Goal: Use online tool/utility: Use online tool/utility

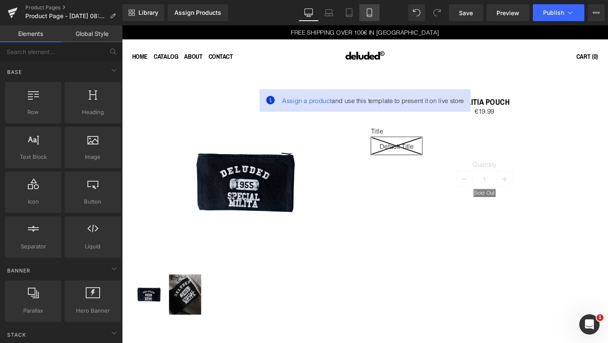
click at [370, 12] on icon at bounding box center [369, 12] width 8 height 8
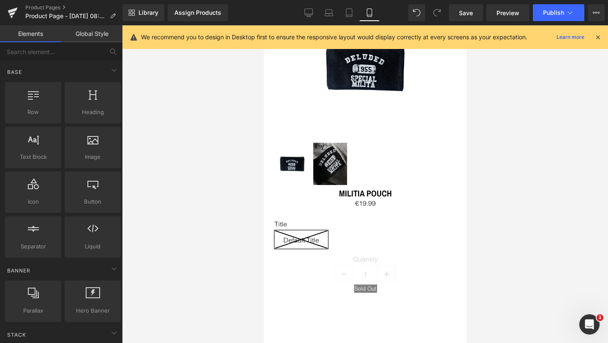
scroll to position [73, 0]
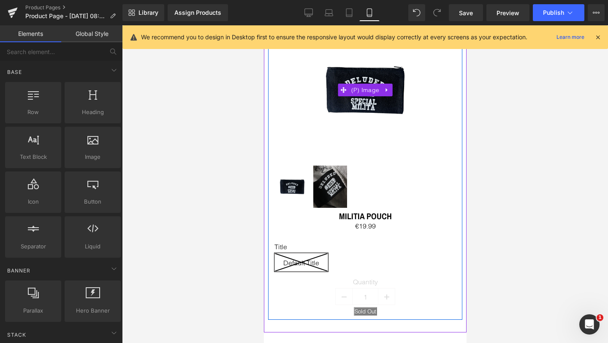
click at [386, 122] on img at bounding box center [364, 90] width 109 height 136
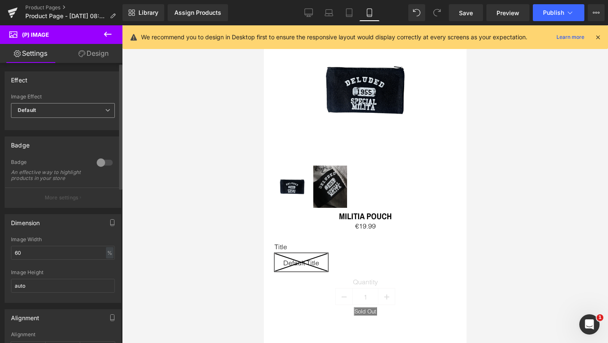
click at [68, 110] on span "Default" at bounding box center [63, 110] width 104 height 15
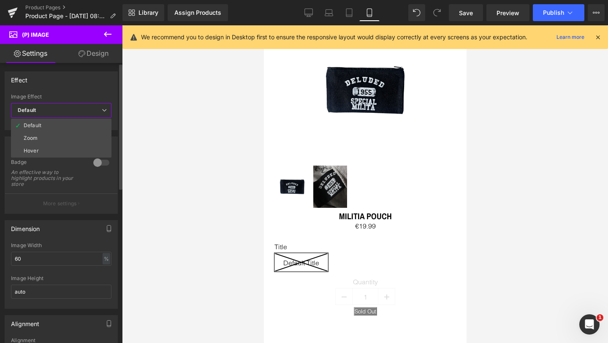
click at [68, 110] on span "Default" at bounding box center [61, 110] width 101 height 15
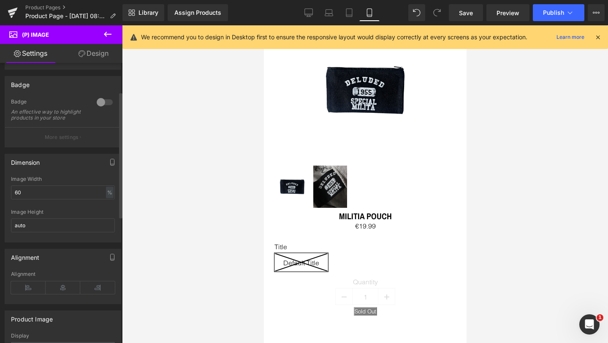
scroll to position [88, 0]
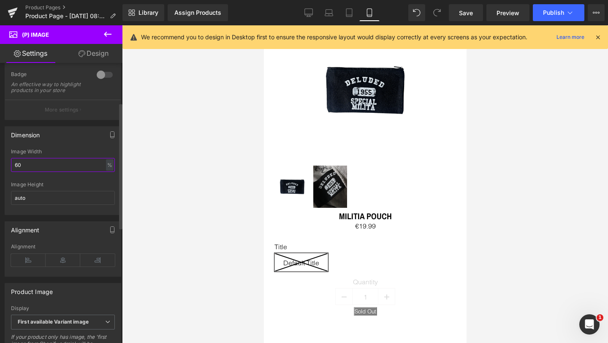
click at [58, 170] on input "60" at bounding box center [63, 165] width 104 height 14
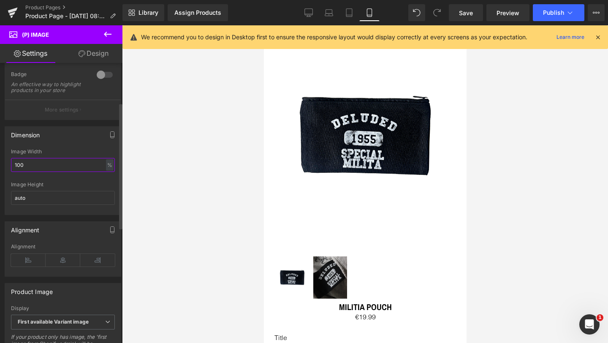
type input "100"
click at [64, 143] on div "Dimension" at bounding box center [63, 135] width 116 height 16
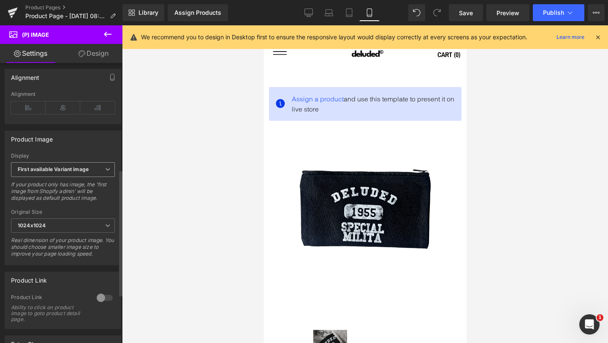
scroll to position [267, 0]
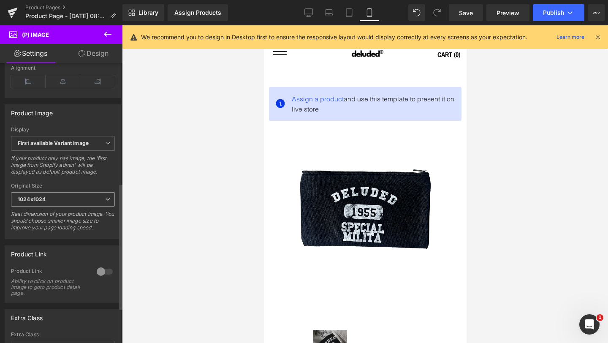
click at [67, 204] on span "1024x1024" at bounding box center [63, 199] width 104 height 15
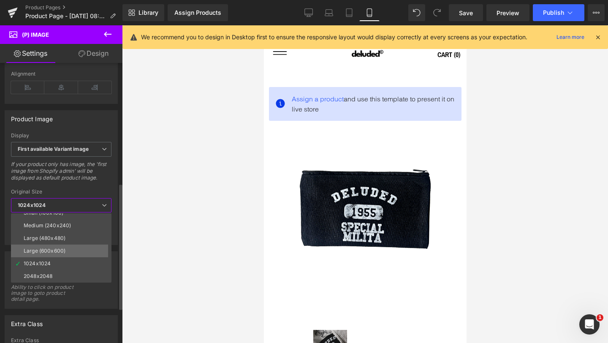
scroll to position [0, 0]
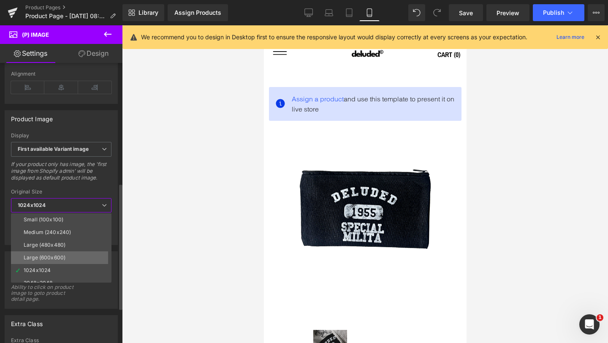
click at [59, 258] on div "Large (600x600)" at bounding box center [45, 258] width 42 height 6
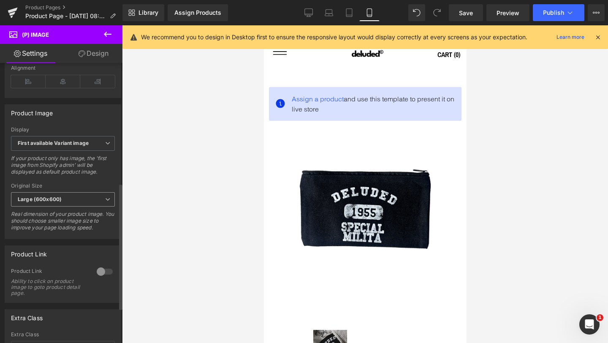
click at [75, 204] on span "Large (600x600)" at bounding box center [63, 199] width 104 height 15
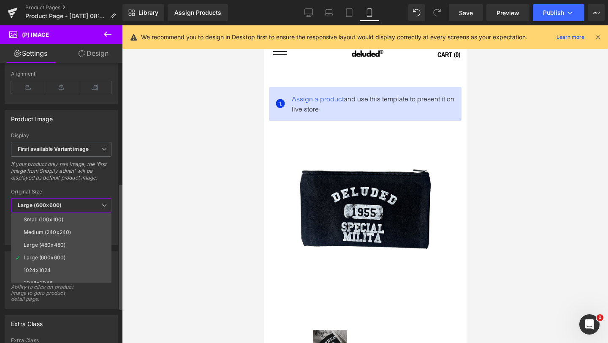
click at [86, 182] on div "If your product only has image, the 'first image from Shopify admin' will be di…" at bounding box center [61, 174] width 101 height 26
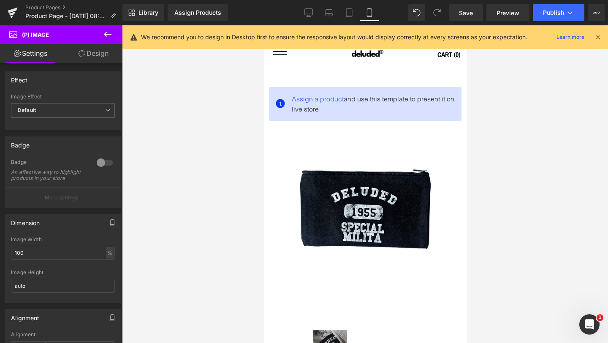
click at [110, 33] on icon at bounding box center [108, 34] width 10 height 10
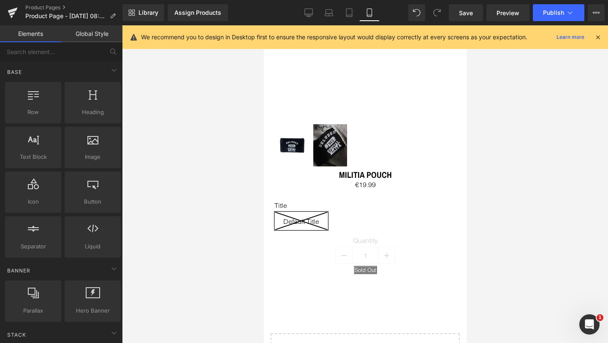
click at [97, 33] on link "Global Style" at bounding box center [91, 33] width 61 height 17
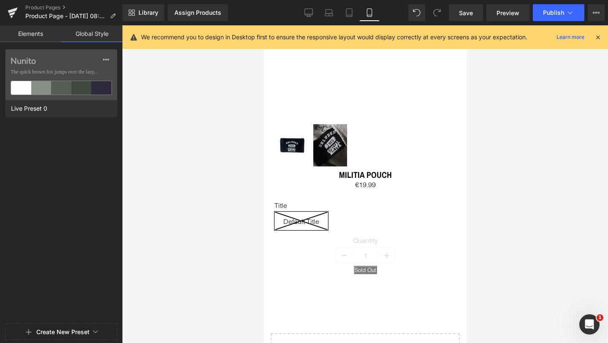
click at [30, 33] on link "Elements" at bounding box center [30, 33] width 61 height 17
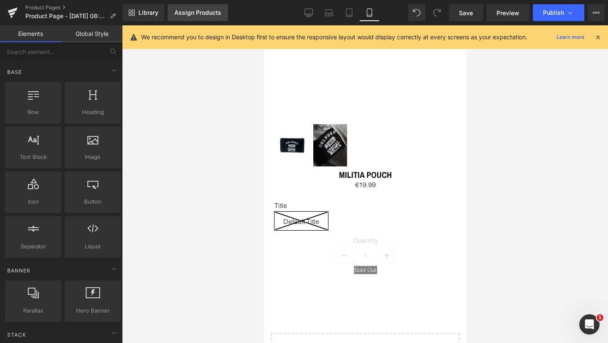
click at [209, 10] on div "Assign Products" at bounding box center [197, 12] width 47 height 7
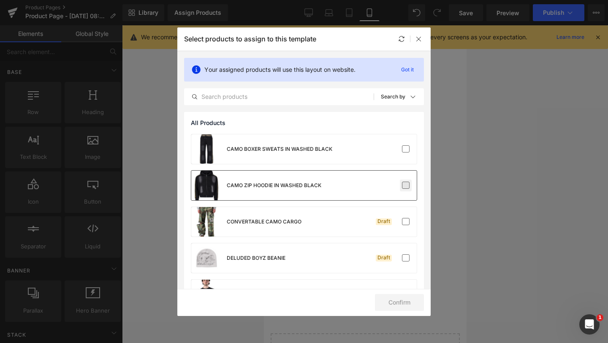
click at [402, 186] on label at bounding box center [406, 186] width 8 height 8
click at [406, 185] on input "checkbox" at bounding box center [406, 185] width 0 height 0
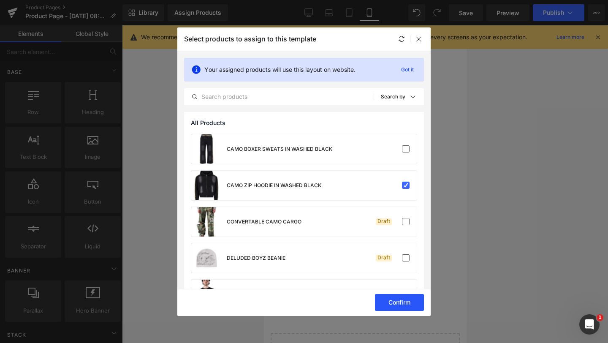
click at [398, 301] on button "Confirm" at bounding box center [399, 302] width 49 height 17
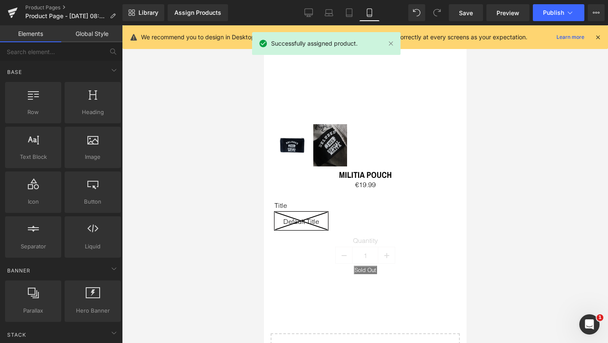
click at [494, 197] on div at bounding box center [365, 184] width 486 height 318
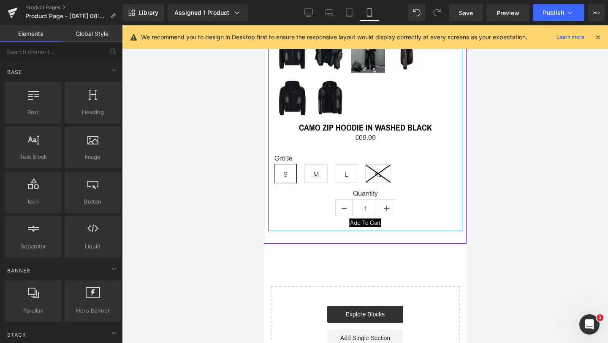
scroll to position [305, 0]
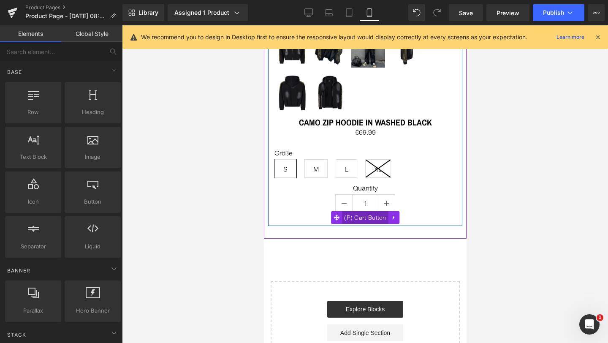
click at [362, 215] on span "(P) Cart Button" at bounding box center [365, 217] width 46 height 13
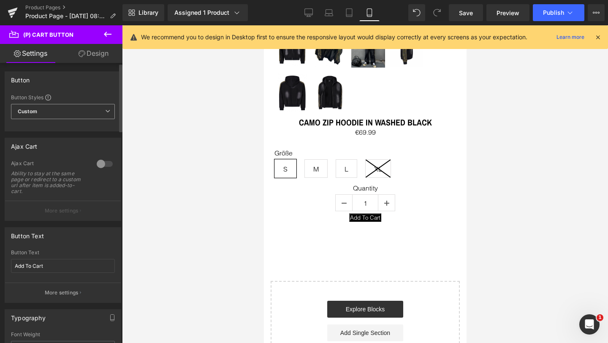
click at [63, 110] on span "Custom Setup Global Style" at bounding box center [63, 111] width 104 height 15
click at [81, 88] on div "Button Button Styles Custom Custom Setup Global Style Custom Setup Global Style…" at bounding box center [63, 101] width 117 height 60
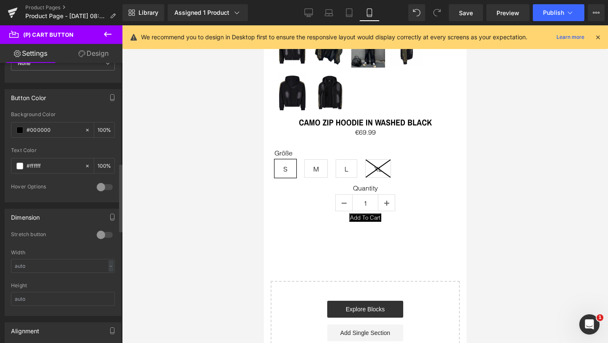
scroll to position [417, 0]
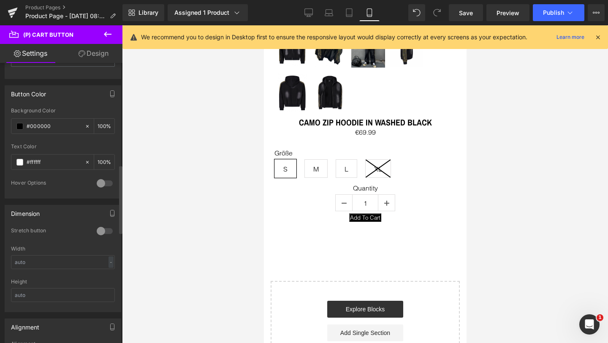
click at [98, 232] on div at bounding box center [105, 231] width 20 height 14
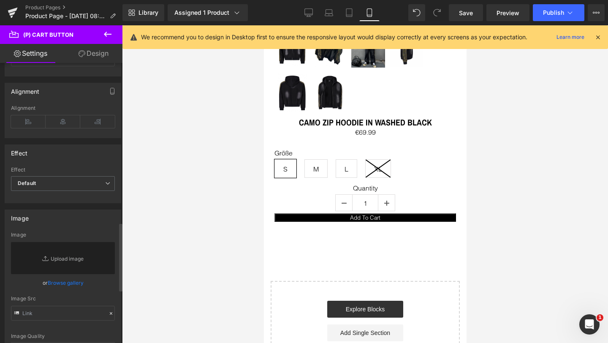
scroll to position [635, 0]
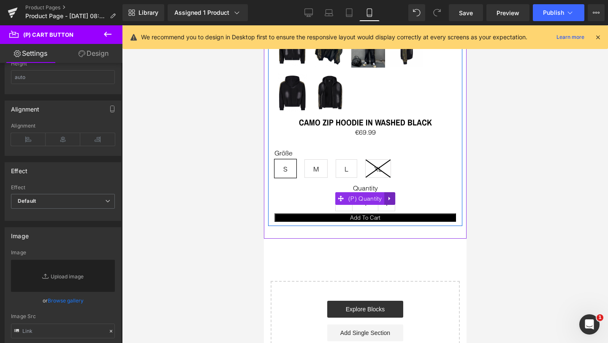
click at [391, 195] on icon at bounding box center [389, 198] width 6 height 6
click at [395, 196] on icon at bounding box center [395, 199] width 6 height 6
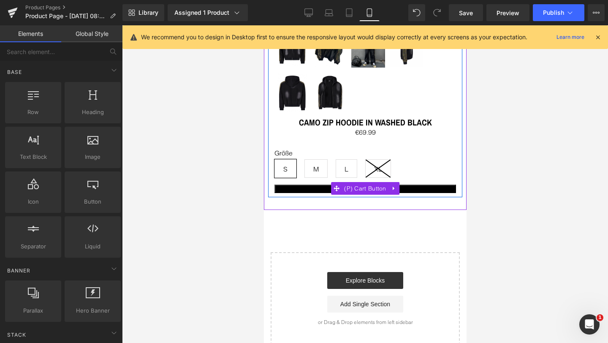
click at [323, 188] on button "Add To Cart" at bounding box center [365, 189] width 182 height 8
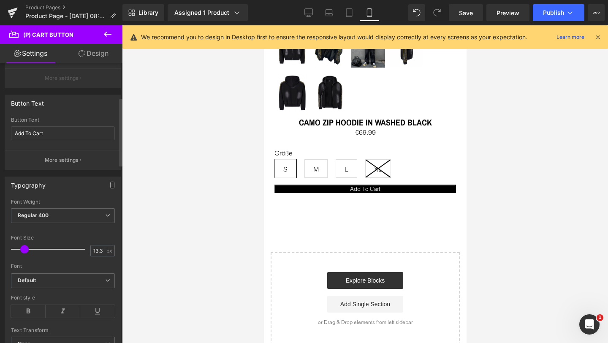
scroll to position [143, 0]
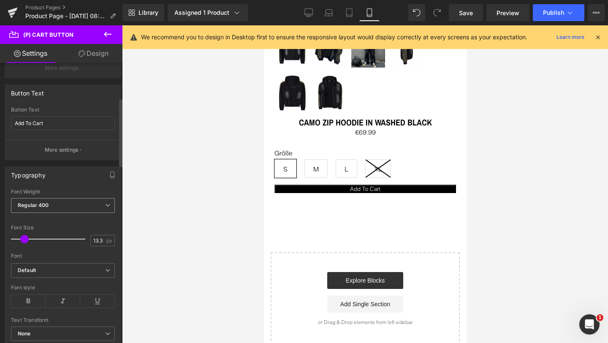
click at [54, 202] on span "Regular 400" at bounding box center [63, 205] width 104 height 15
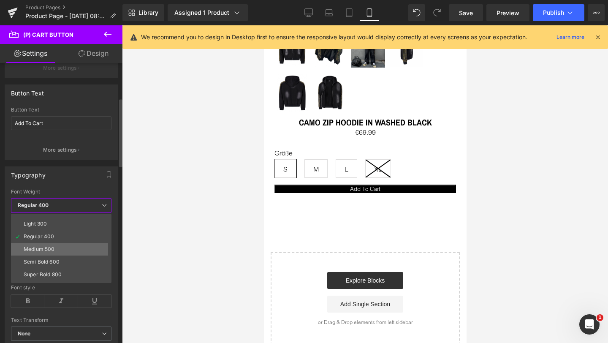
scroll to position [29, 0]
click at [54, 256] on div "Semi Bold 600" at bounding box center [42, 255] width 36 height 6
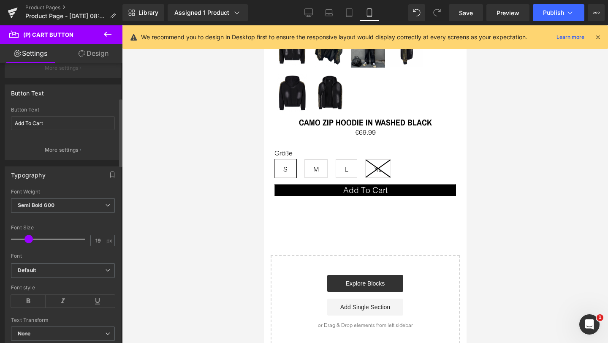
type input "18"
click at [26, 237] on span at bounding box center [28, 239] width 8 height 8
click at [29, 123] on input "Add To Cart" at bounding box center [63, 123] width 104 height 14
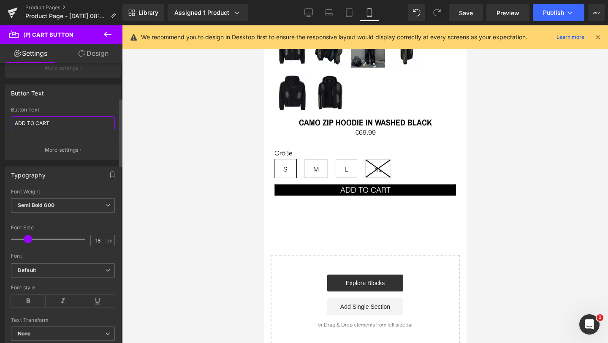
type input "ADD TO CART"
click at [55, 89] on div "Button Text" at bounding box center [63, 93] width 116 height 16
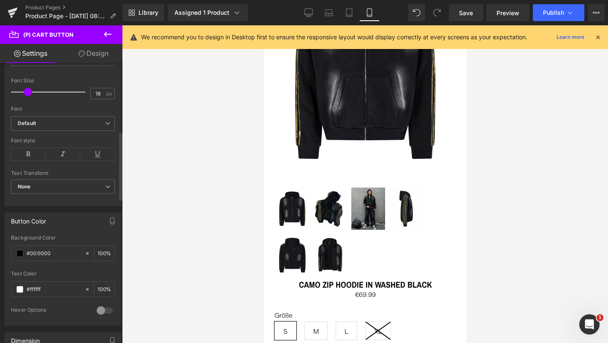
scroll to position [293, 0]
click at [96, 55] on link "Design" at bounding box center [93, 53] width 61 height 19
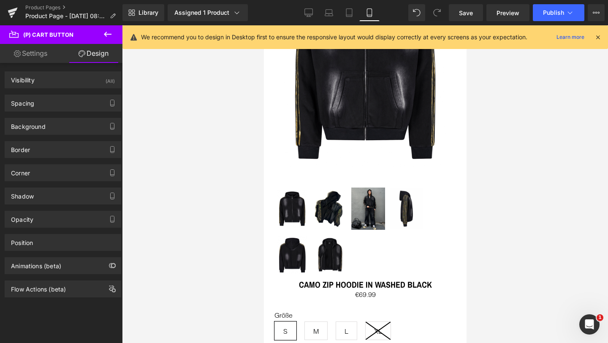
click at [33, 51] on link "Settings" at bounding box center [30, 53] width 61 height 19
type input "100"
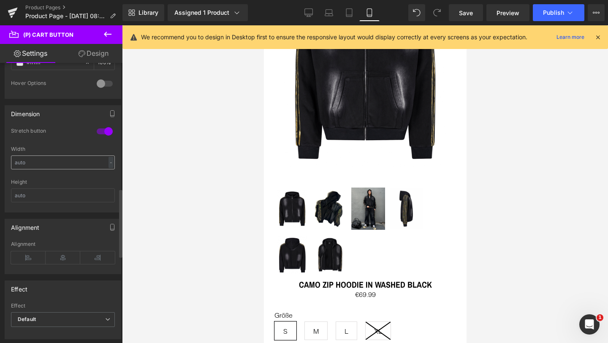
scroll to position [534, 0]
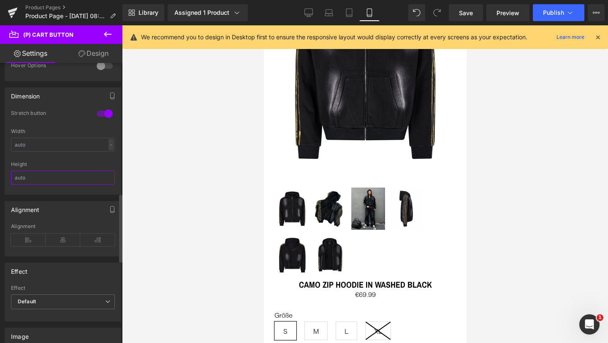
click at [45, 179] on input "text" at bounding box center [63, 178] width 104 height 14
click at [54, 161] on div "Height" at bounding box center [63, 164] width 104 height 6
click at [38, 180] on input "text" at bounding box center [63, 178] width 104 height 14
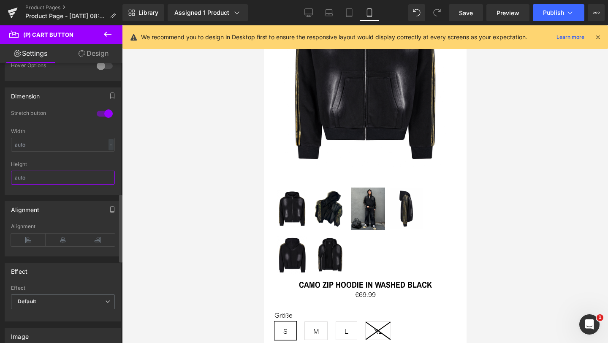
click at [38, 180] on input "text" at bounding box center [63, 178] width 104 height 14
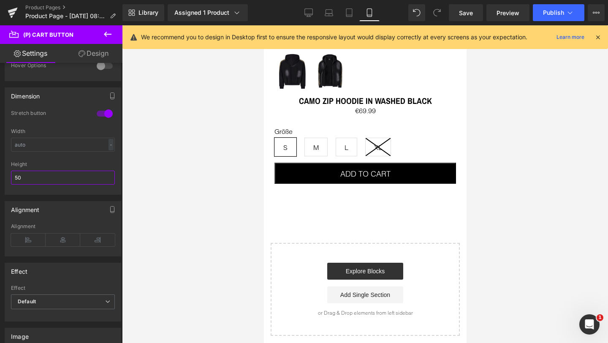
scroll to position [329, 0]
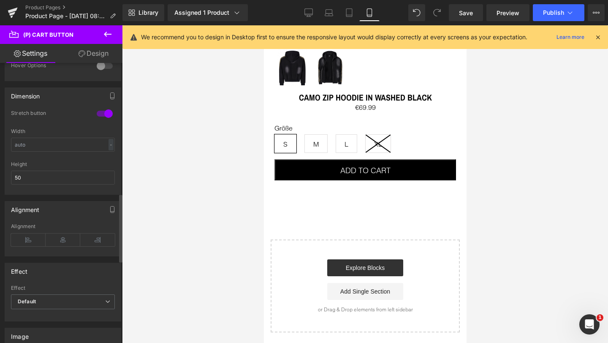
click at [48, 190] on div at bounding box center [63, 191] width 104 height 5
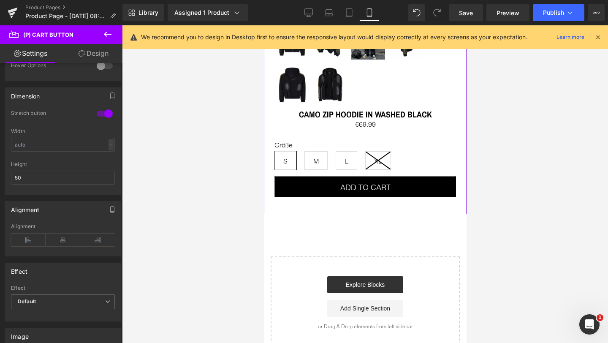
scroll to position [333, 0]
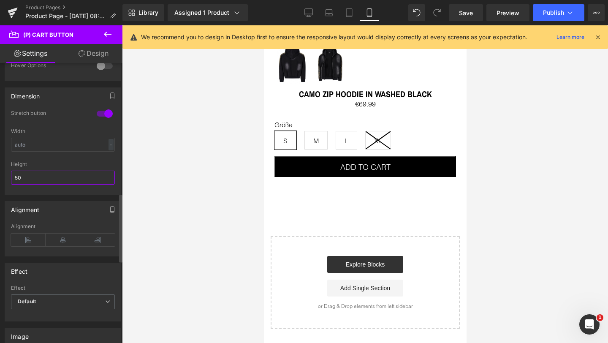
click at [55, 180] on input "50" at bounding box center [63, 178] width 104 height 14
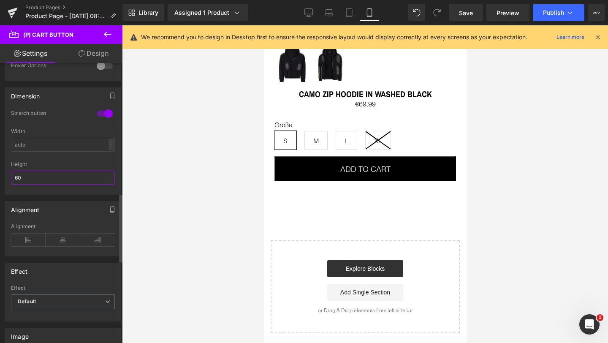
type input "6"
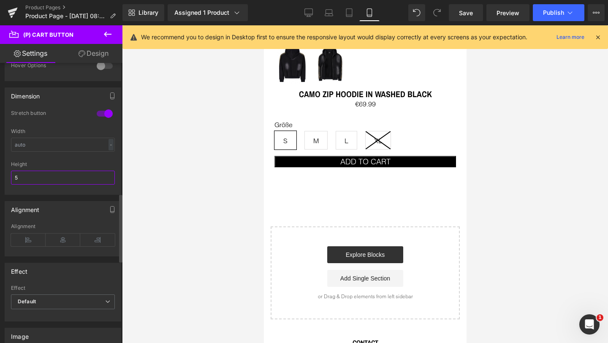
type input "50"
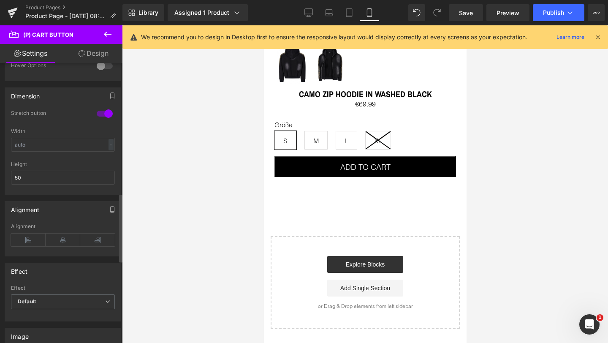
click at [92, 158] on div at bounding box center [63, 158] width 104 height 5
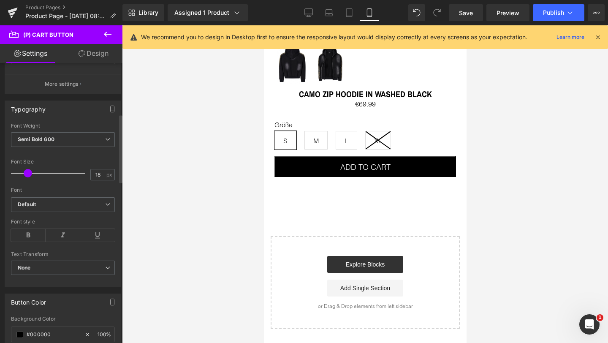
scroll to position [209, 0]
click at [70, 139] on span "Semi Bold 600" at bounding box center [63, 139] width 104 height 15
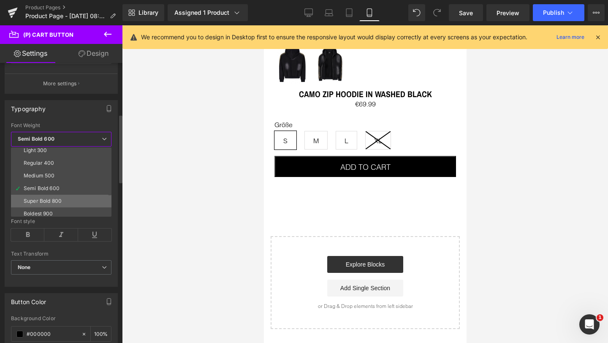
scroll to position [38, 0]
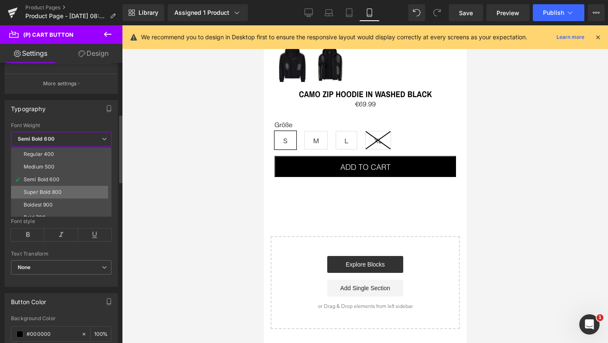
click at [57, 194] on div "Super Bold 800" at bounding box center [43, 192] width 38 height 6
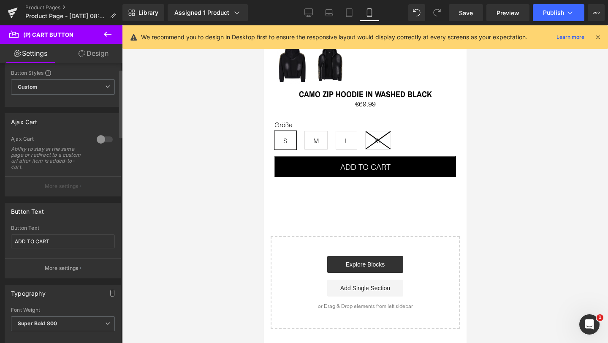
scroll to position [0, 0]
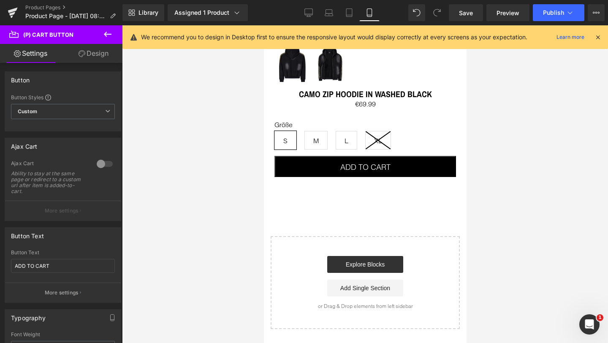
click at [91, 52] on link "Design" at bounding box center [93, 53] width 61 height 19
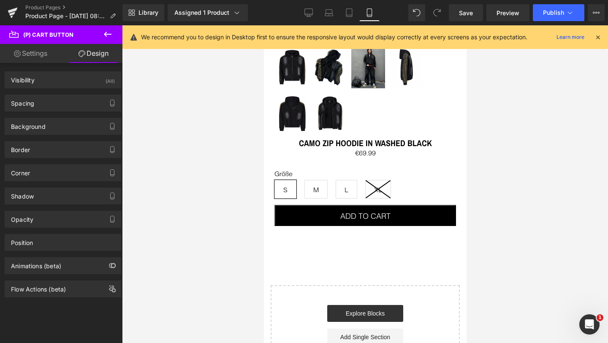
scroll to position [280, 0]
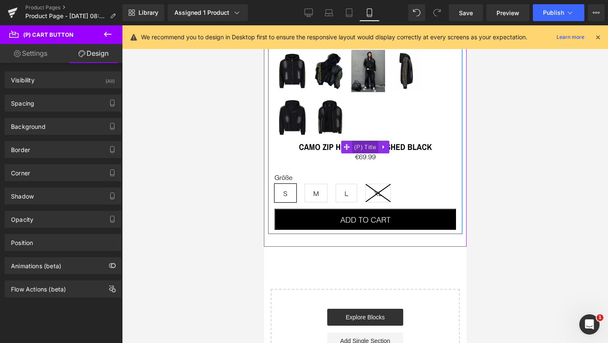
click at [372, 144] on span "(P) Title" at bounding box center [365, 147] width 26 height 13
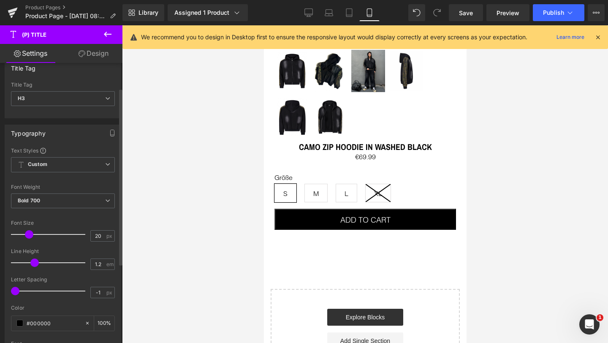
scroll to position [40, 0]
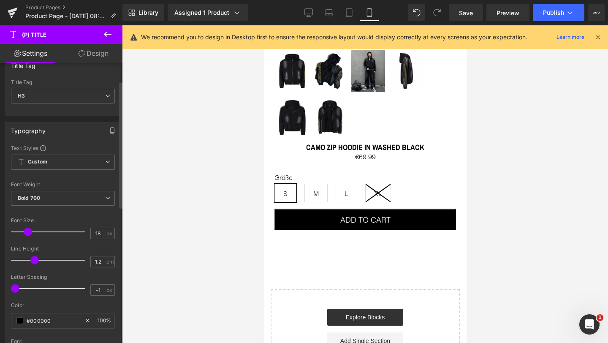
type input "17"
click at [26, 231] on span at bounding box center [27, 232] width 8 height 8
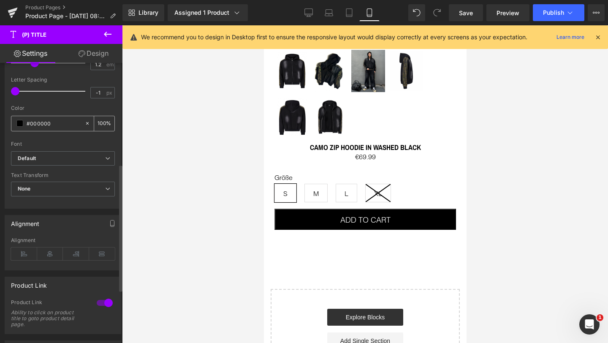
scroll to position [245, 0]
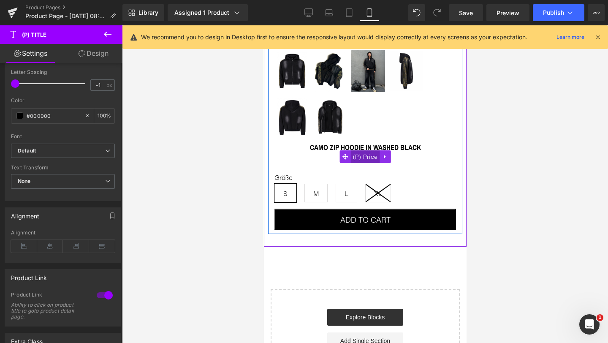
click at [371, 154] on span "(P) Price" at bounding box center [365, 156] width 29 height 13
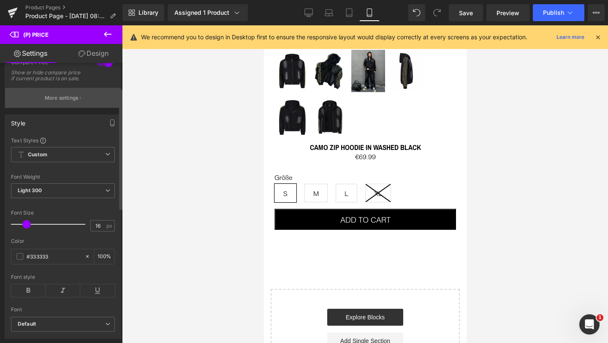
scroll to position [82, 0]
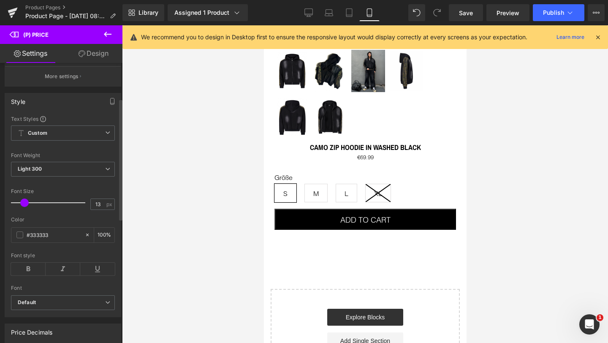
type input "14"
click at [23, 207] on span at bounding box center [25, 203] width 8 height 8
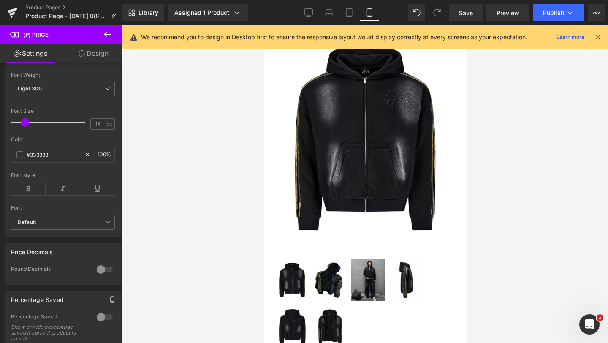
scroll to position [86, 0]
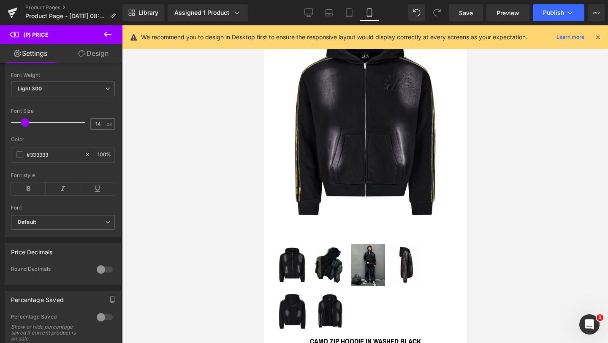
click at [346, 161] on img at bounding box center [365, 122] width 182 height 227
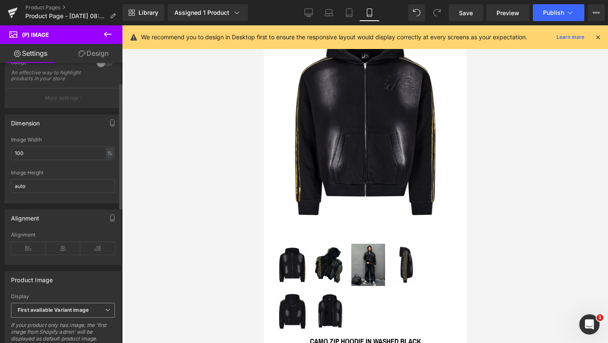
scroll to position [0, 0]
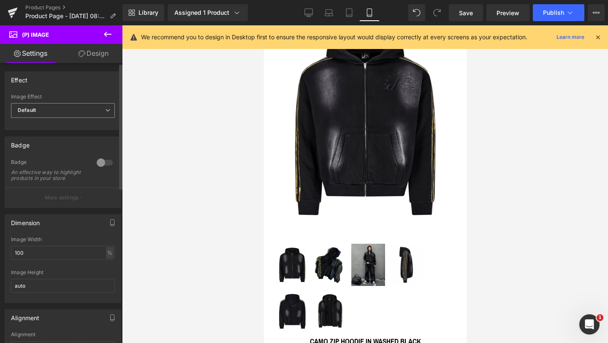
click at [41, 112] on span "Default" at bounding box center [63, 110] width 104 height 15
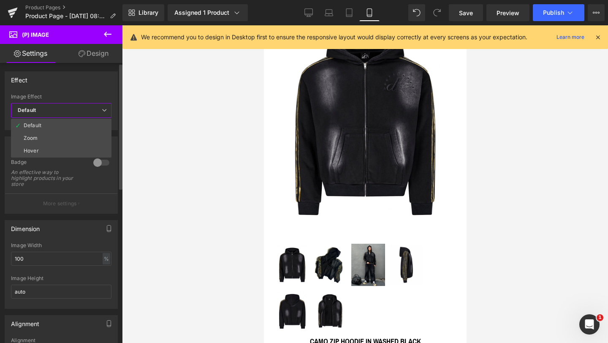
click at [41, 112] on span "Default" at bounding box center [61, 110] width 101 height 15
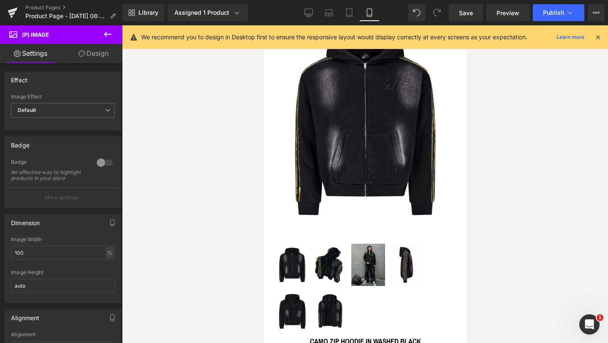
click at [90, 56] on link "Design" at bounding box center [93, 53] width 61 height 19
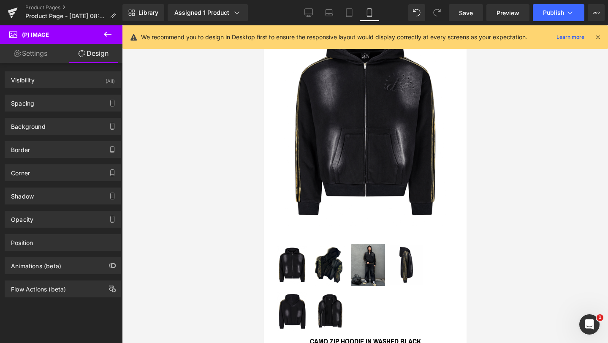
click at [107, 34] on icon at bounding box center [108, 34] width 8 height 5
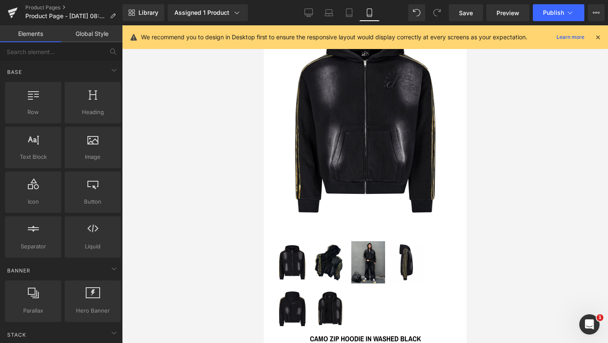
scroll to position [91, 0]
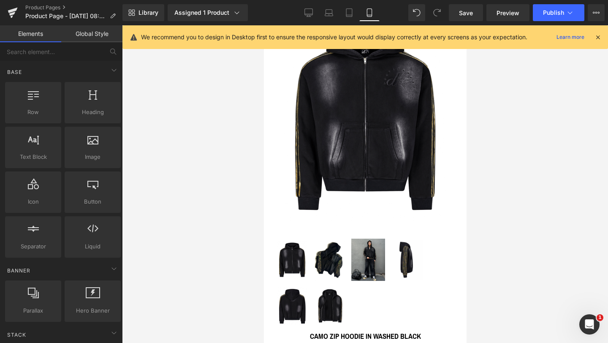
click at [199, 128] on div at bounding box center [365, 184] width 486 height 318
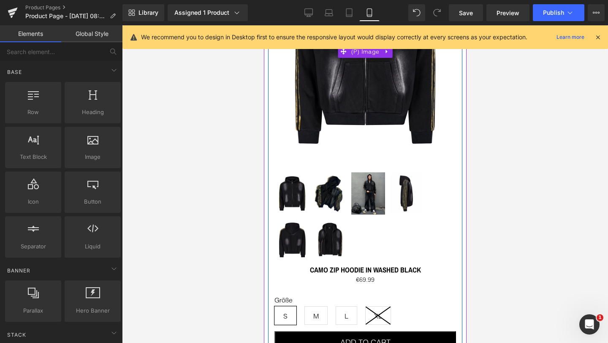
scroll to position [196, 0]
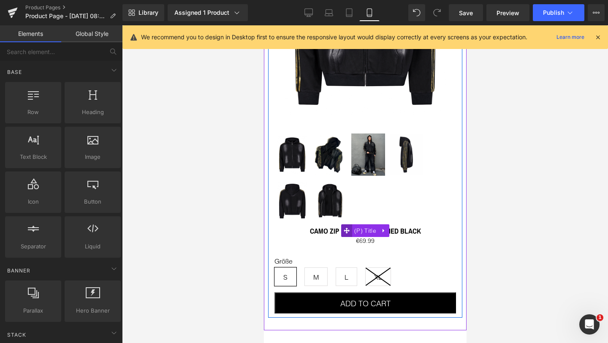
click at [351, 229] on span at bounding box center [346, 230] width 11 height 13
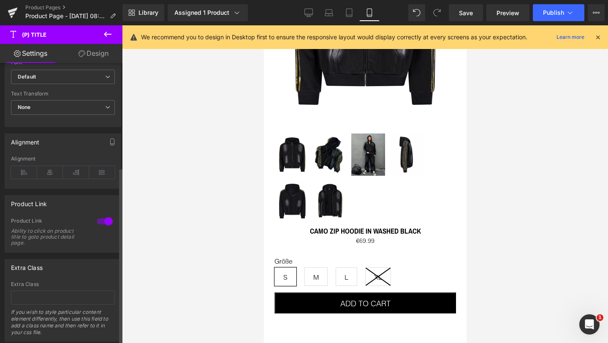
scroll to position [341, 0]
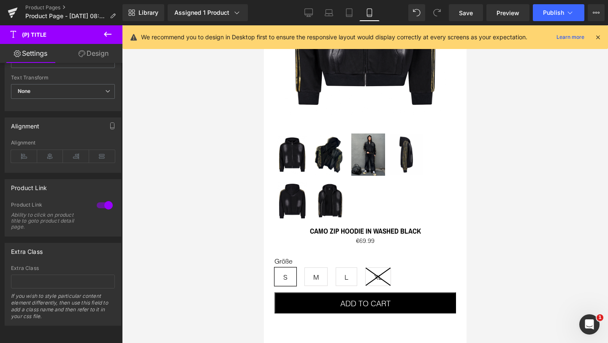
click at [83, 56] on icon at bounding box center [82, 53] width 7 height 7
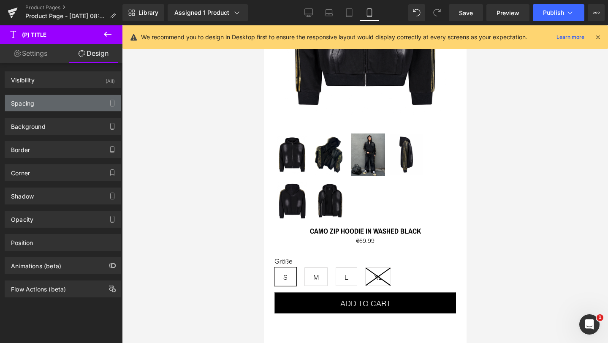
click at [52, 106] on div "Spacing" at bounding box center [63, 103] width 116 height 16
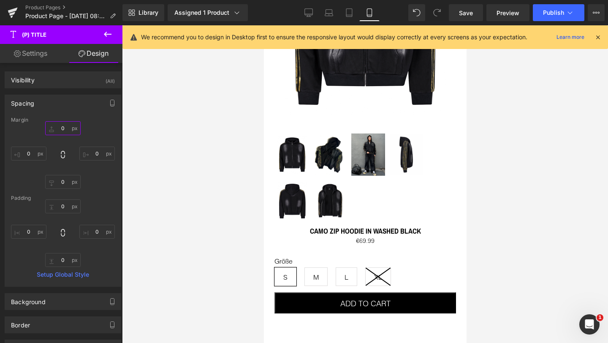
click at [60, 126] on input "0" at bounding box center [62, 128] width 35 height 14
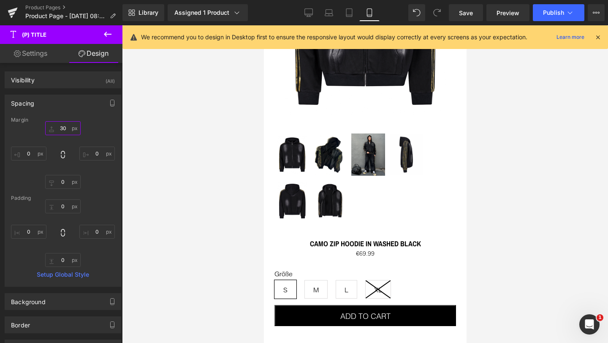
type input "30"
click at [95, 195] on div "Padding" at bounding box center [63, 198] width 104 height 6
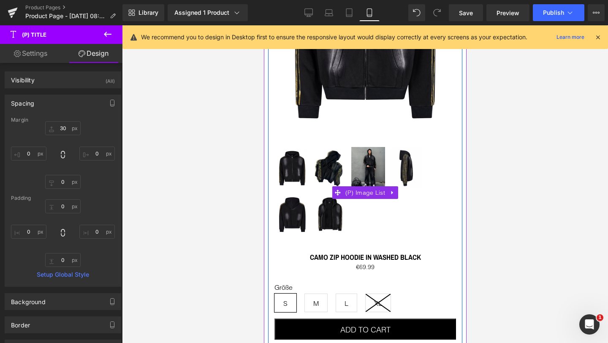
scroll to position [184, 0]
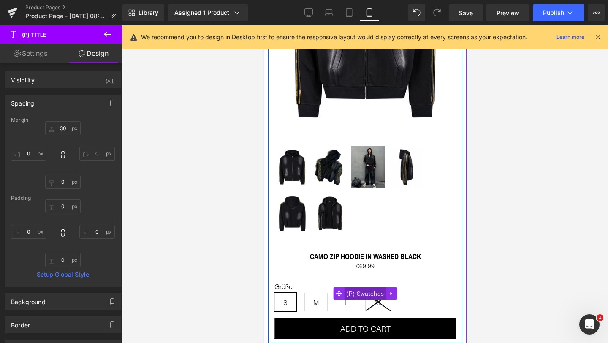
click at [359, 289] on span "(P) Swatches" at bounding box center [365, 293] width 42 height 13
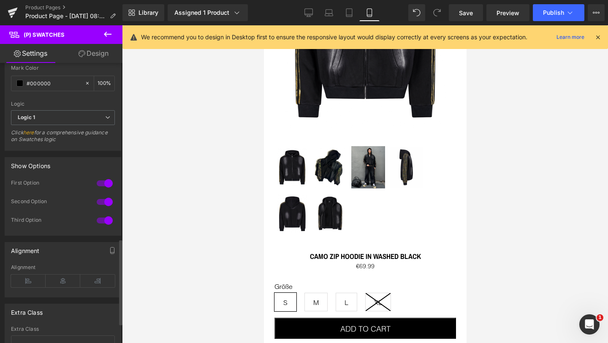
scroll to position [574, 0]
click at [59, 278] on icon at bounding box center [63, 279] width 35 height 13
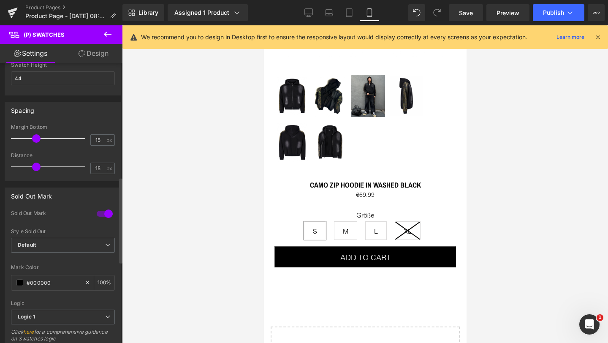
scroll to position [355, 0]
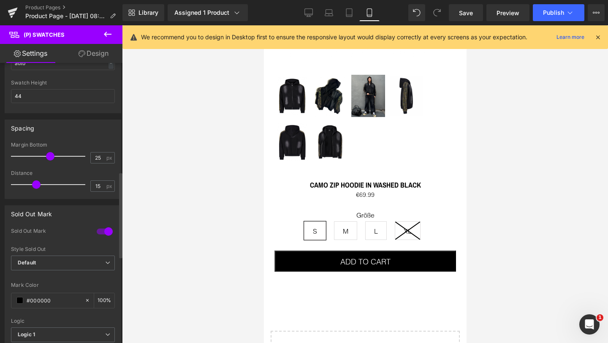
type input "26"
drag, startPoint x: 36, startPoint y: 154, endPoint x: 51, endPoint y: 154, distance: 14.8
click at [51, 154] on span at bounding box center [51, 156] width 8 height 8
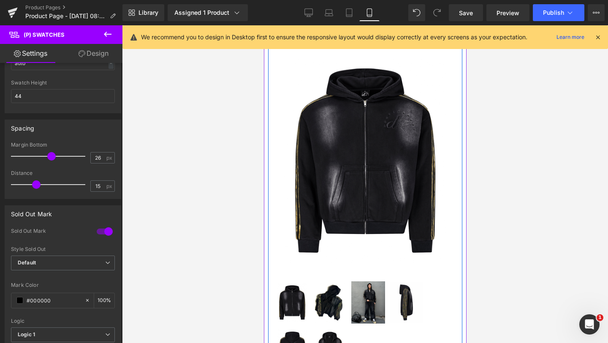
scroll to position [0, 0]
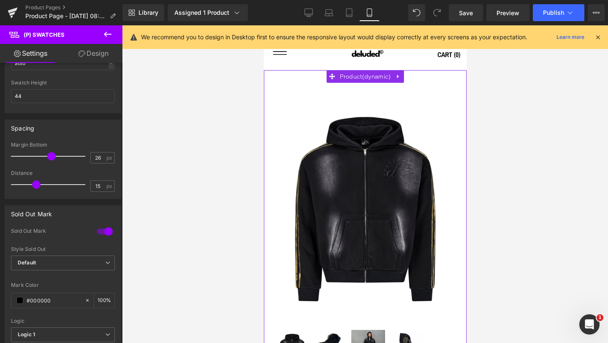
click at [301, 74] on div "Sale Off (P) Image" at bounding box center [365, 307] width 203 height 474
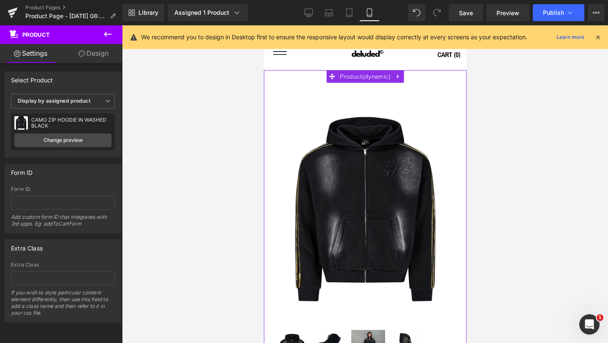
click at [84, 54] on link "Design" at bounding box center [93, 53] width 61 height 19
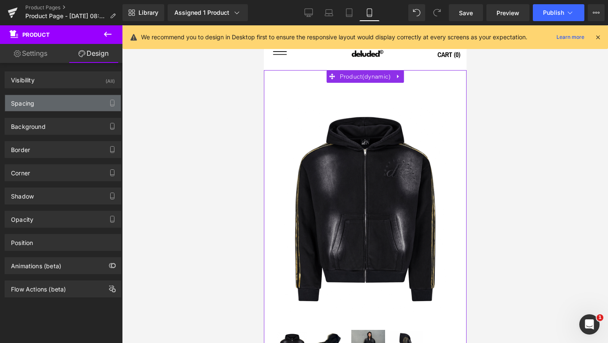
click at [54, 103] on div "Spacing" at bounding box center [63, 103] width 116 height 16
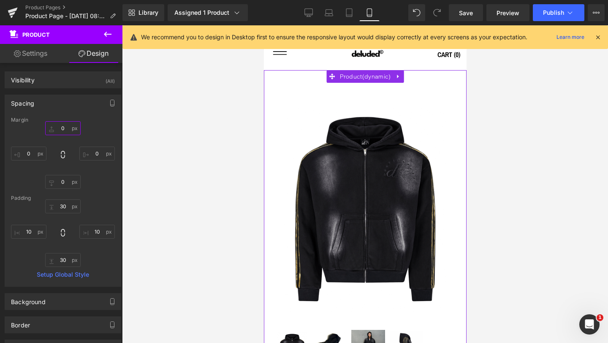
click at [58, 129] on input "0" at bounding box center [62, 128] width 35 height 14
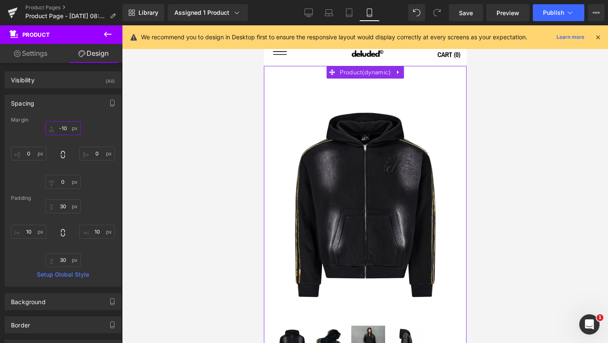
click at [63, 127] on input "-10" at bounding box center [62, 128] width 35 height 14
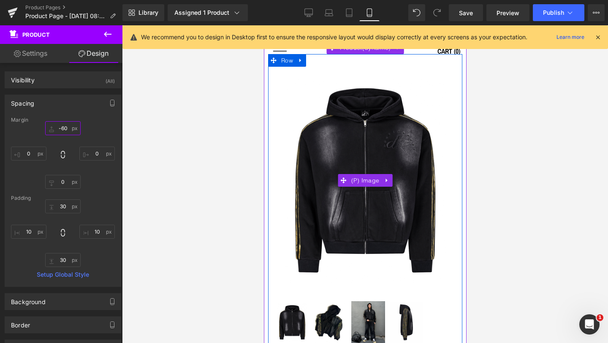
scroll to position [3, 0]
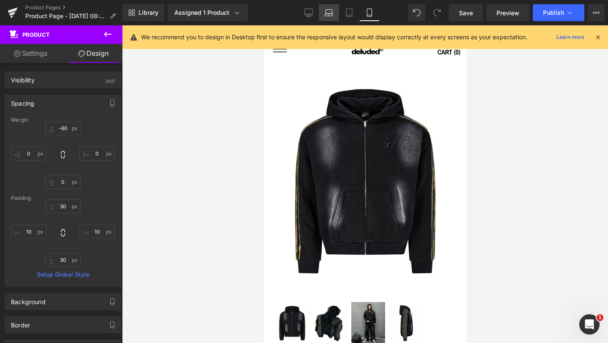
click at [327, 12] on icon at bounding box center [329, 12] width 8 height 8
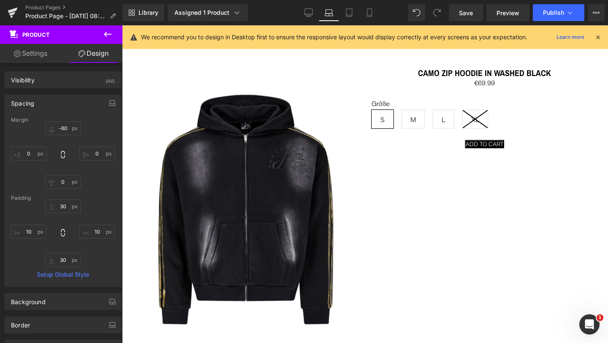
type input "0"
type input "30"
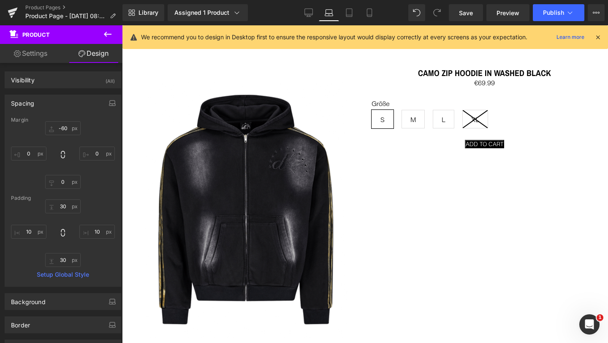
type input "10"
type input "30"
type input "10"
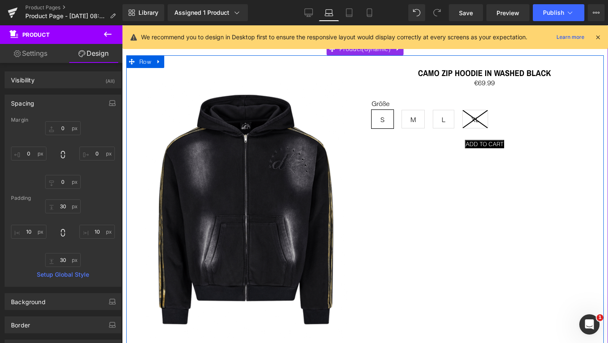
scroll to position [0, 0]
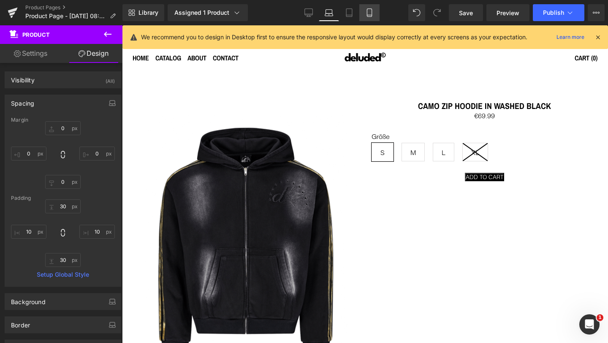
click at [368, 10] on icon at bounding box center [369, 12] width 8 height 8
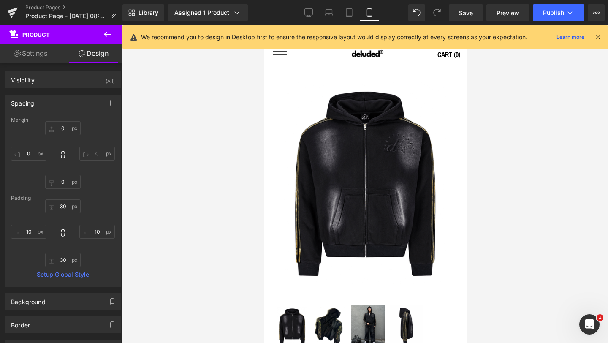
type input "-60"
type input "0"
type input "30"
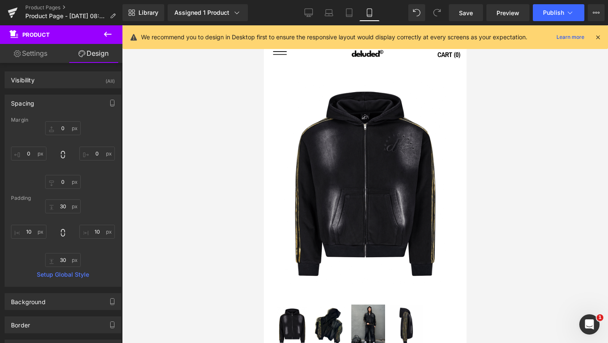
type input "10"
type input "30"
type input "10"
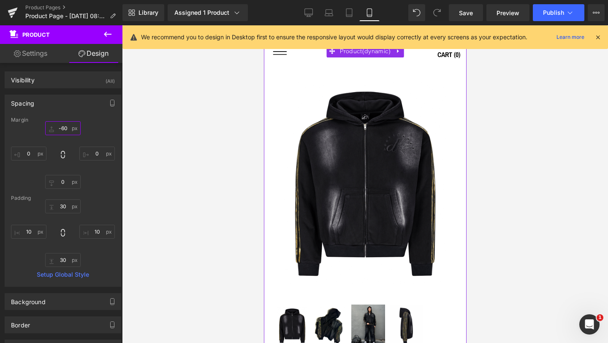
click at [60, 127] on input "-60" at bounding box center [62, 128] width 35 height 14
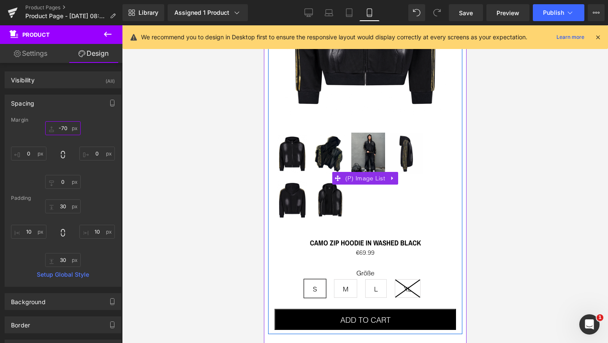
scroll to position [183, 0]
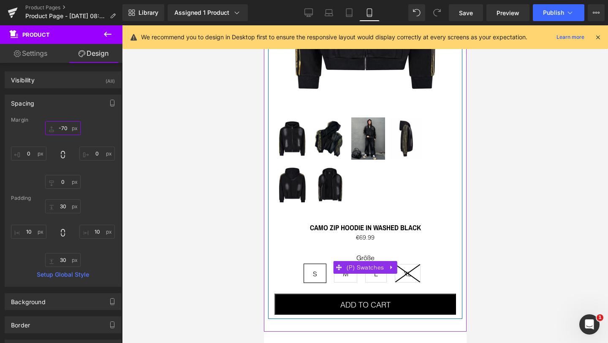
type input "-70"
click at [367, 254] on label "Größe" at bounding box center [365, 259] width 182 height 10
click at [365, 262] on span "(P) Swatches" at bounding box center [365, 267] width 42 height 13
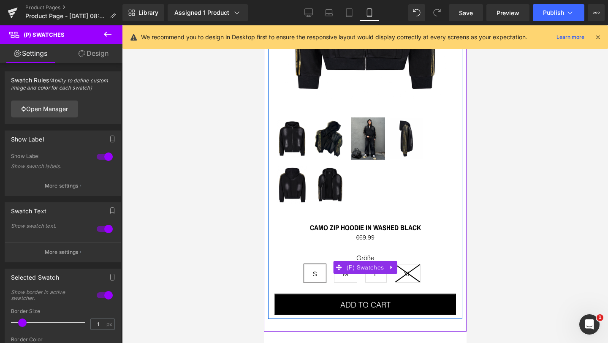
click at [364, 254] on label "Größe" at bounding box center [365, 259] width 182 height 10
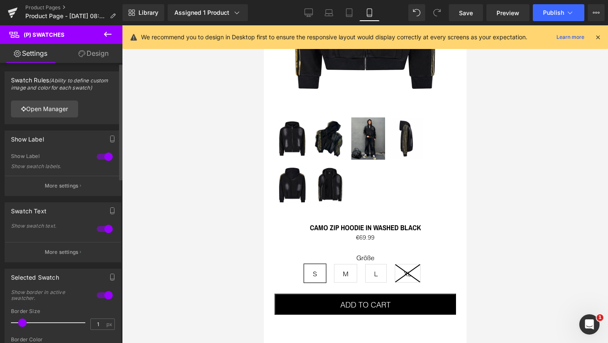
click at [102, 228] on div at bounding box center [105, 229] width 20 height 14
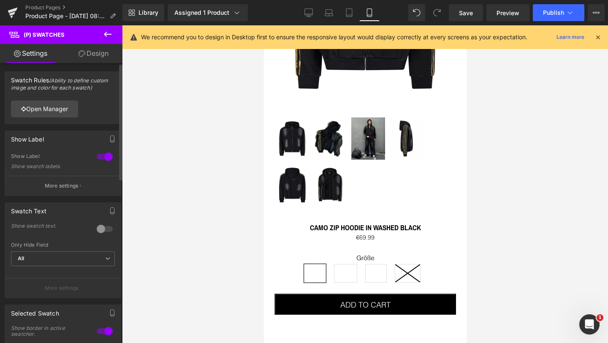
click at [102, 228] on div at bounding box center [105, 229] width 20 height 14
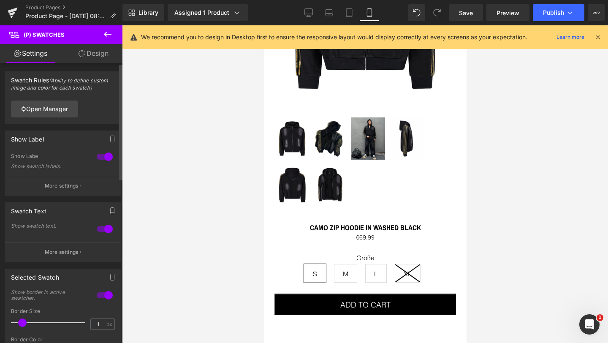
click at [103, 158] on div at bounding box center [105, 157] width 20 height 14
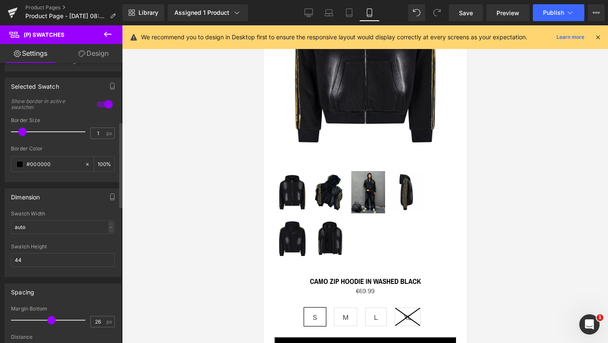
scroll to position [192, 0]
click at [36, 257] on input "44" at bounding box center [63, 259] width 104 height 14
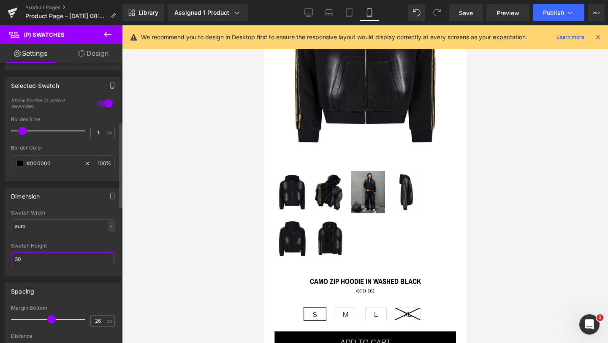
type input "3"
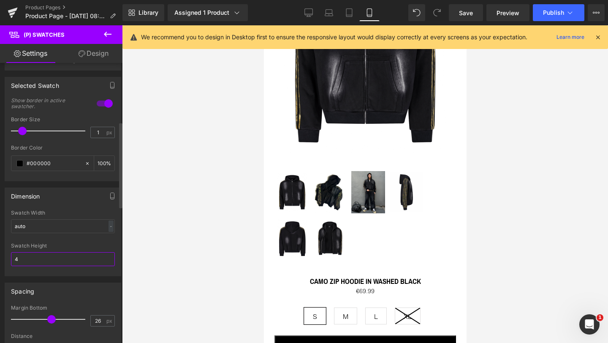
type input "44"
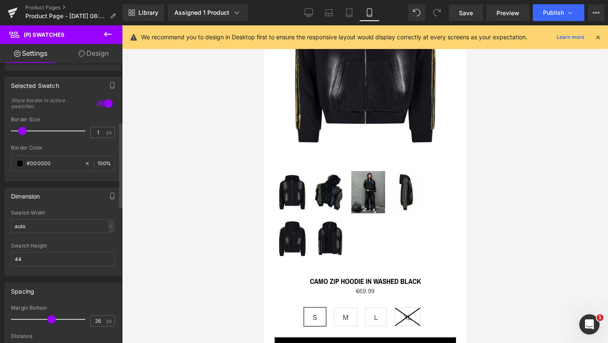
click at [62, 241] on div at bounding box center [63, 239] width 104 height 5
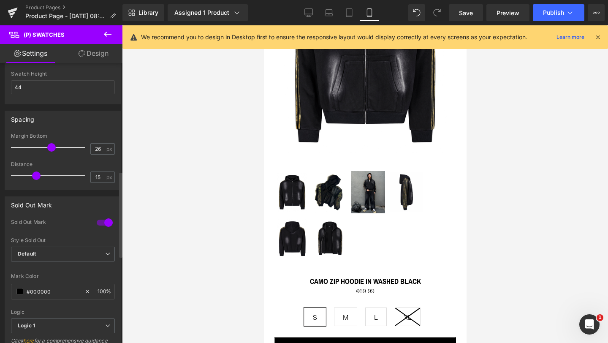
scroll to position [367, 0]
click at [62, 253] on span "Default" at bounding box center [63, 251] width 104 height 15
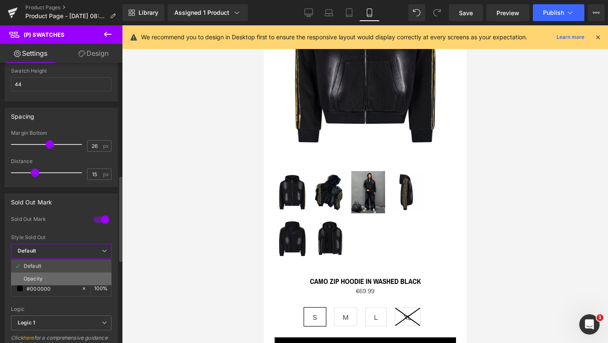
click at [56, 275] on li "Opacity" at bounding box center [61, 278] width 101 height 13
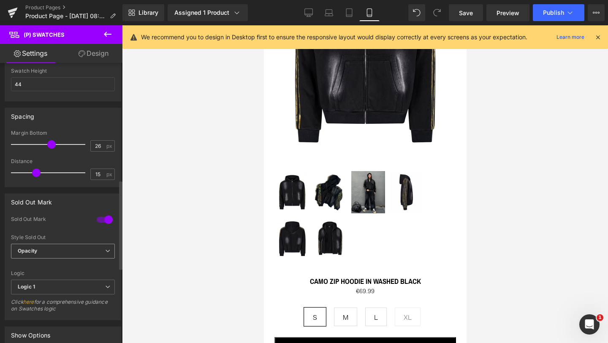
click at [56, 250] on span "Opacity" at bounding box center [63, 251] width 104 height 15
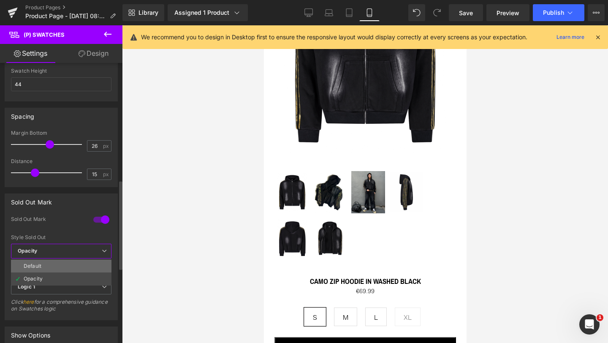
click at [54, 261] on li "Default" at bounding box center [61, 266] width 101 height 13
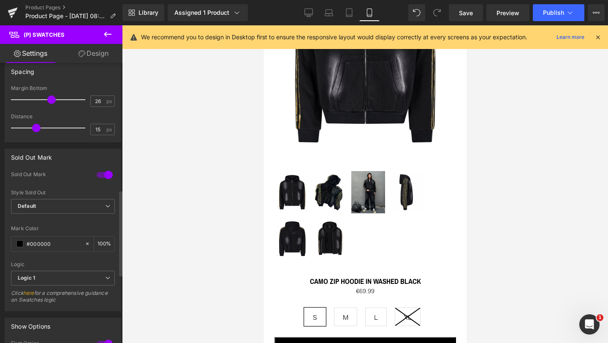
scroll to position [414, 0]
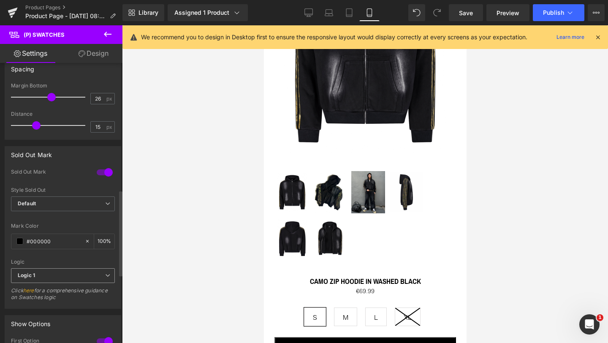
click at [57, 274] on span "Logic 1" at bounding box center [63, 275] width 104 height 15
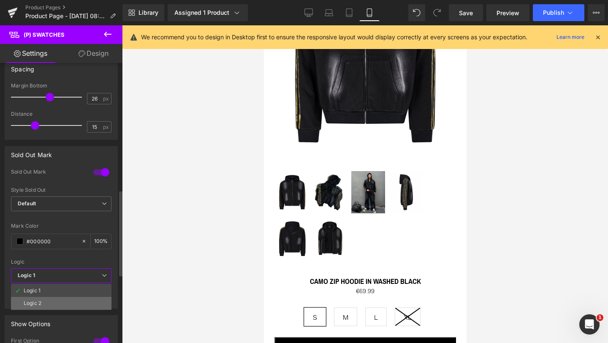
click at [52, 299] on li "Logic 2" at bounding box center [61, 303] width 101 height 13
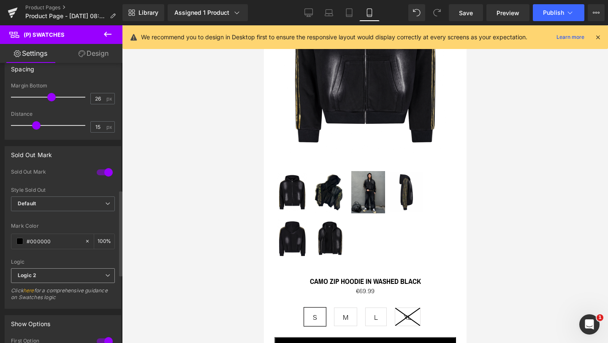
click at [55, 275] on span "Logic 2" at bounding box center [63, 275] width 104 height 15
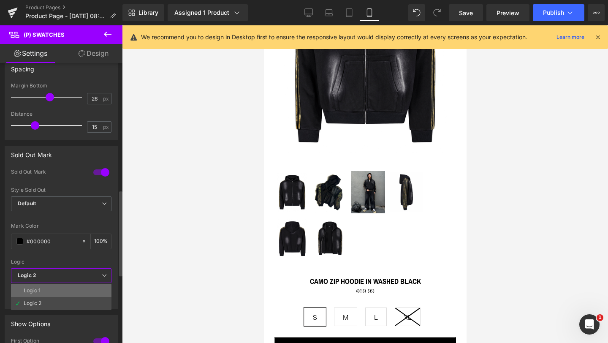
click at [54, 289] on li "Logic 1" at bounding box center [61, 290] width 101 height 13
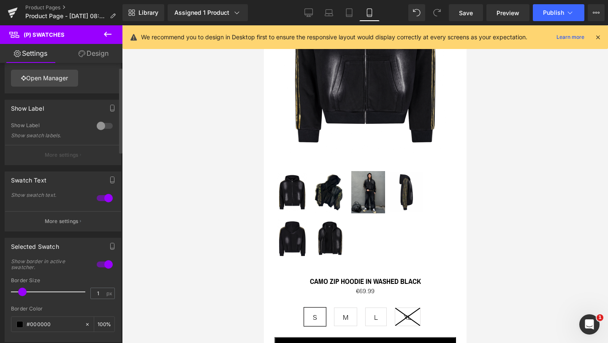
scroll to position [5, 0]
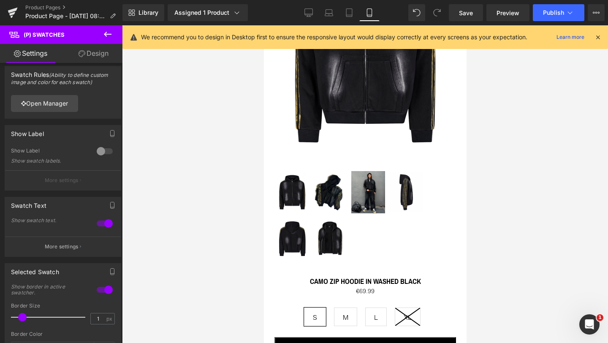
click at [93, 54] on link "Design" at bounding box center [93, 53] width 61 height 19
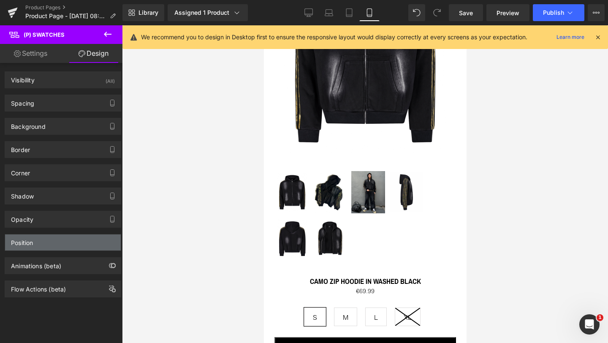
click at [54, 246] on div "Position" at bounding box center [63, 242] width 116 height 16
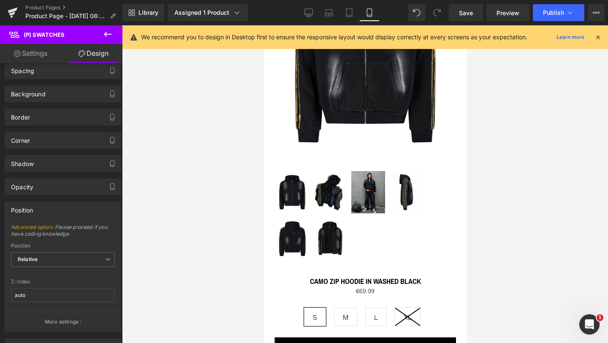
scroll to position [41, 0]
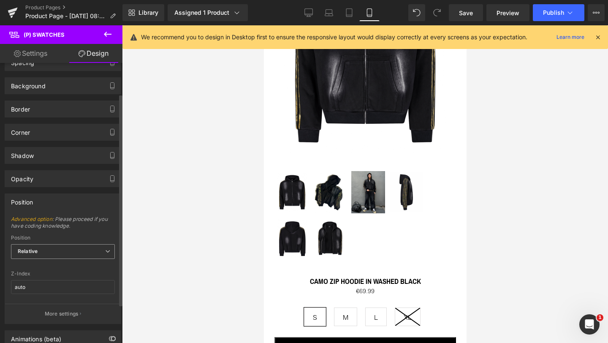
click at [56, 254] on span "Relative" at bounding box center [63, 251] width 104 height 15
click at [63, 236] on div "Position" at bounding box center [63, 238] width 104 height 6
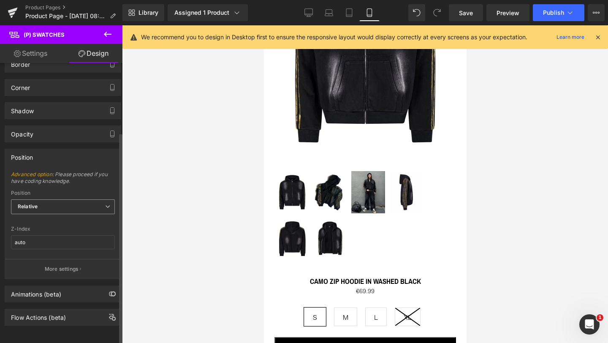
scroll to position [0, 0]
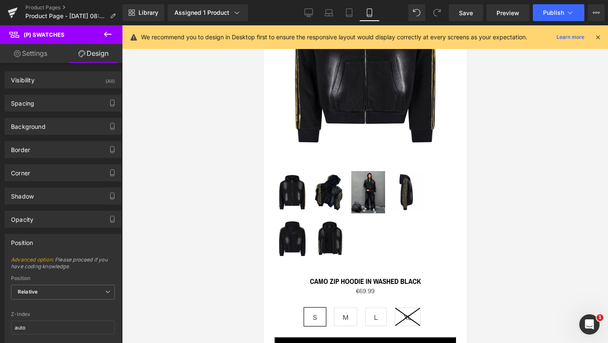
click at [109, 34] on icon at bounding box center [108, 34] width 8 height 5
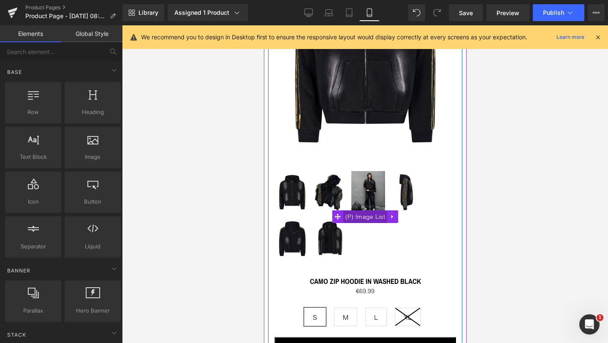
click at [373, 216] on span "(P) Image List" at bounding box center [365, 216] width 44 height 13
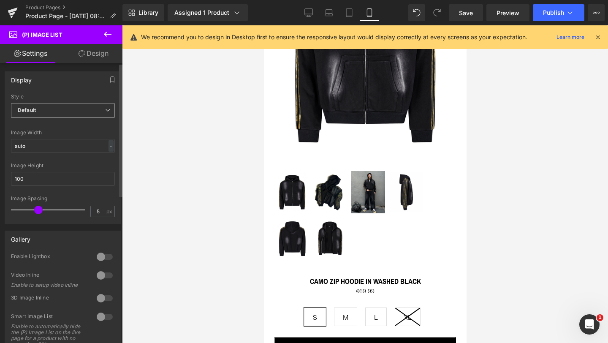
click at [33, 109] on b "Default" at bounding box center [27, 110] width 18 height 6
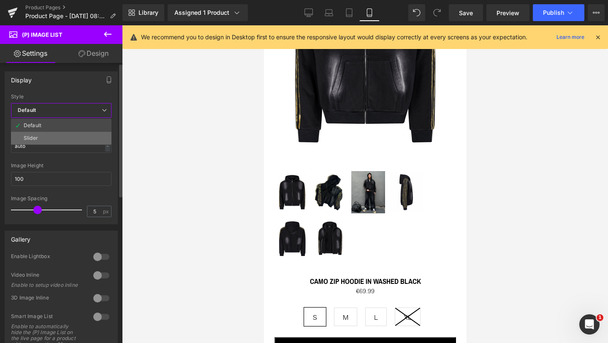
click at [35, 138] on div "Slider" at bounding box center [31, 138] width 14 height 6
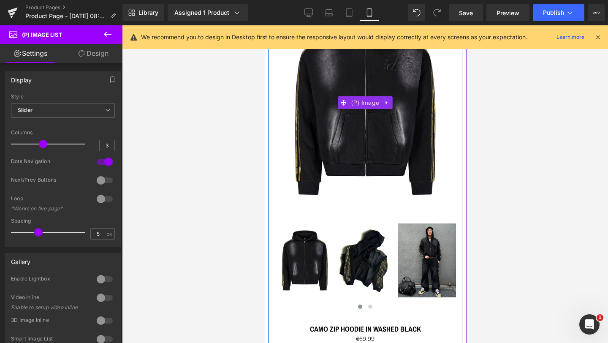
scroll to position [86, 0]
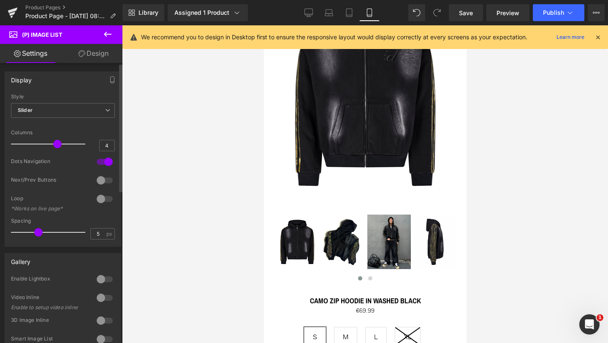
drag, startPoint x: 43, startPoint y: 145, endPoint x: 52, endPoint y: 142, distance: 9.6
click at [53, 142] on span at bounding box center [57, 144] width 8 height 8
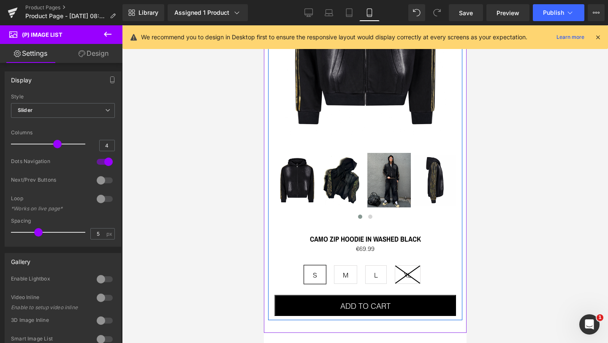
scroll to position [160, 0]
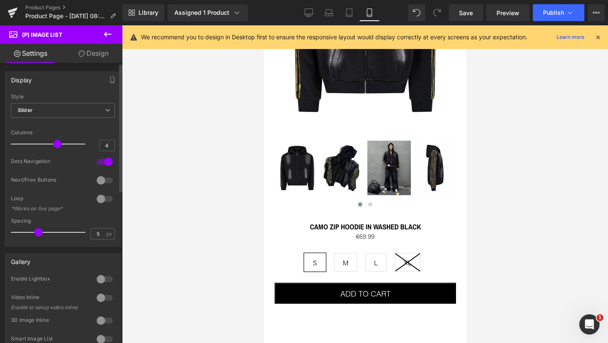
click at [103, 162] on div at bounding box center [105, 162] width 20 height 14
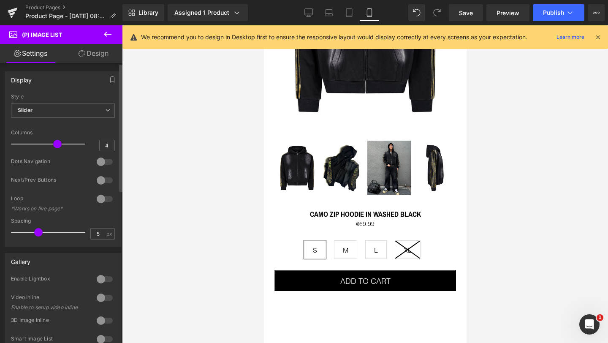
click at [103, 161] on div at bounding box center [105, 162] width 20 height 14
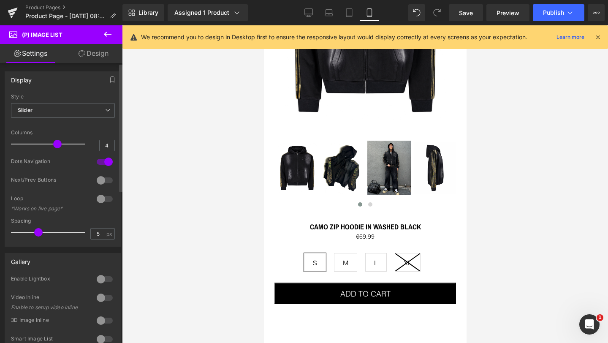
click at [103, 181] on div at bounding box center [105, 181] width 20 height 14
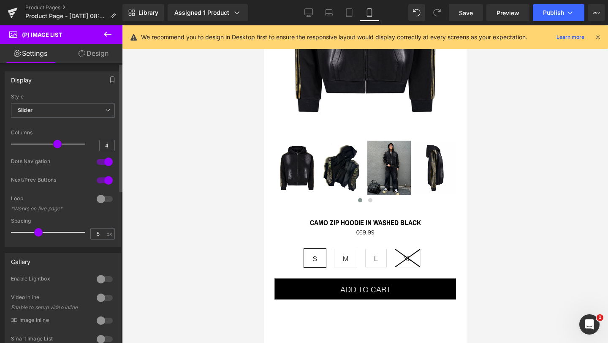
click at [104, 179] on div at bounding box center [105, 181] width 20 height 14
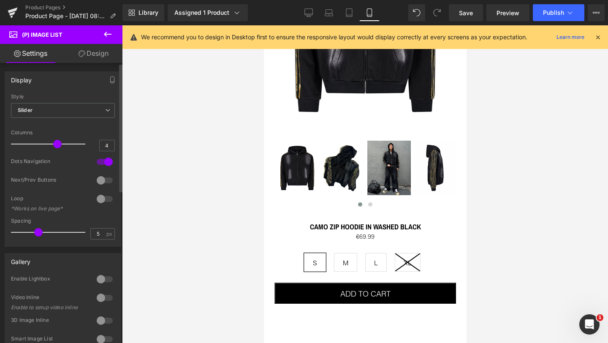
click at [103, 198] on div at bounding box center [105, 199] width 20 height 14
click at [53, 114] on span "Slider" at bounding box center [63, 110] width 104 height 15
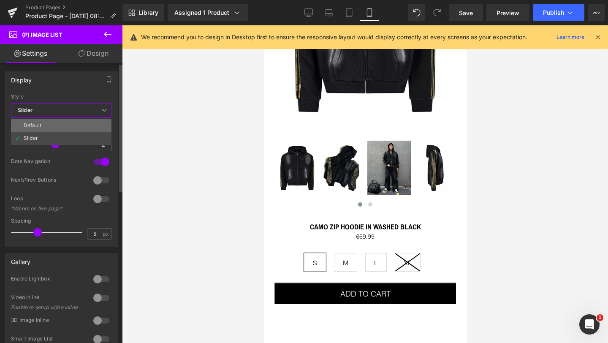
click at [51, 125] on li "Default" at bounding box center [61, 125] width 101 height 13
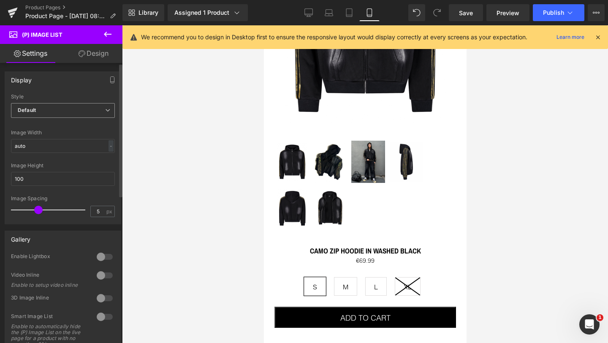
click at [54, 114] on span "Default" at bounding box center [63, 110] width 104 height 15
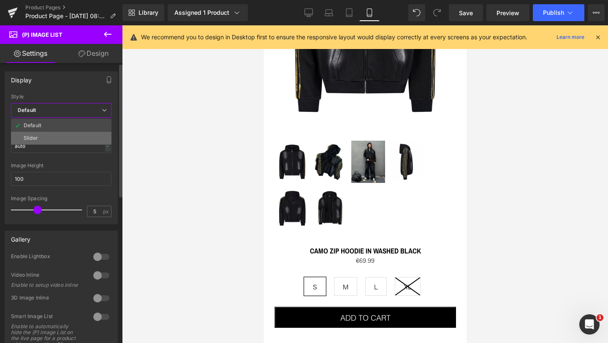
click at [50, 138] on li "Slider" at bounding box center [61, 138] width 101 height 13
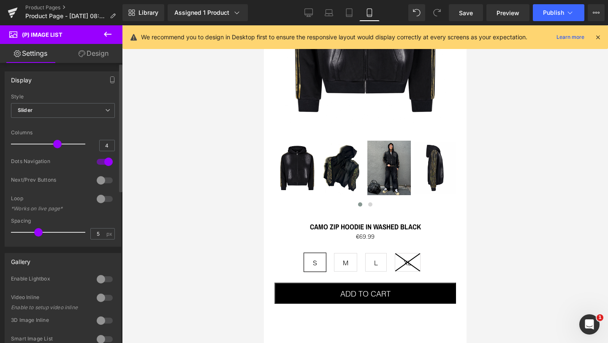
click at [98, 161] on div at bounding box center [105, 162] width 20 height 14
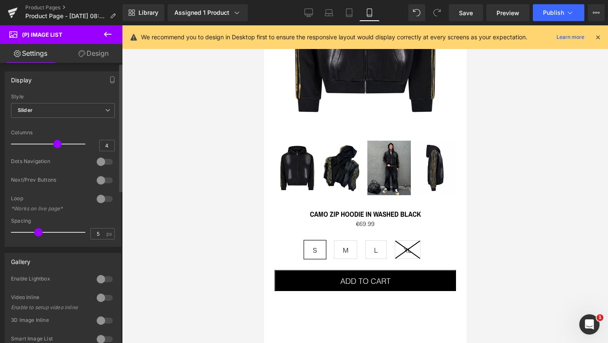
click at [98, 161] on div at bounding box center [105, 162] width 20 height 14
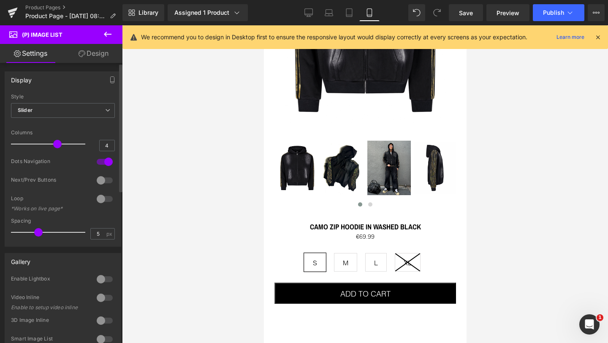
click at [103, 180] on div at bounding box center [105, 181] width 20 height 14
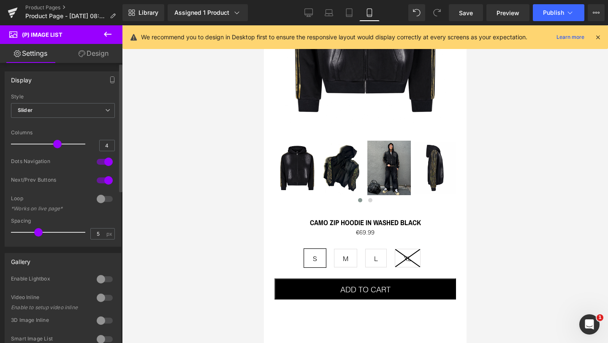
click at [103, 180] on div at bounding box center [105, 181] width 20 height 14
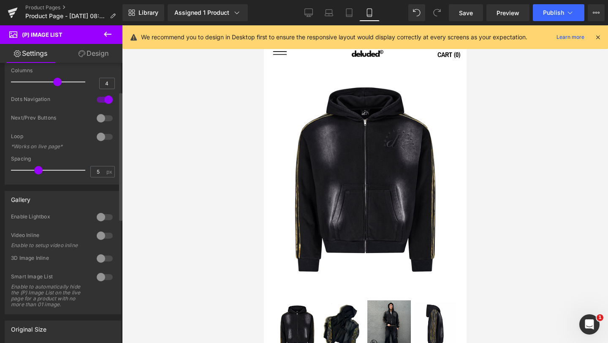
scroll to position [65, 0]
click at [101, 214] on div at bounding box center [105, 215] width 20 height 14
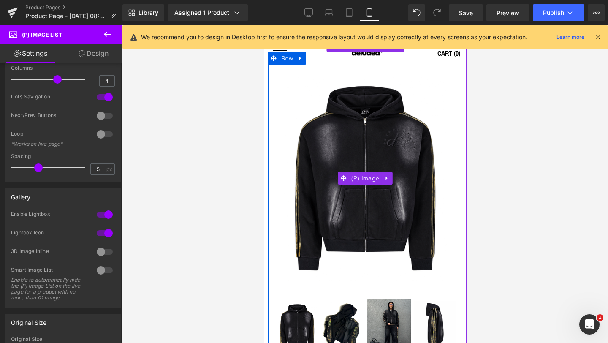
scroll to position [0, 0]
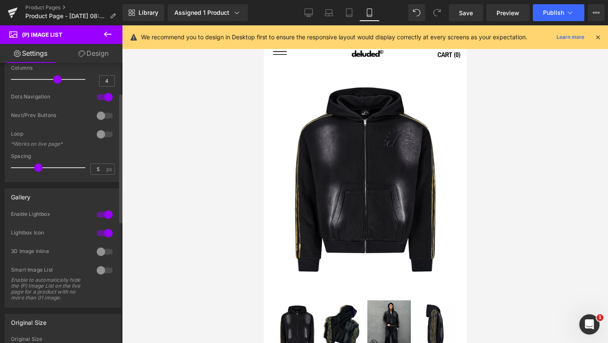
click at [103, 212] on div at bounding box center [105, 215] width 20 height 14
click at [102, 274] on div at bounding box center [105, 275] width 20 height 14
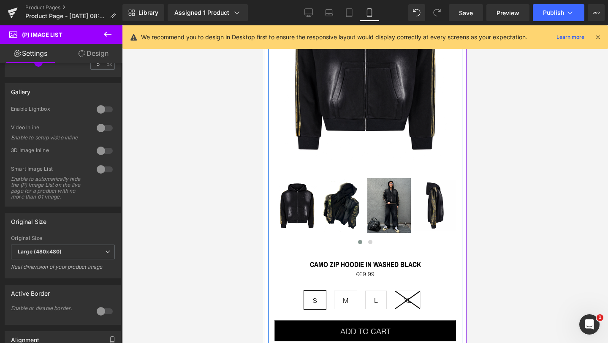
scroll to position [137, 0]
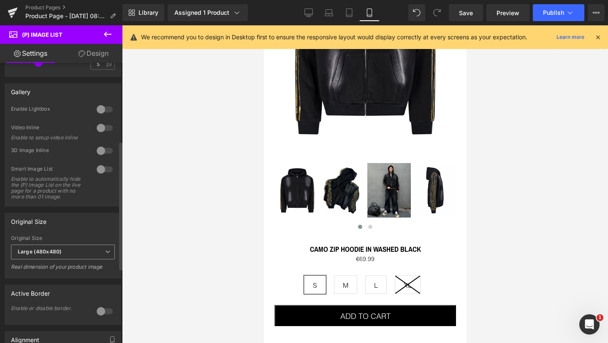
click at [69, 259] on span "Large (480x480)" at bounding box center [63, 252] width 104 height 15
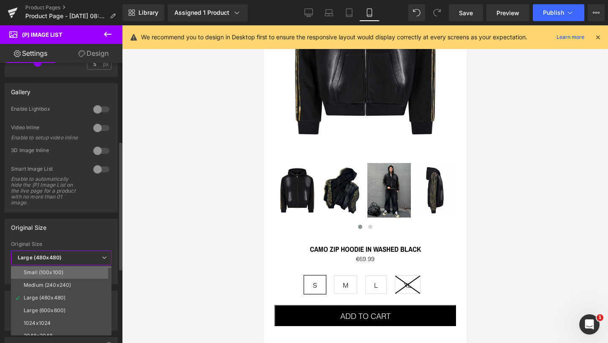
click at [66, 272] on li "Small (100x100)" at bounding box center [63, 272] width 104 height 13
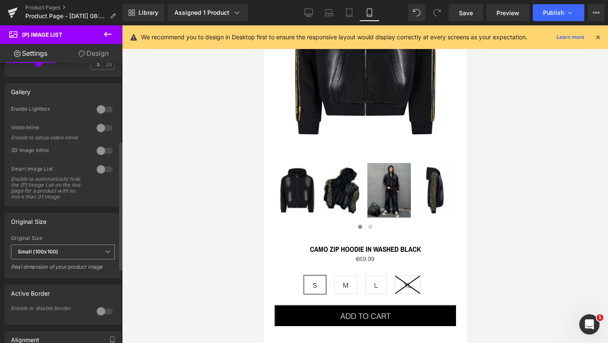
click at [65, 259] on span "Small (100x100)" at bounding box center [63, 252] width 104 height 15
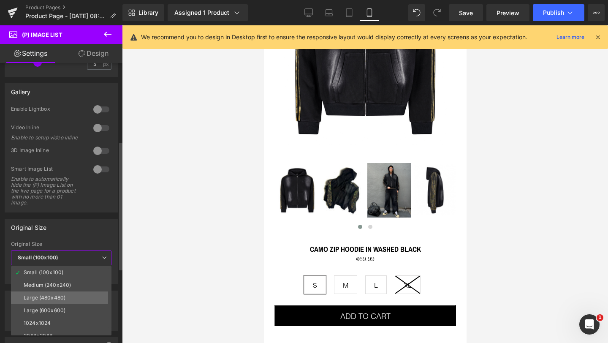
click at [60, 299] on div "Large (480x480)" at bounding box center [45, 298] width 42 height 6
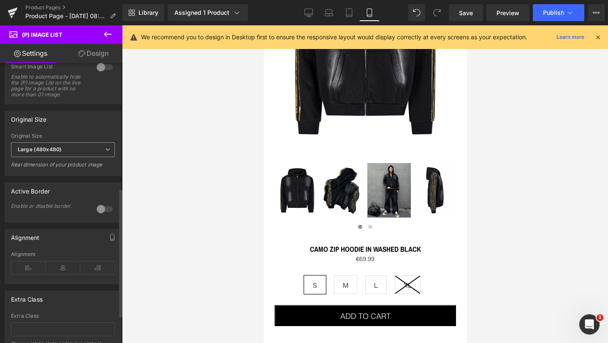
scroll to position [275, 0]
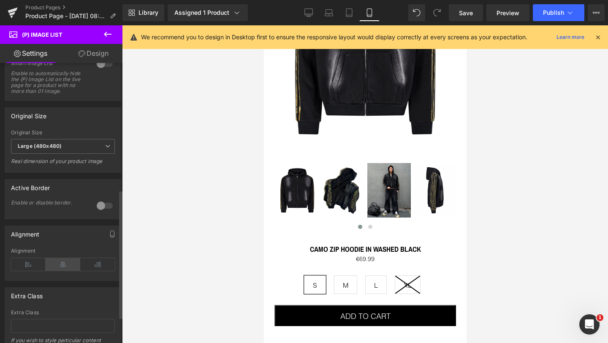
click at [58, 270] on icon at bounding box center [63, 264] width 35 height 13
click at [33, 270] on icon at bounding box center [28, 264] width 35 height 13
click at [64, 268] on icon at bounding box center [63, 264] width 35 height 13
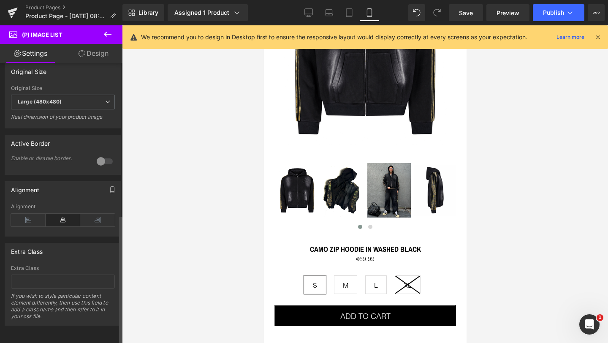
scroll to position [0, 0]
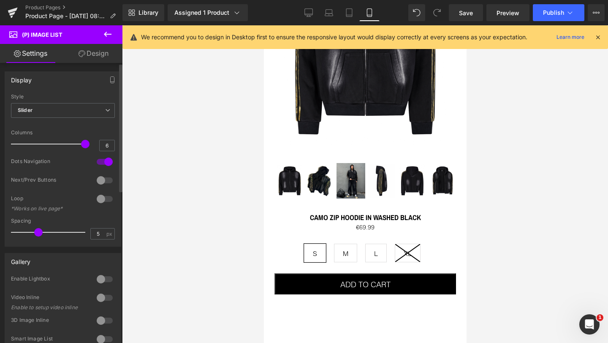
type input "5"
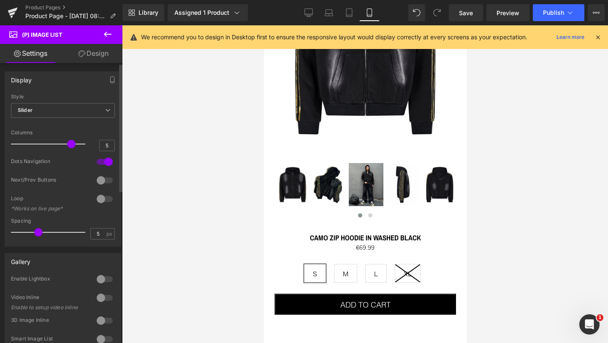
drag, startPoint x: 53, startPoint y: 145, endPoint x: 71, endPoint y: 143, distance: 18.7
click at [71, 143] on span at bounding box center [71, 144] width 8 height 8
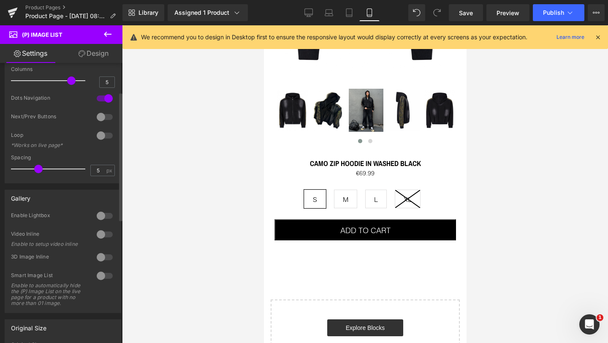
scroll to position [67, 0]
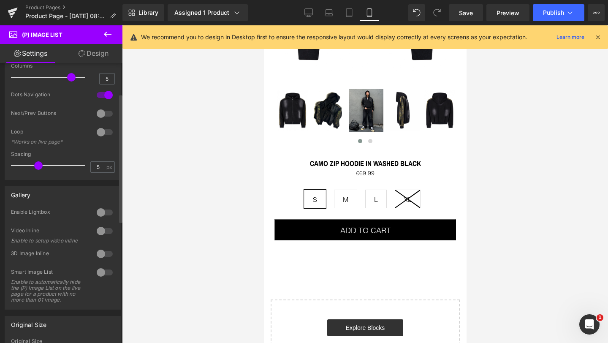
click at [101, 255] on div at bounding box center [105, 254] width 20 height 14
click at [99, 255] on div at bounding box center [105, 254] width 20 height 14
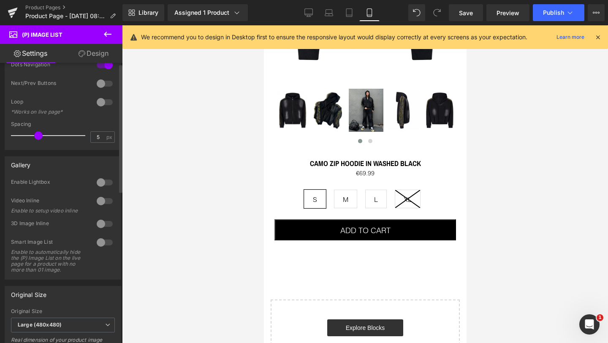
scroll to position [0, 0]
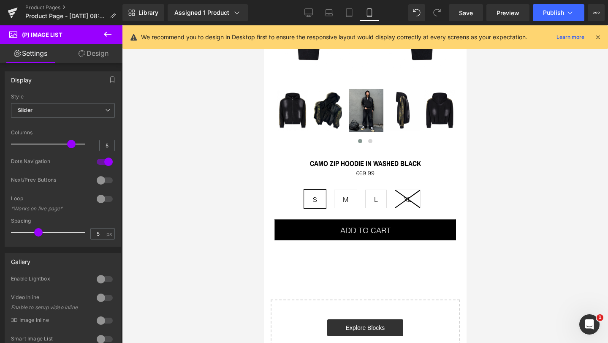
click at [93, 58] on link "Design" at bounding box center [93, 53] width 61 height 19
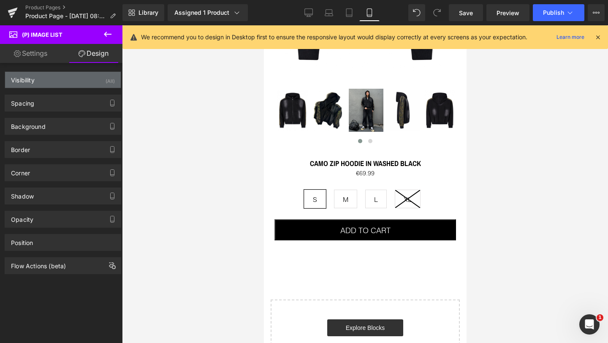
click at [64, 81] on div "Visibility (All)" at bounding box center [63, 80] width 116 height 16
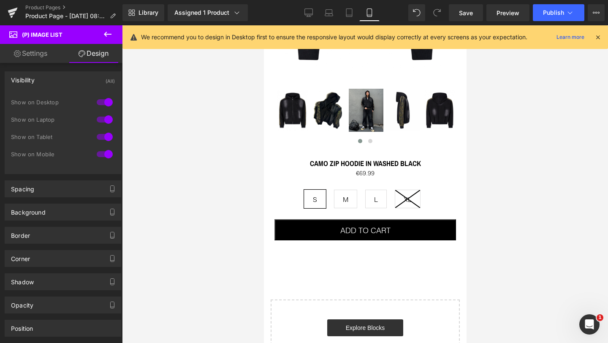
click at [103, 152] on div at bounding box center [105, 154] width 20 height 14
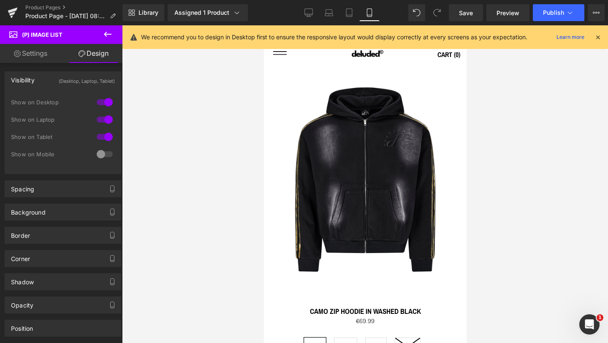
click at [101, 155] on div at bounding box center [105, 154] width 20 height 14
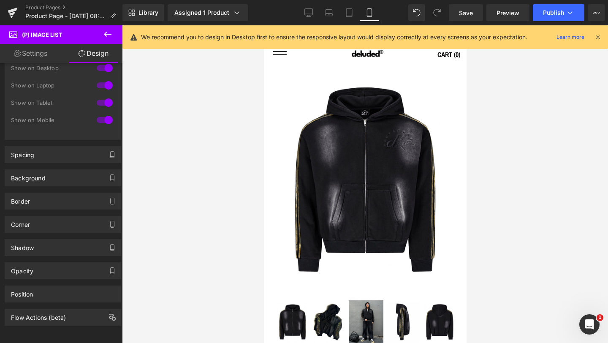
scroll to position [41, 0]
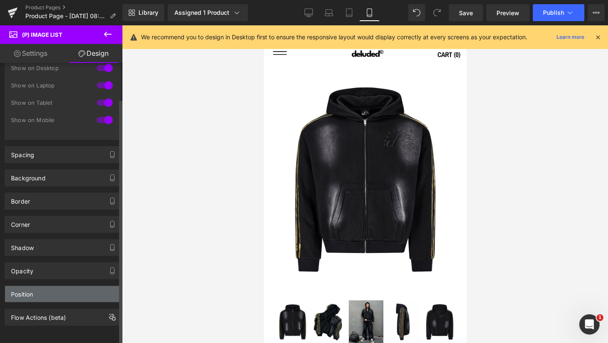
click at [42, 288] on div "Position" at bounding box center [63, 294] width 116 height 16
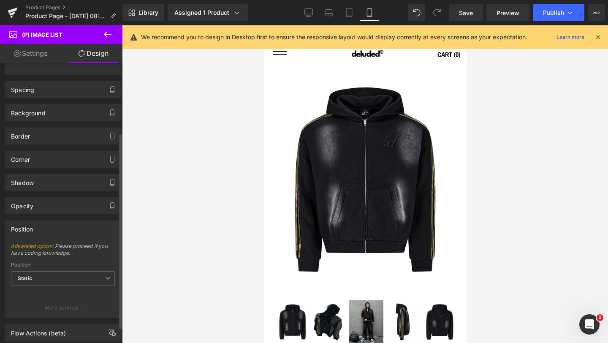
scroll to position [122, 0]
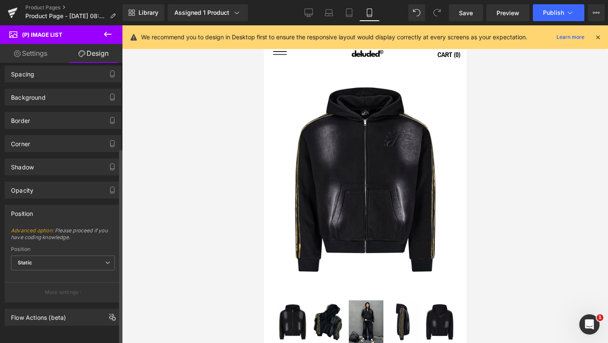
click at [65, 205] on div "Position" at bounding box center [63, 213] width 116 height 16
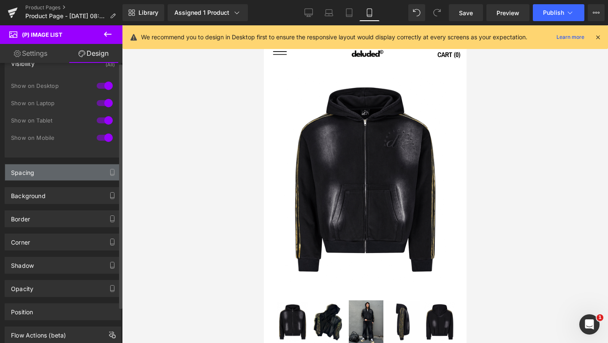
scroll to position [0, 0]
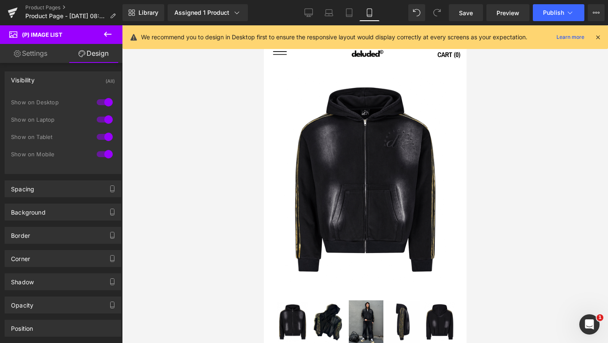
click at [106, 34] on icon at bounding box center [108, 34] width 8 height 5
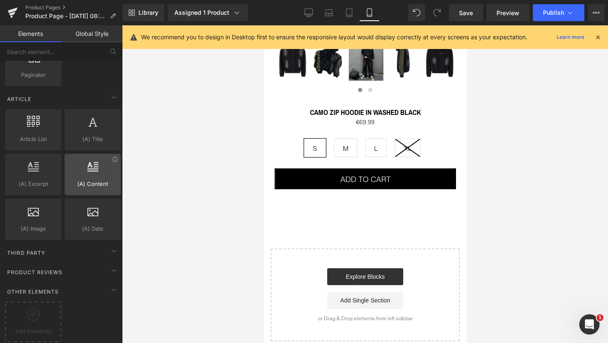
scroll to position [1581, 0]
click at [112, 265] on icon at bounding box center [114, 270] width 10 height 10
click at [84, 264] on div "Product Reviews" at bounding box center [62, 272] width 119 height 17
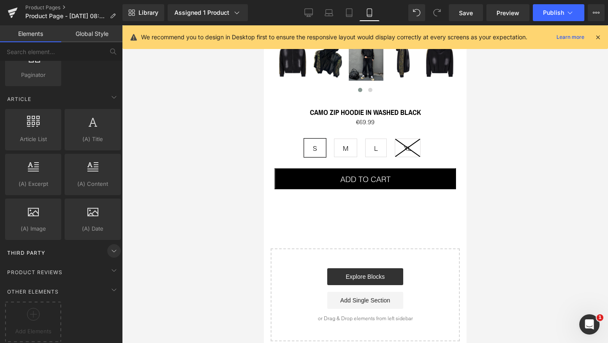
click at [112, 246] on icon at bounding box center [114, 251] width 10 height 10
click at [86, 245] on div "Third Party" at bounding box center [62, 252] width 119 height 17
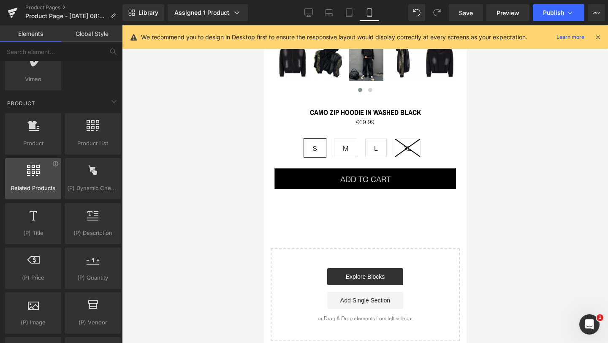
scroll to position [689, 0]
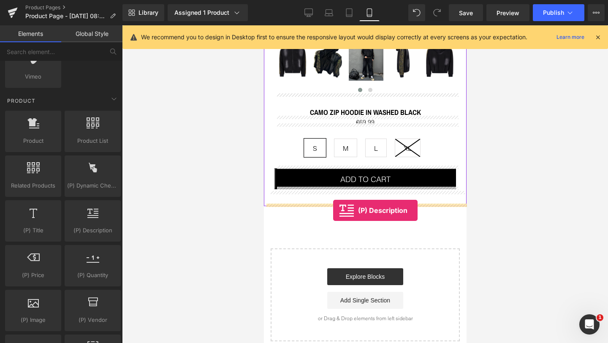
drag, startPoint x: 351, startPoint y: 246, endPoint x: 333, endPoint y: 210, distance: 40.0
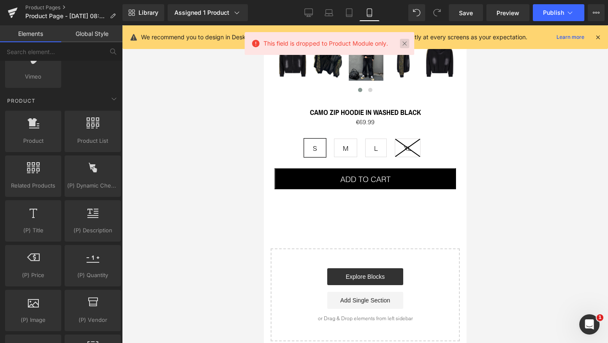
click at [406, 44] on link at bounding box center [404, 43] width 9 height 9
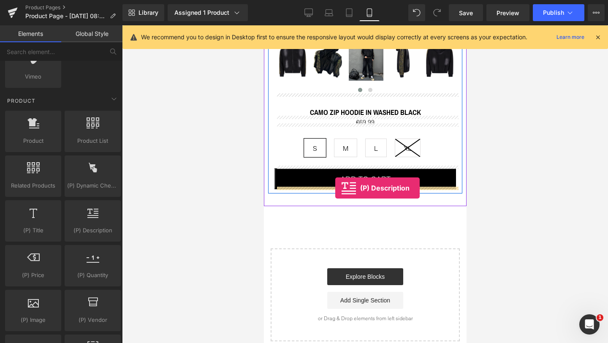
drag, startPoint x: 343, startPoint y: 247, endPoint x: 335, endPoint y: 188, distance: 59.3
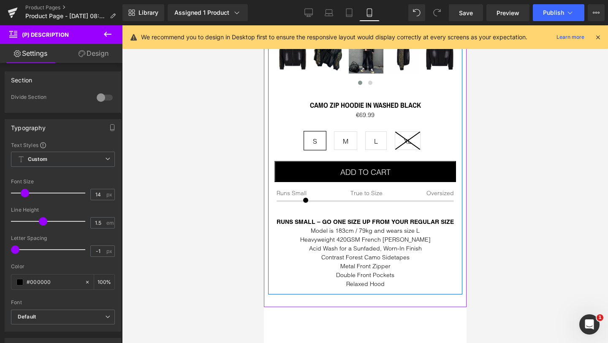
scroll to position [291, 0]
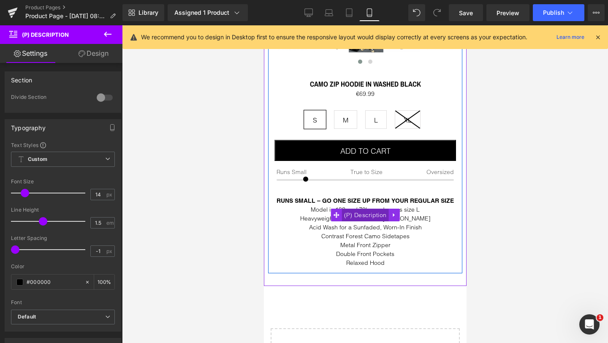
click at [355, 213] on span "(P) Description" at bounding box center [365, 215] width 47 height 13
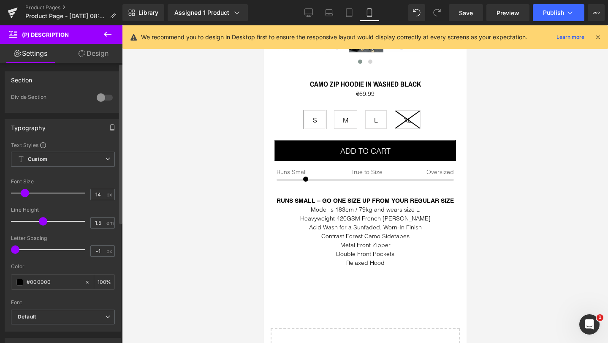
click at [106, 98] on div at bounding box center [105, 98] width 20 height 14
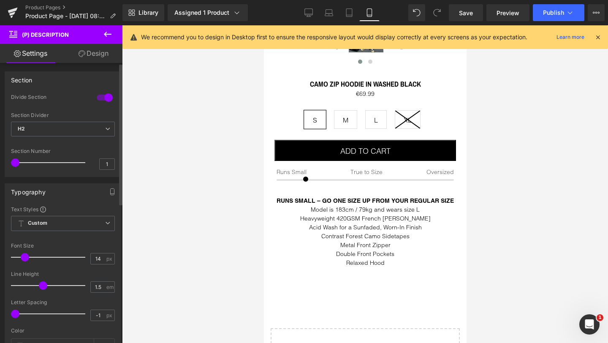
click at [102, 98] on div at bounding box center [105, 98] width 20 height 14
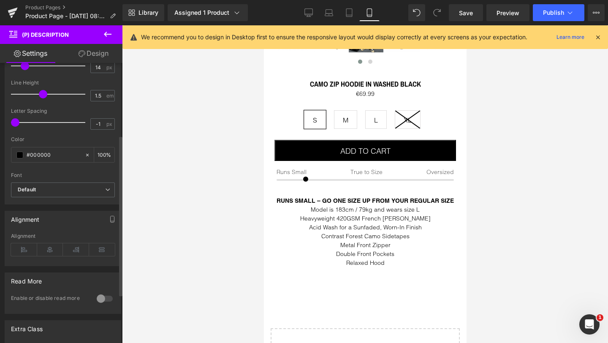
scroll to position [128, 0]
click at [21, 249] on icon at bounding box center [24, 248] width 26 height 13
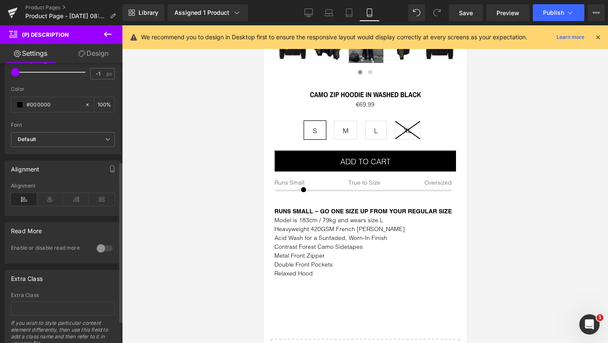
scroll to position [211, 0]
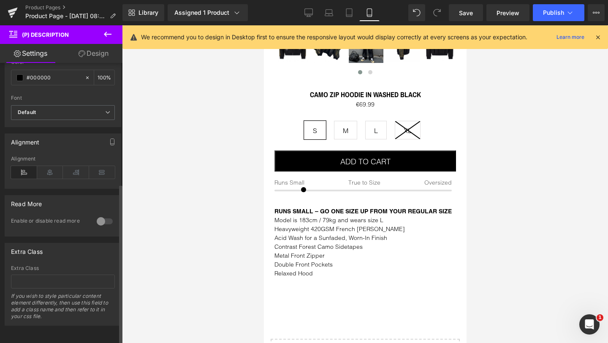
click at [105, 215] on div at bounding box center [105, 222] width 20 height 14
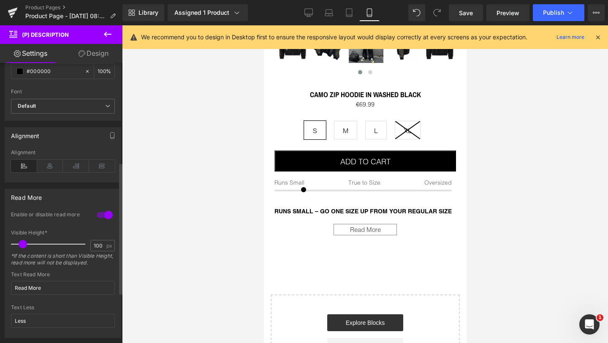
click at [105, 214] on div at bounding box center [105, 215] width 20 height 14
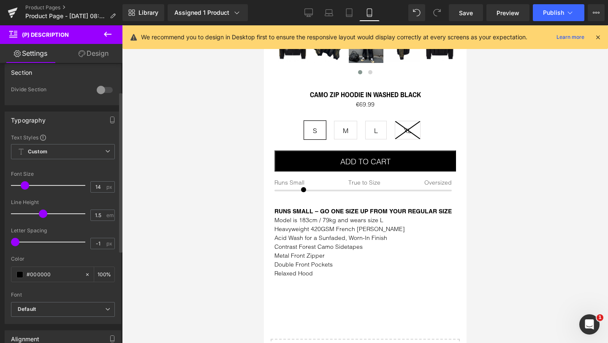
scroll to position [0, 0]
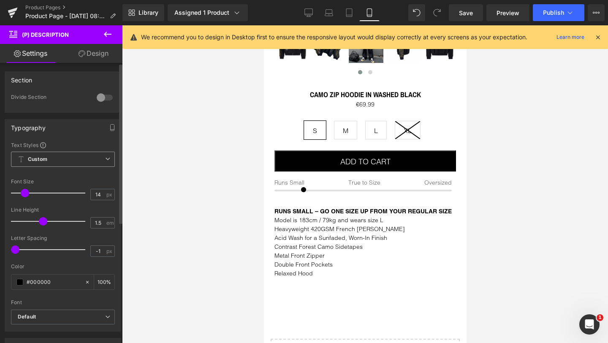
click at [49, 161] on span "Custom Setup Global Style" at bounding box center [63, 159] width 104 height 15
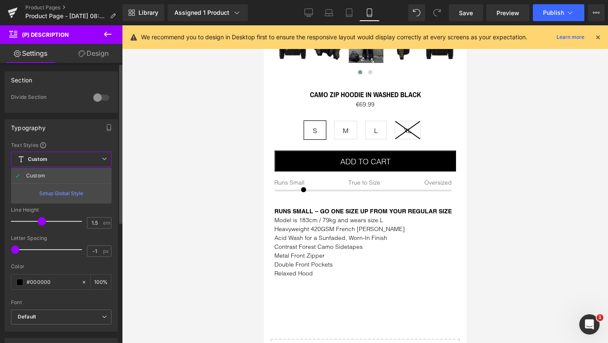
click at [50, 160] on span "Custom Setup Global Style" at bounding box center [61, 159] width 101 height 15
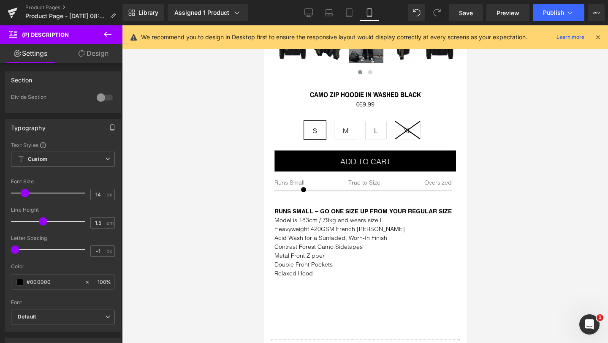
click at [96, 51] on link "Design" at bounding box center [93, 53] width 61 height 19
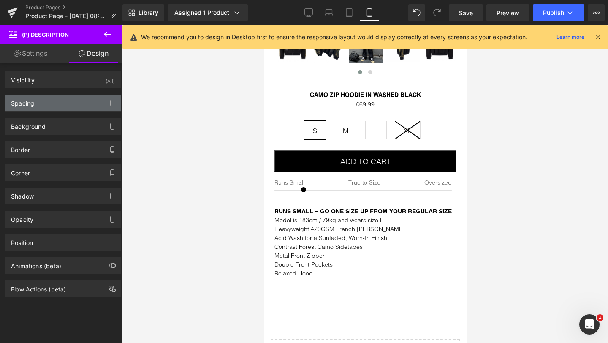
type input "0"
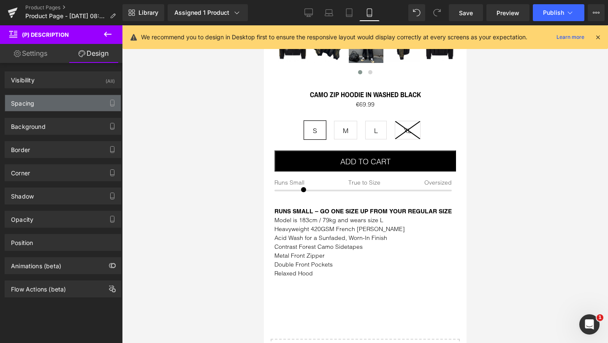
type input "0"
click at [46, 103] on div "Spacing" at bounding box center [63, 103] width 116 height 16
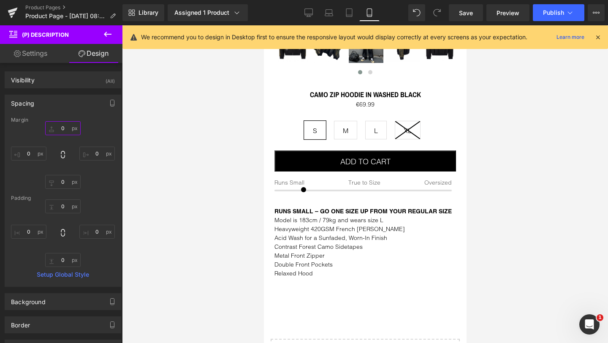
click at [60, 128] on input "0" at bounding box center [62, 128] width 35 height 14
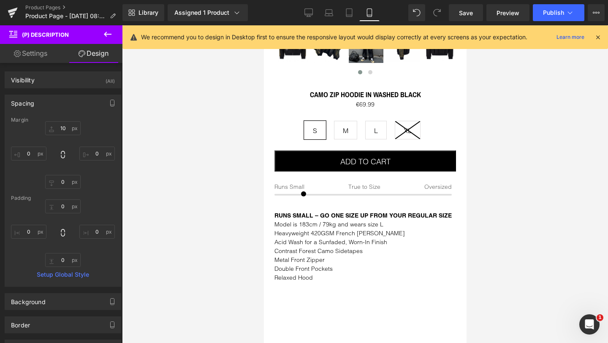
click at [95, 124] on div "10 10 0px 0 0px 0 0px 0" at bounding box center [63, 155] width 104 height 68
click at [62, 128] on input "10" at bounding box center [62, 128] width 35 height 14
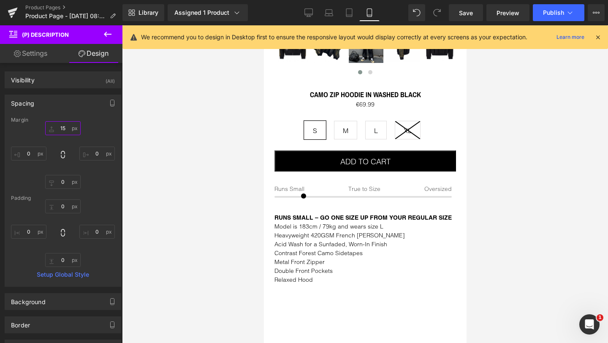
type input "15"
click at [100, 125] on div "15 15 0px 0 0px 0 0px 0" at bounding box center [63, 155] width 104 height 68
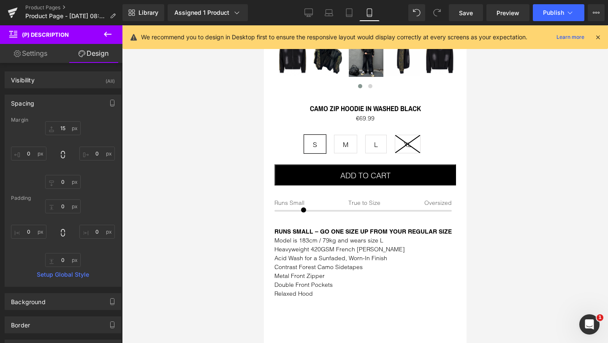
scroll to position [18, 0]
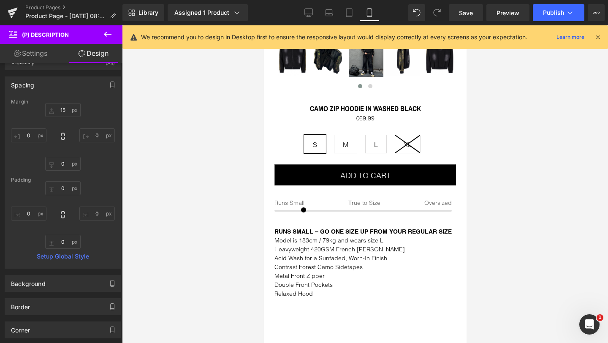
click at [105, 34] on icon at bounding box center [108, 34] width 8 height 5
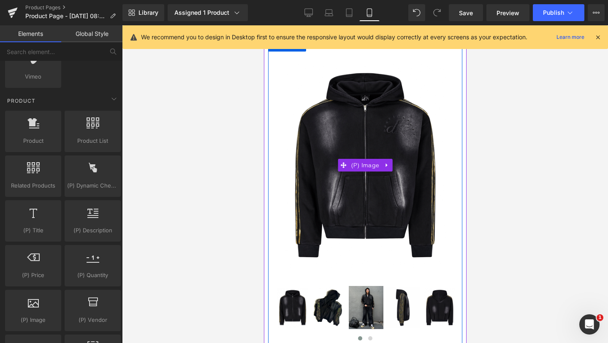
scroll to position [0, 0]
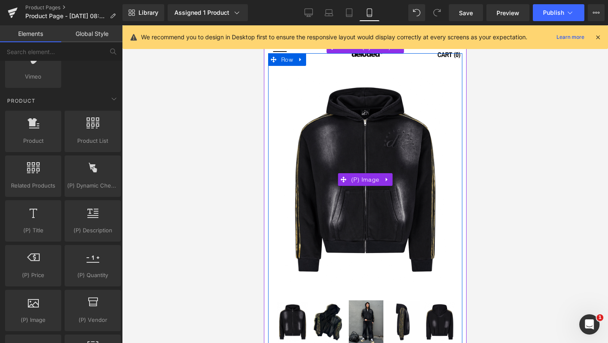
click at [305, 102] on img at bounding box center [365, 179] width 182 height 227
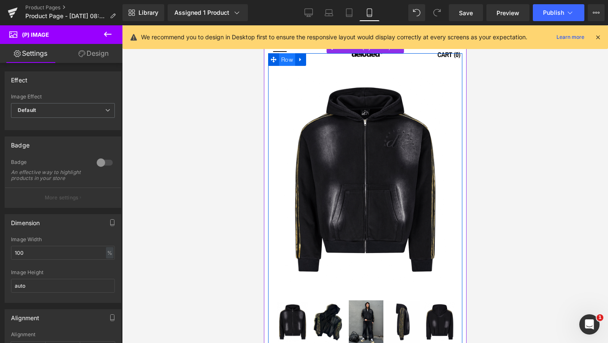
click at [285, 56] on span "Row" at bounding box center [287, 59] width 16 height 13
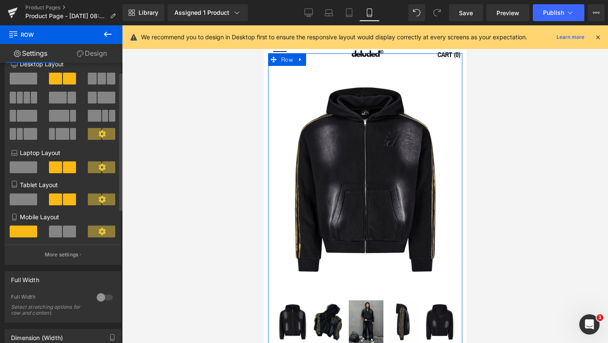
scroll to position [26, 0]
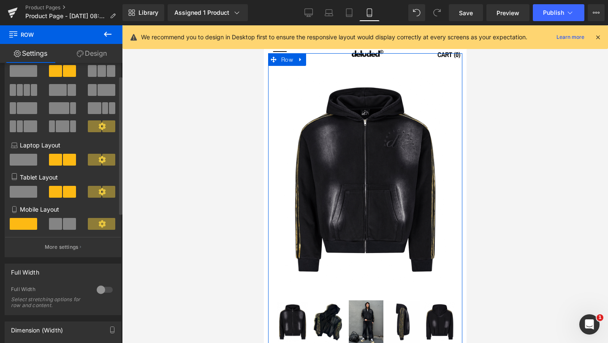
click at [103, 292] on div at bounding box center [105, 290] width 20 height 14
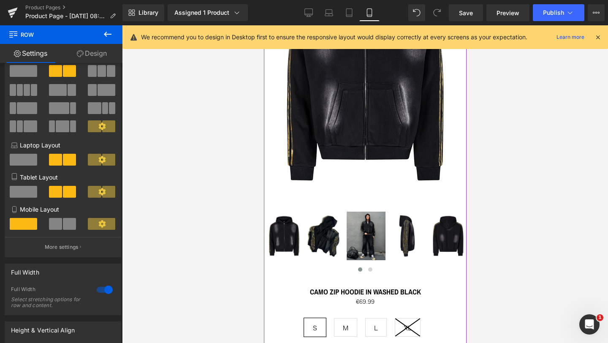
scroll to position [117, 0]
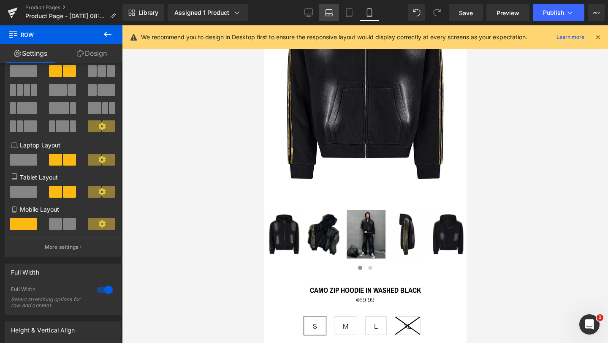
click at [328, 11] on icon at bounding box center [329, 12] width 8 height 8
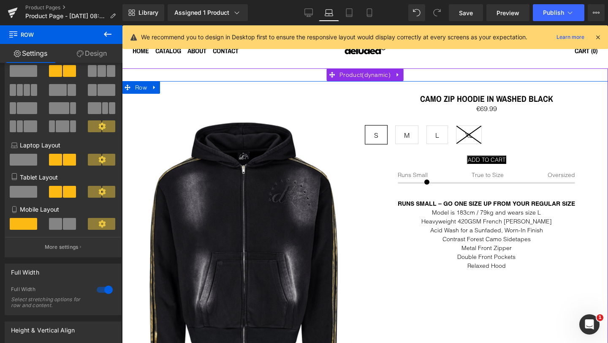
scroll to position [0, 0]
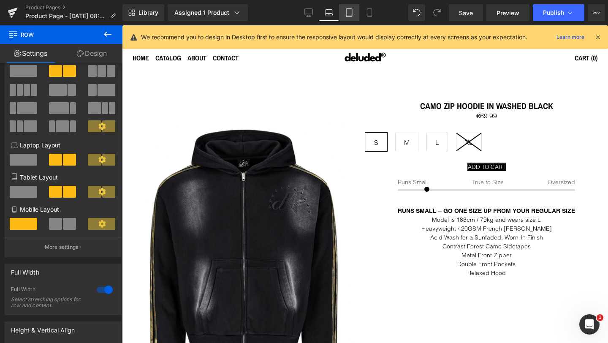
click at [348, 11] on icon at bounding box center [349, 12] width 8 height 8
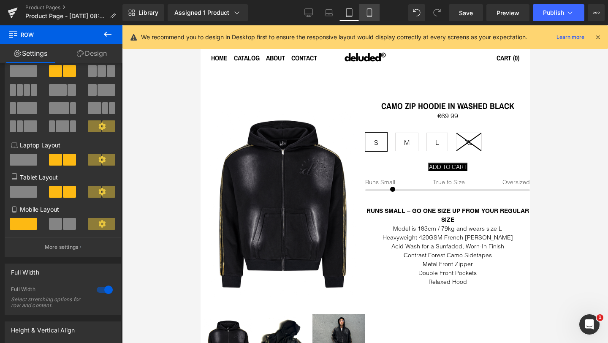
click at [368, 11] on icon at bounding box center [369, 12] width 8 height 8
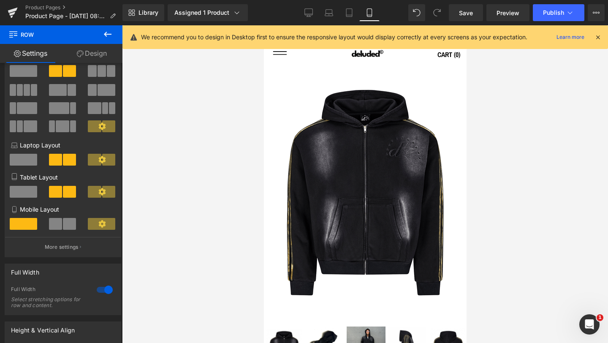
click at [598, 37] on icon at bounding box center [598, 37] width 8 height 8
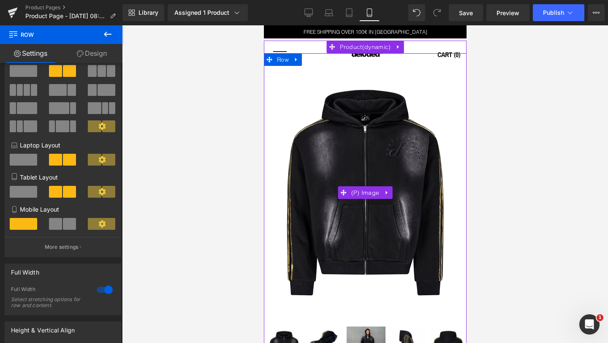
click at [343, 103] on img at bounding box center [365, 192] width 203 height 253
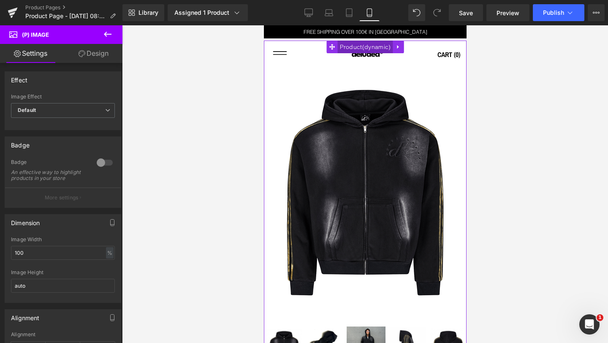
click at [357, 46] on span "Product" at bounding box center [364, 47] width 55 height 13
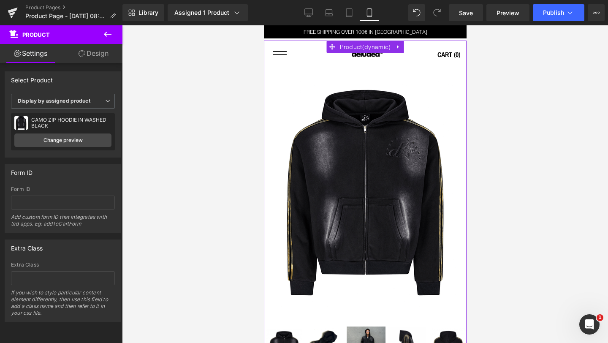
click at [80, 53] on icon at bounding box center [82, 53] width 7 height 7
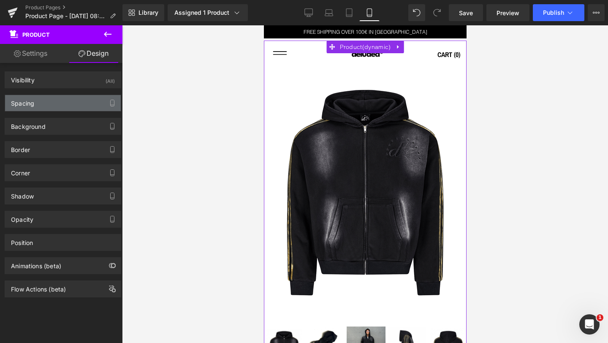
click at [47, 104] on div "Spacing" at bounding box center [63, 103] width 116 height 16
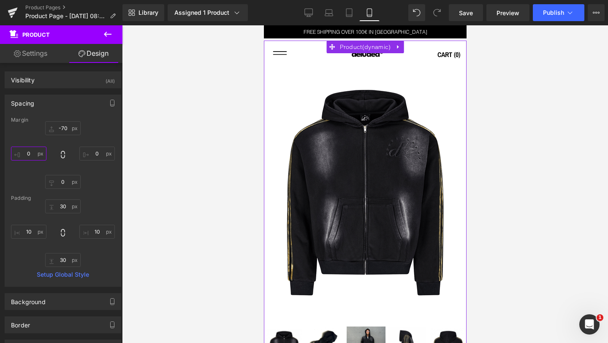
click at [27, 153] on input "0" at bounding box center [28, 154] width 35 height 14
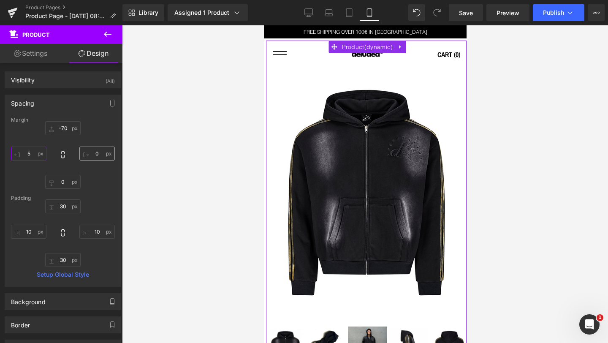
type input "5"
click at [95, 152] on input "0" at bounding box center [96, 154] width 35 height 14
type input "5"
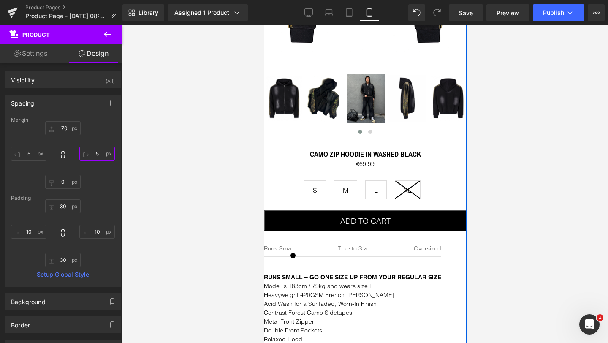
scroll to position [279, 0]
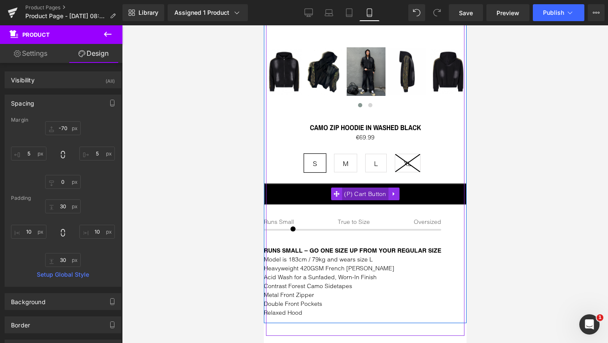
click at [364, 193] on span "(P) Cart Button" at bounding box center [365, 194] width 46 height 13
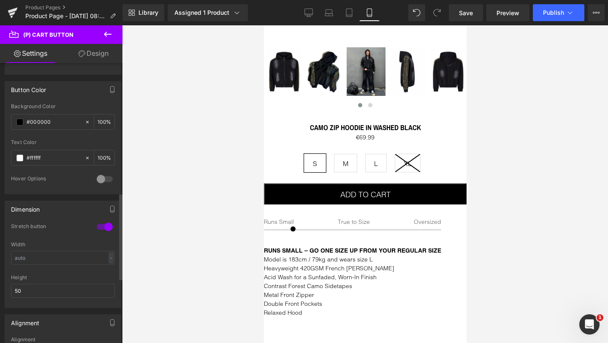
scroll to position [433, 0]
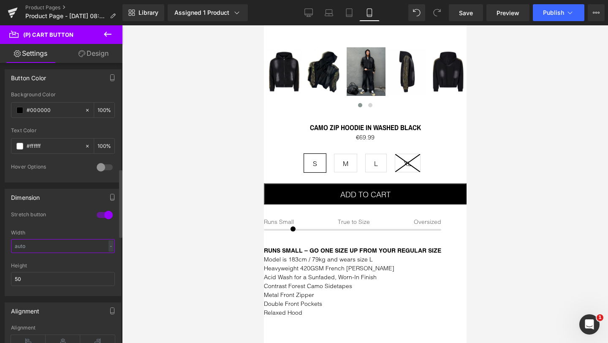
click at [44, 245] on input "text" at bounding box center [63, 246] width 104 height 14
click at [52, 227] on div "Stretch button" at bounding box center [63, 220] width 104 height 19
click at [96, 215] on div at bounding box center [105, 215] width 20 height 14
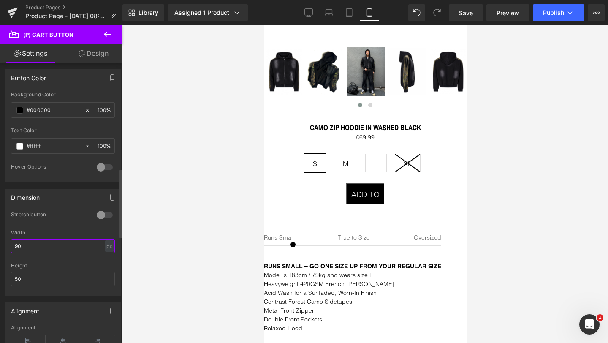
click at [45, 244] on input "90" at bounding box center [63, 246] width 104 height 14
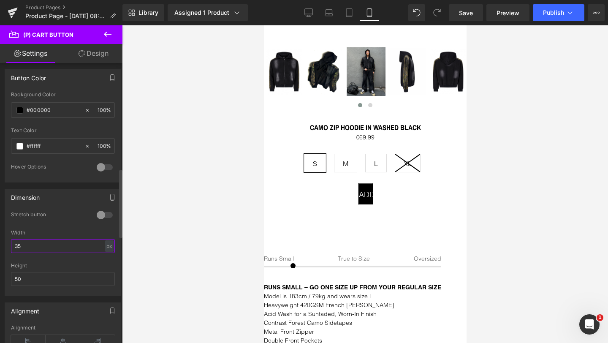
type input "3"
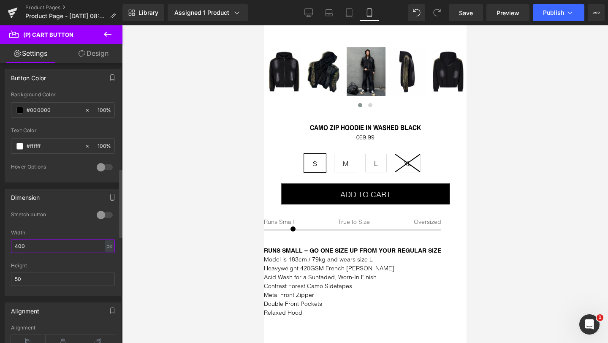
type input "400"
click at [56, 224] on div "Stretch button" at bounding box center [63, 220] width 104 height 19
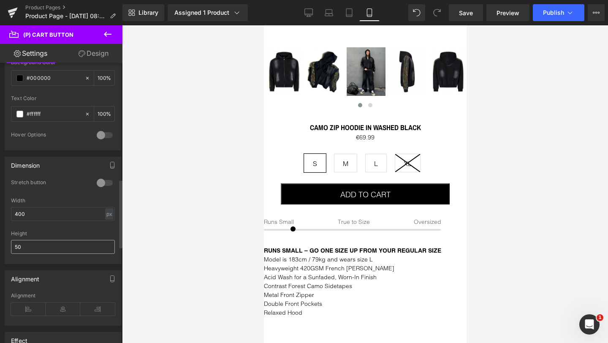
scroll to position [496, 0]
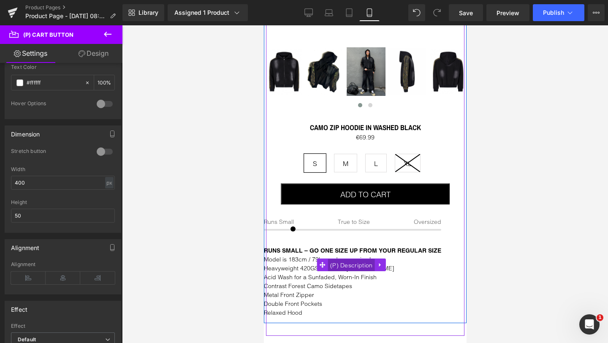
click at [341, 261] on span "(P) Description" at bounding box center [351, 265] width 47 height 13
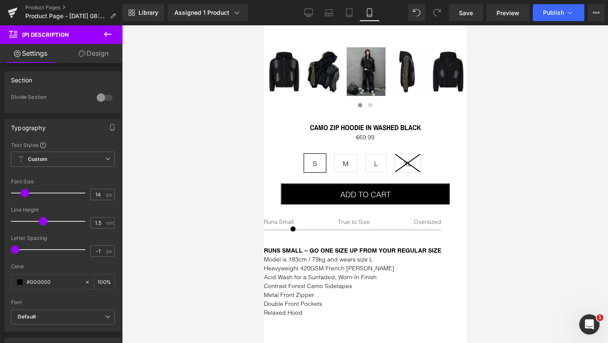
click at [90, 54] on link "Design" at bounding box center [93, 53] width 61 height 19
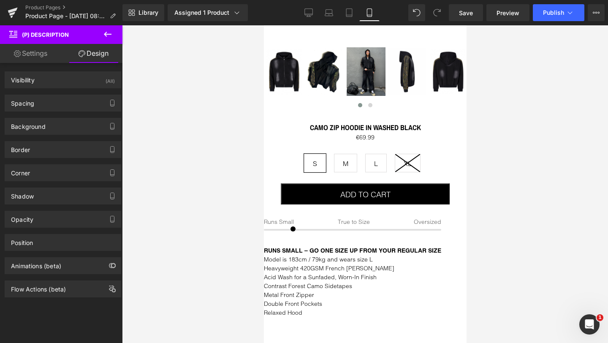
type input "15"
type input "0"
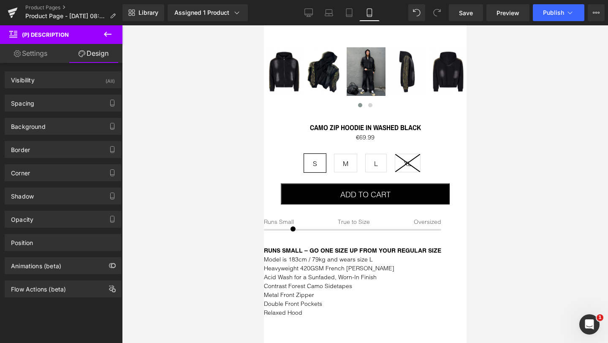
type input "0"
click at [52, 99] on div "Spacing" at bounding box center [63, 103] width 116 height 16
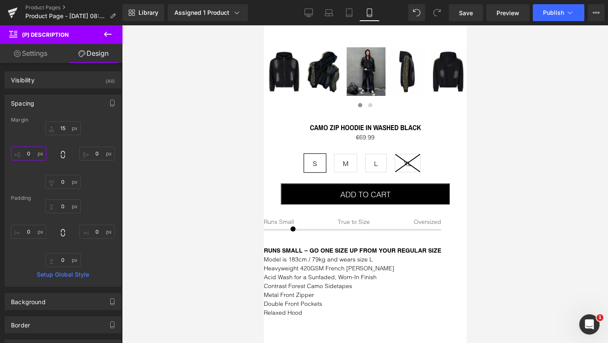
click at [28, 154] on input "0" at bounding box center [28, 154] width 35 height 14
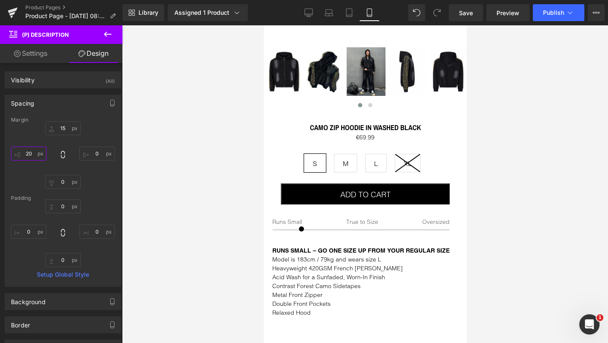
type input "2"
type input "40"
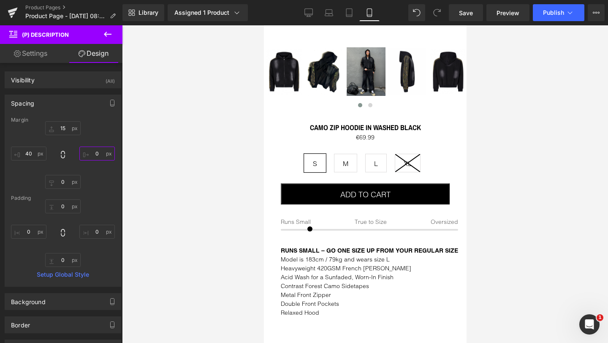
click at [91, 152] on input "0" at bounding box center [96, 154] width 35 height 14
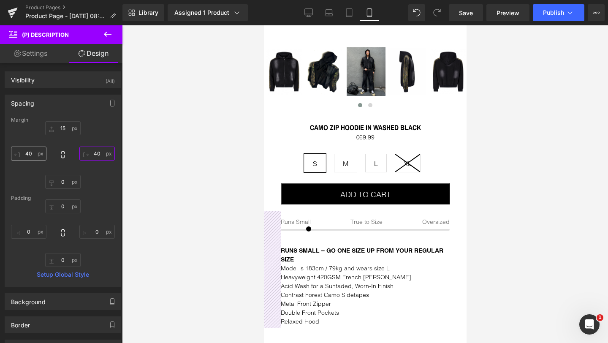
type input "40"
click at [27, 154] on input "40" at bounding box center [28, 154] width 35 height 14
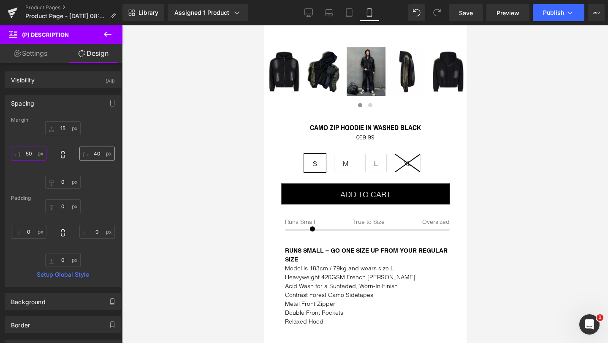
type input "50"
click at [92, 153] on input "40" at bounding box center [96, 154] width 35 height 14
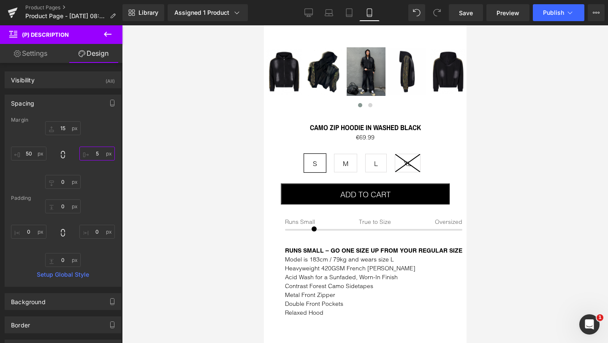
type input "50"
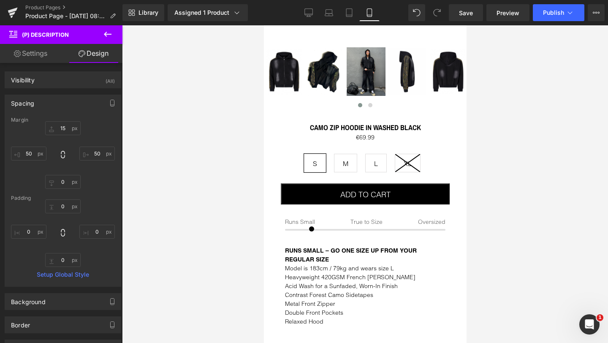
click at [204, 225] on div at bounding box center [365, 184] width 486 height 318
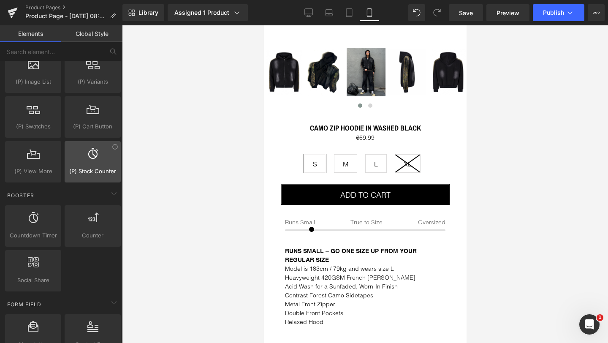
scroll to position [1036, 0]
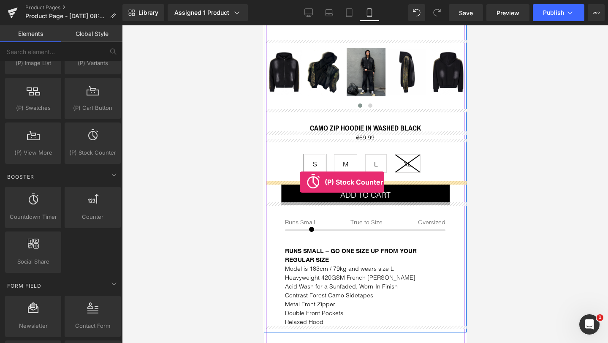
drag, startPoint x: 351, startPoint y: 165, endPoint x: 299, endPoint y: 182, distance: 54.2
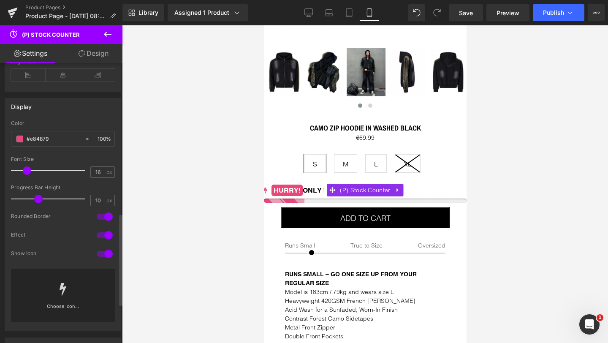
scroll to position [475, 0]
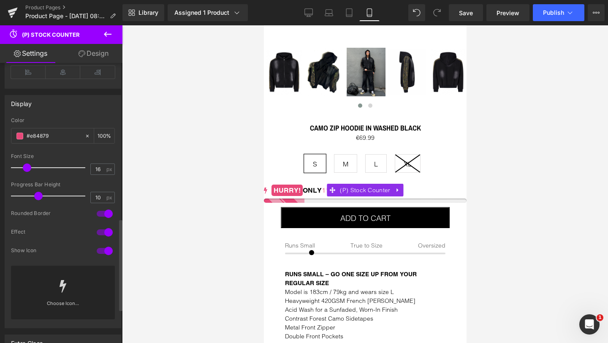
click at [103, 238] on div at bounding box center [105, 233] width 20 height 14
click at [103, 257] on div at bounding box center [105, 251] width 20 height 14
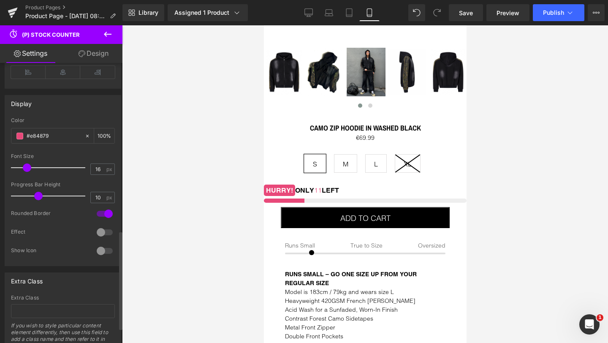
click at [102, 220] on div at bounding box center [105, 214] width 20 height 14
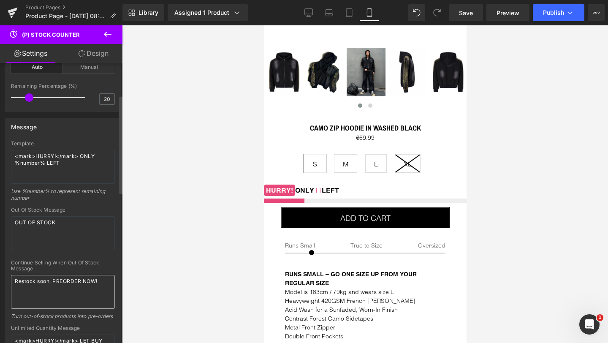
scroll to position [90, 0]
drag, startPoint x: 72, startPoint y: 166, endPoint x: 16, endPoint y: 157, distance: 56.8
click at [16, 157] on textarea "<mark>HURRY!</mark> ONLY %number% LEFT" at bounding box center [63, 168] width 104 height 34
click at [56, 131] on div "Message" at bounding box center [63, 128] width 116 height 16
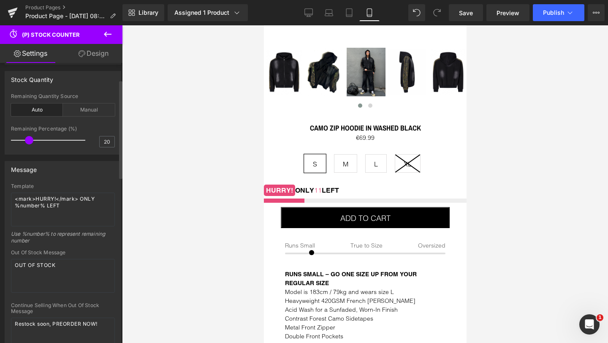
scroll to position [33, 0]
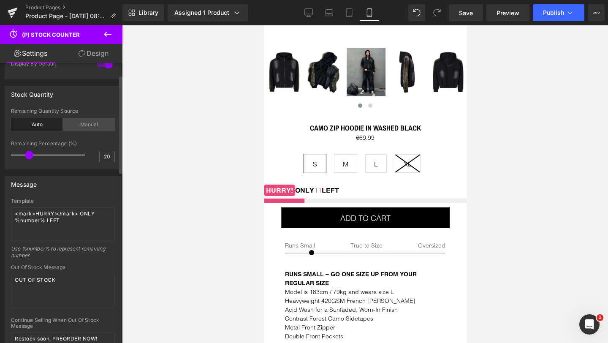
click at [73, 123] on div "Manual" at bounding box center [89, 124] width 52 height 13
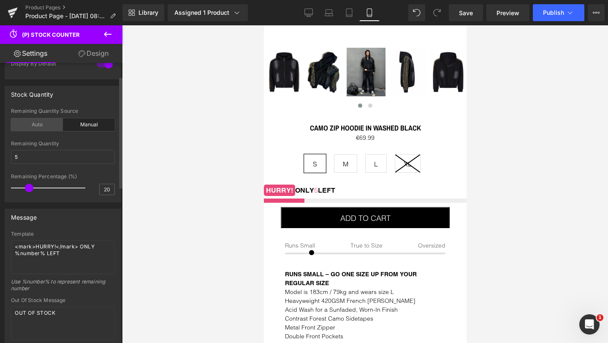
click at [46, 126] on div "Auto" at bounding box center [37, 124] width 52 height 13
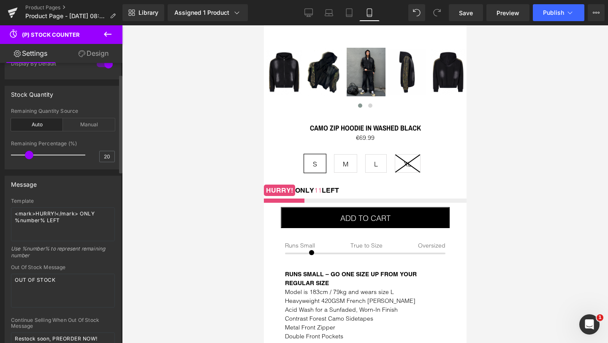
scroll to position [0, 0]
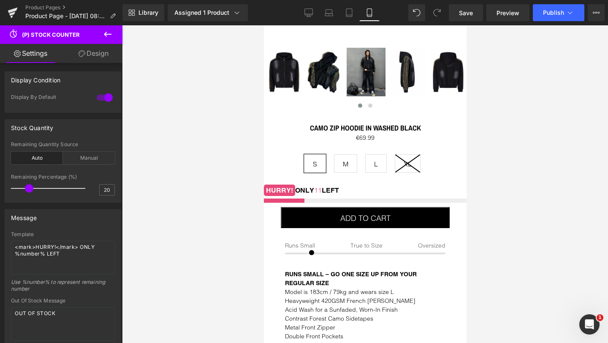
click at [88, 54] on link "Design" at bounding box center [93, 53] width 61 height 19
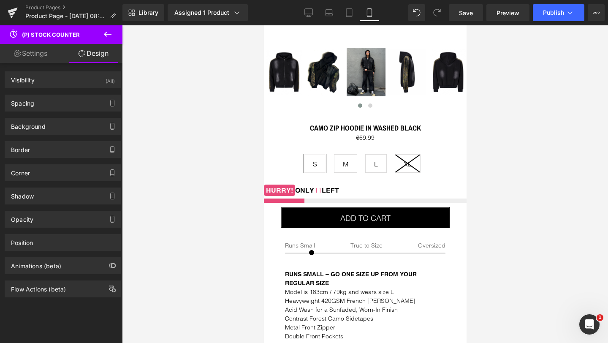
click at [44, 51] on link "Settings" at bounding box center [30, 53] width 61 height 19
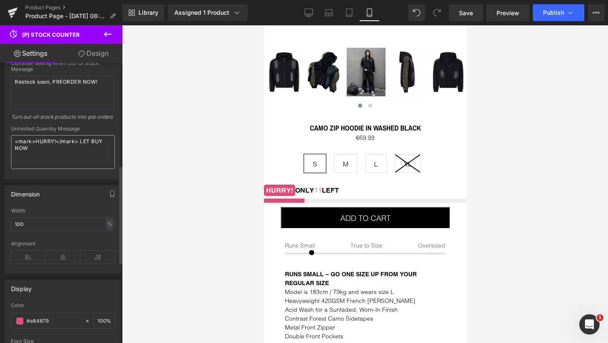
scroll to position [292, 0]
click at [51, 229] on input "100" at bounding box center [63, 222] width 104 height 14
type input "80"
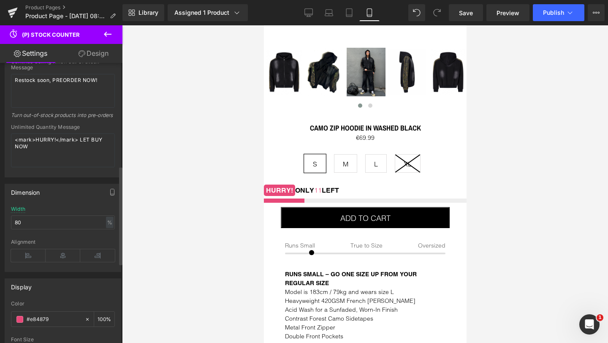
click at [71, 200] on div "Dimension" at bounding box center [63, 192] width 116 height 16
click at [55, 261] on icon at bounding box center [63, 255] width 35 height 13
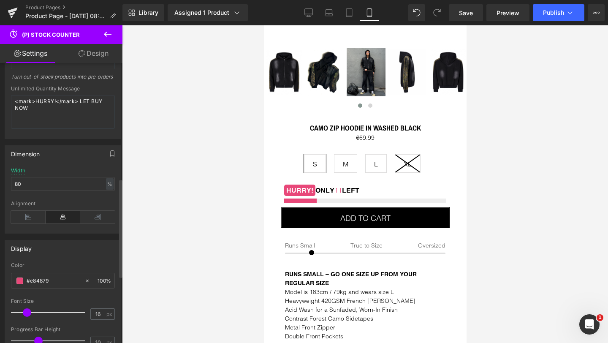
scroll to position [348, 0]
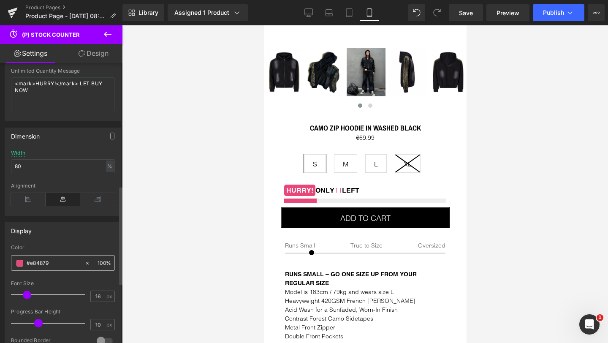
click at [21, 267] on span at bounding box center [19, 263] width 7 height 7
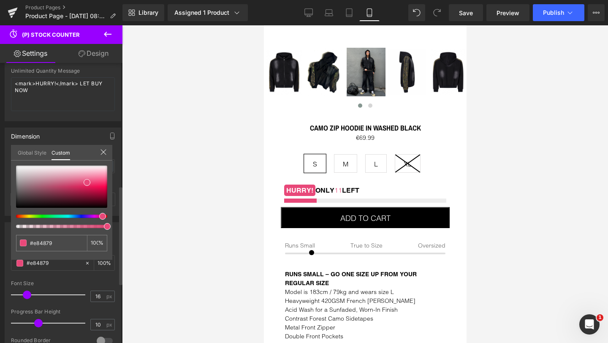
click at [41, 216] on div at bounding box center [58, 216] width 91 height 3
type input "#5ce849"
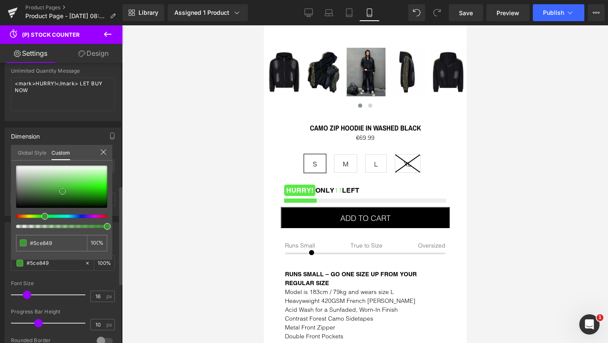
type input "#3c9630"
type input "#3b922f"
type input "#38892d"
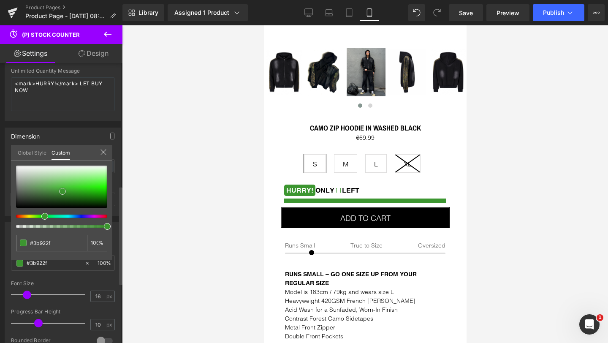
type input "#38892d"
type input "#347d2a"
type input "#2d6825"
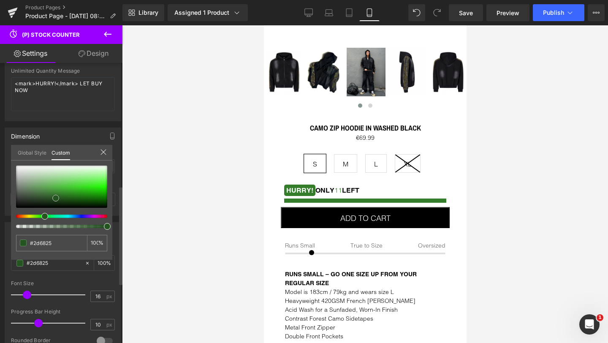
type input "#295c23"
type input "#245520"
type input "#224c1f"
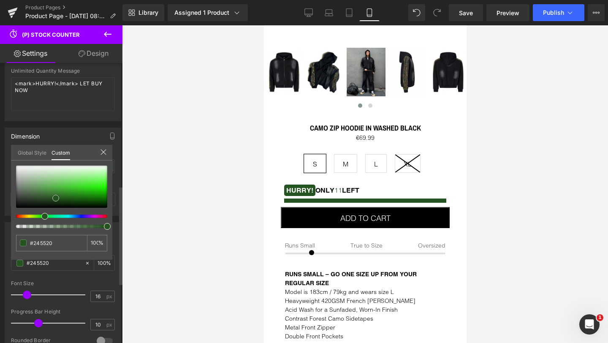
type input "#224c1f"
type input "#1f431d"
type input "#1b3c1a"
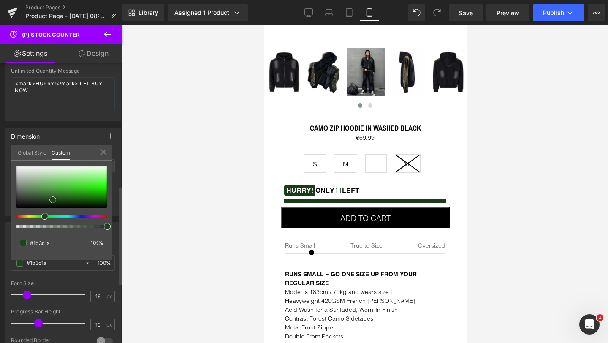
type input "#163115"
type input "#173016"
type input "#152d14"
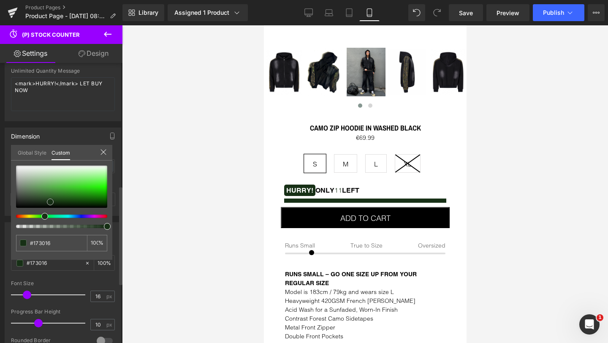
type input "#152d14"
type input "#132a12"
type input "#163115"
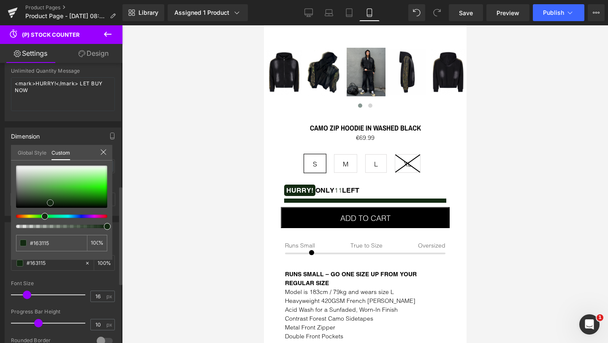
type input "#193918"
type input "#1e481d"
type input "#20501f"
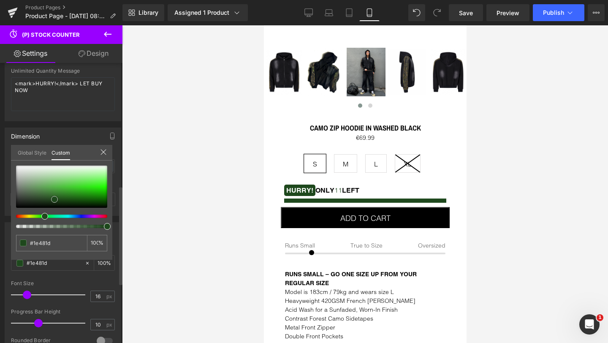
type input "#20501f"
type input "#235822"
type input "#2a6529"
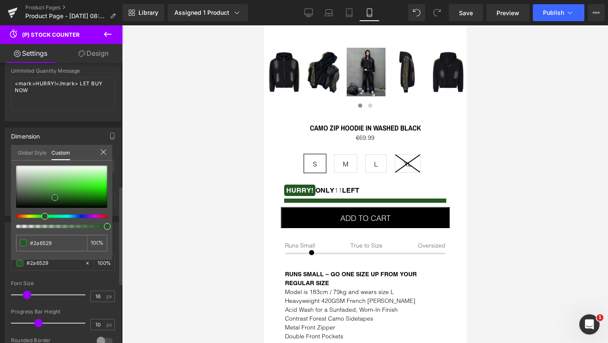
type input "#2b642a"
type input "#2e6b2d"
type input "#30692f"
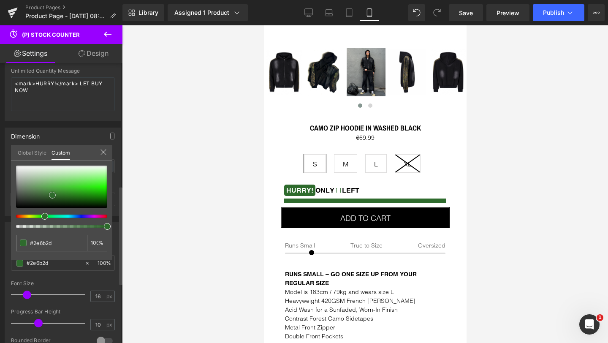
type input "#30692f"
type input "#316830"
type input "#2d612c"
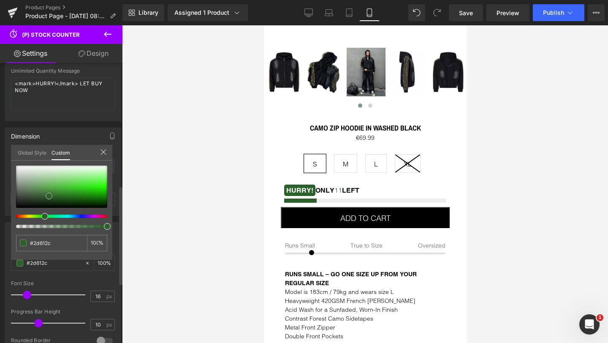
drag, startPoint x: 63, startPoint y: 191, endPoint x: 49, endPoint y: 196, distance: 14.3
click at [49, 196] on div at bounding box center [61, 187] width 91 height 42
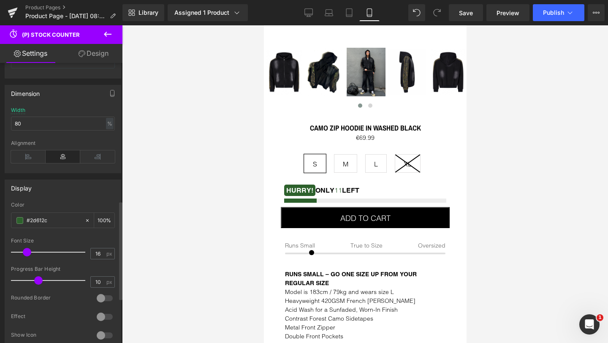
scroll to position [405, 0]
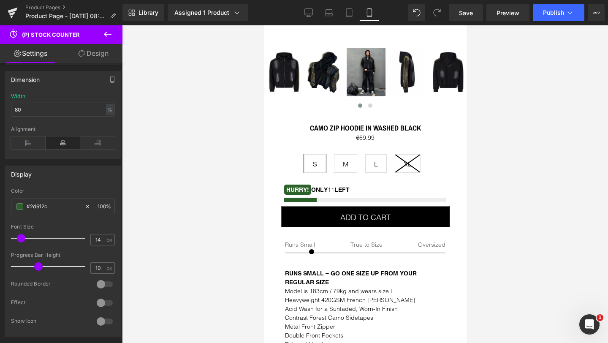
type input "13"
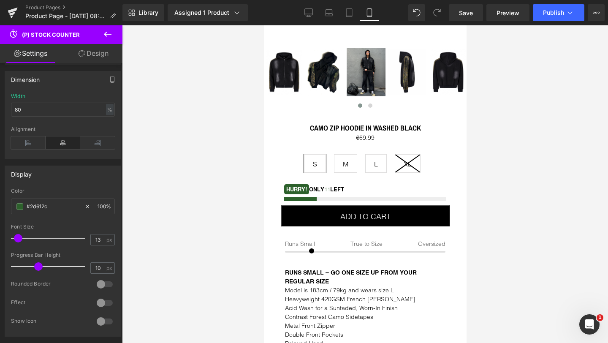
drag, startPoint x: 25, startPoint y: 243, endPoint x: 17, endPoint y: 243, distance: 8.4
click at [17, 242] on span at bounding box center [18, 238] width 8 height 8
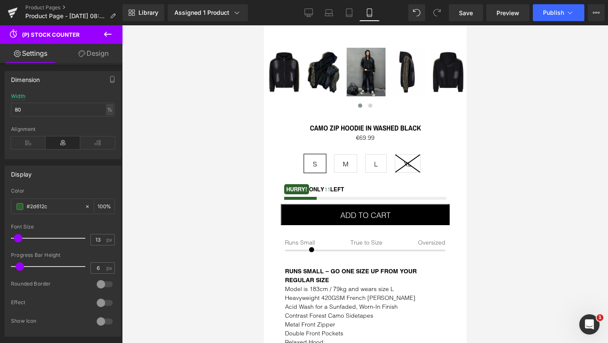
type input "5"
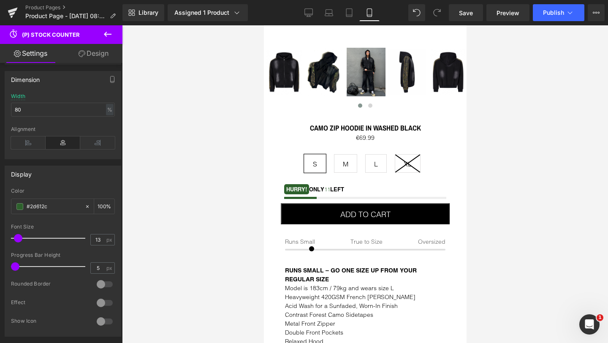
drag, startPoint x: 37, startPoint y: 273, endPoint x: 7, endPoint y: 272, distance: 29.6
click at [7, 272] on div "rgba(45, 97, 44, 1) Color #2d612c 100 % 13px Font Size 13 px 5px Progress Bar H…" at bounding box center [63, 262] width 116 height 148
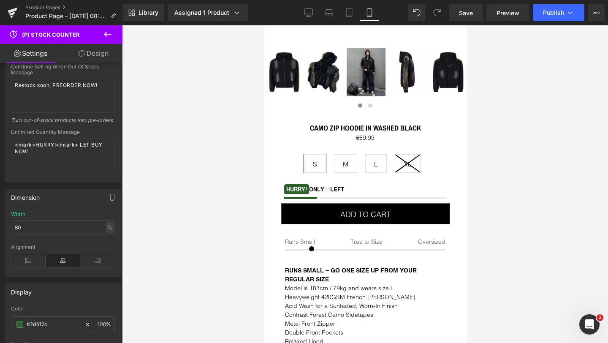
scroll to position [278, 0]
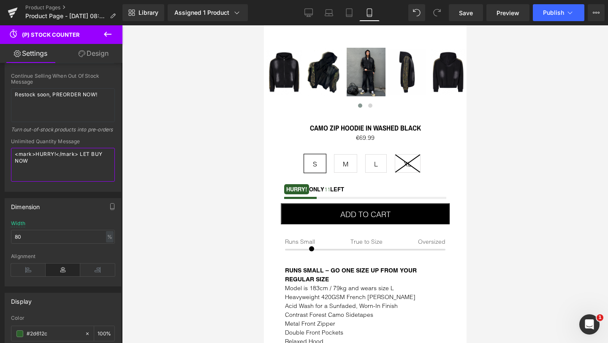
click at [50, 170] on textarea "<mark>HURRY!</mark> LET BUY NOW" at bounding box center [63, 165] width 104 height 34
drag, startPoint x: 50, startPoint y: 170, endPoint x: 3, endPoint y: 155, distance: 49.4
click at [3, 155] on div "Message Template <mark>HURRY!</mark> ONLY %number% LEFT Use %number% to represe…" at bounding box center [63, 58] width 126 height 267
click at [95, 139] on div "Turn out-of-stock products into pre-orders" at bounding box center [63, 132] width 104 height 12
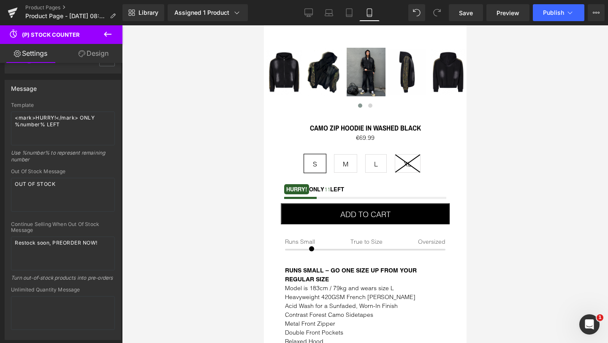
scroll to position [125, 0]
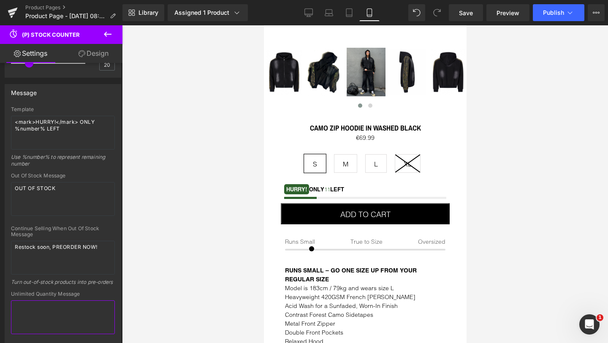
click at [39, 323] on textarea at bounding box center [63, 317] width 104 height 34
paste textarea "<mark>HURRY!</mark> LET BUY NOW"
type textarea "<mark>HURRY!</mark> LET BUY NOW"
click at [90, 291] on div "Turn out-of-stock products into pre-orders" at bounding box center [63, 285] width 104 height 12
click at [52, 322] on textarea "<mark>HURRY!</mark> LET BUY NOW" at bounding box center [63, 317] width 104 height 34
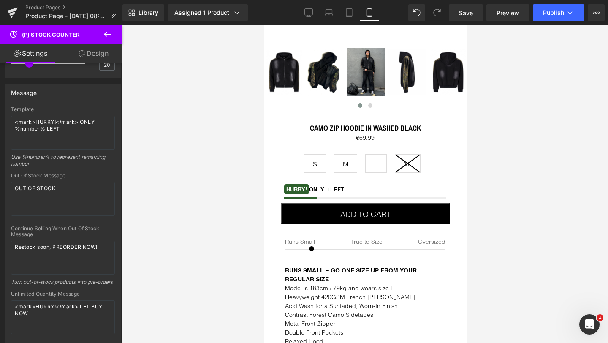
click at [69, 291] on div "Turn out-of-stock products into pre-orders" at bounding box center [63, 285] width 104 height 12
click at [78, 121] on textarea "<mark>HURRY!</mark> ONLY %number% LEFT" at bounding box center [63, 133] width 104 height 34
drag, startPoint x: 78, startPoint y: 121, endPoint x: 13, endPoint y: 122, distance: 65.1
click at [13, 122] on textarea "<mark>HURRY!</mark> ONLY %number% LEFT" at bounding box center [63, 133] width 104 height 34
click at [83, 133] on textarea "<mark>HURRY!</mark> ONLY %number% LEFT" at bounding box center [63, 133] width 104 height 34
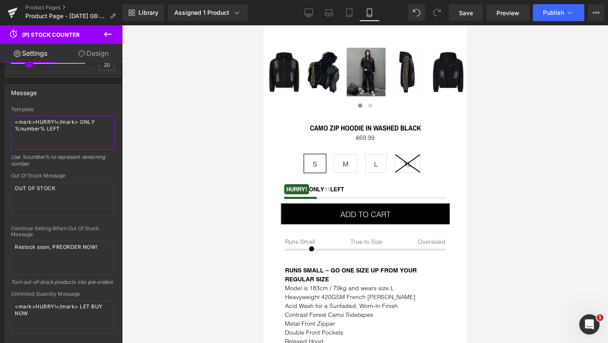
drag, startPoint x: 84, startPoint y: 133, endPoint x: 6, endPoint y: 120, distance: 79.2
click at [6, 120] on div "Template <mark>HURRY!</mark> ONLY %number% LEFT Use %number% to represent remai…" at bounding box center [63, 224] width 116 height 237
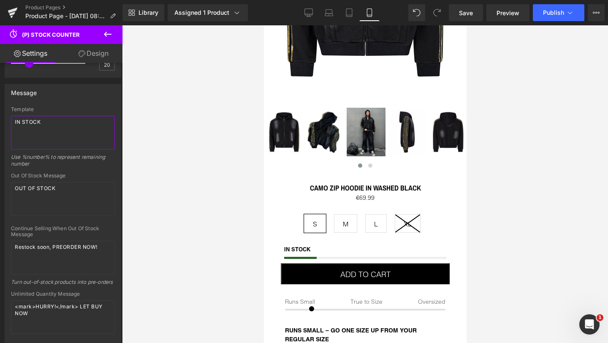
scroll to position [226, 0]
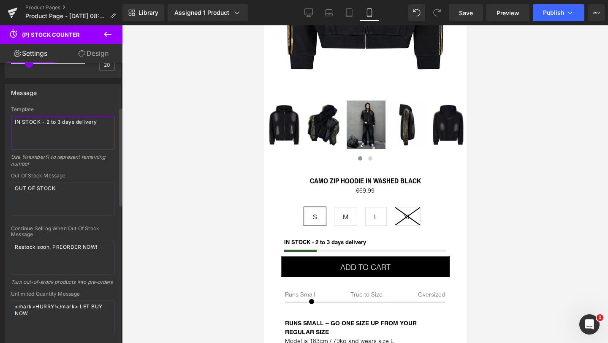
click at [21, 120] on textarea "IN STOCK - 2 to 3 days delivery" at bounding box center [63, 133] width 104 height 34
click at [40, 121] on textarea "In STOCK - 2 to 3 days delivery" at bounding box center [63, 133] width 104 height 34
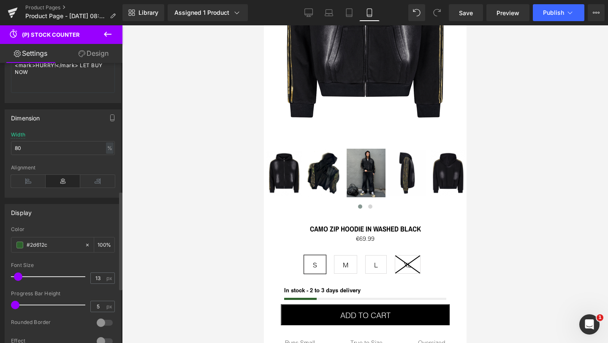
scroll to position [391, 0]
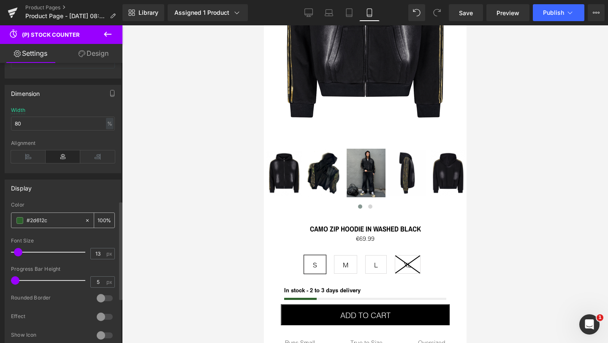
type textarea "In stock - 2 to 3 days delivery"
click at [86, 221] on icon at bounding box center [87, 220] width 3 height 3
type input "none"
type input "0"
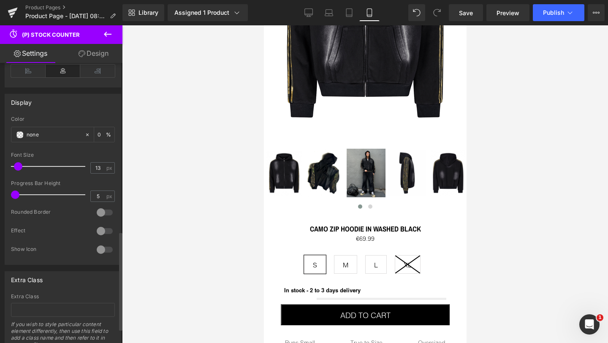
scroll to position [477, 0]
click at [106, 255] on div at bounding box center [105, 249] width 20 height 14
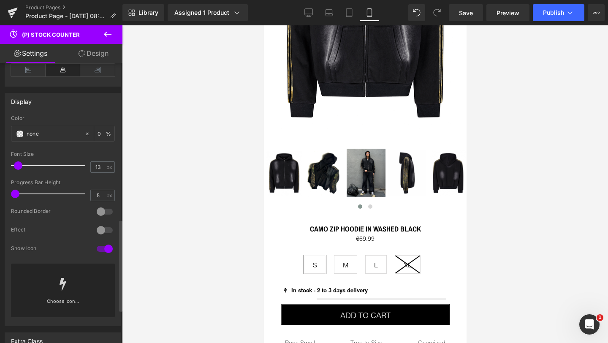
click at [60, 291] on icon at bounding box center [63, 284] width 7 height 14
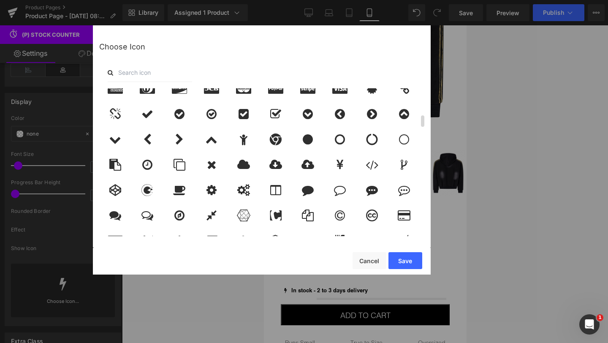
scroll to position [357, 0]
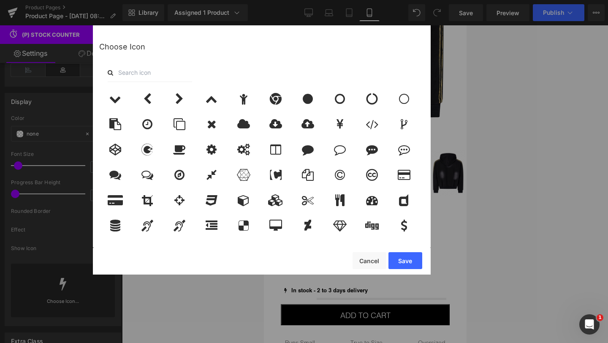
click at [133, 73] on input "text" at bounding box center [150, 72] width 84 height 19
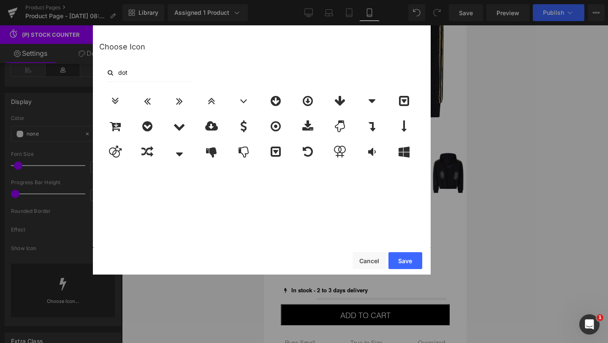
scroll to position [0, 0]
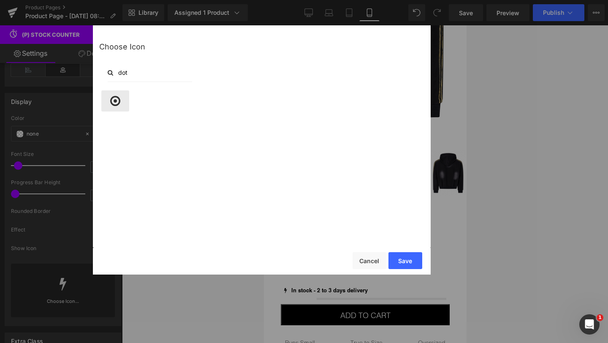
type input "dot"
click at [115, 102] on icon at bounding box center [115, 101] width 10 height 12
click at [402, 259] on button "Save" at bounding box center [406, 260] width 34 height 17
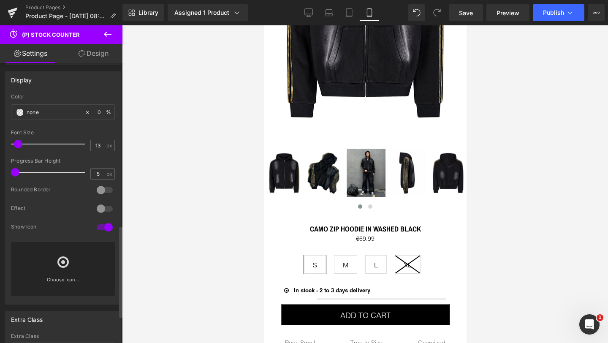
scroll to position [496, 0]
click at [20, 118] on span at bounding box center [19, 115] width 7 height 7
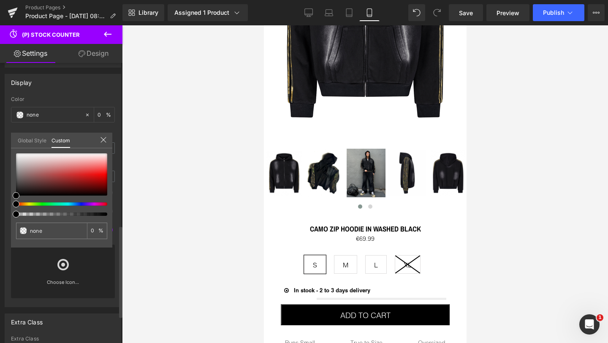
click at [40, 204] on div at bounding box center [58, 203] width 91 height 3
type input "#000000"
type input "100"
type input "#000000"
type input "100"
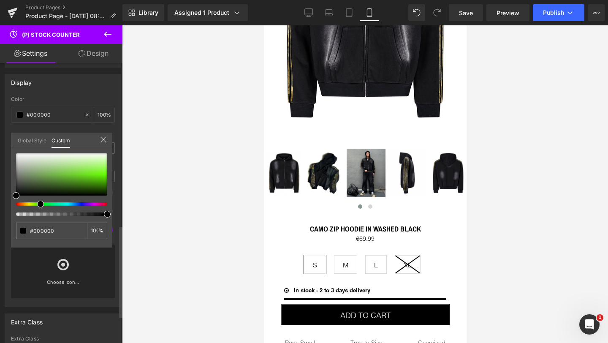
drag, startPoint x: 46, startPoint y: 203, endPoint x: 40, endPoint y: 203, distance: 5.9
click at [40, 203] on span at bounding box center [40, 204] width 7 height 7
type input "#84b067"
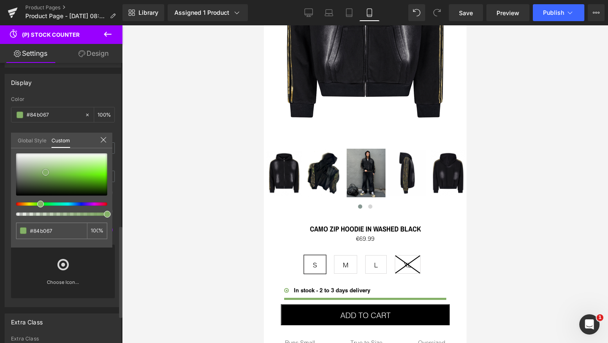
type input "#87b369"
type input "#83ba5e"
type input "#71b345"
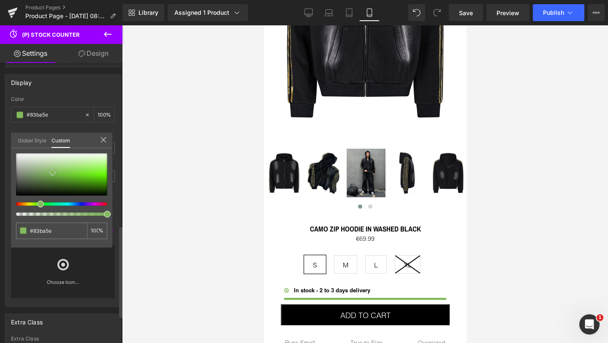
type input "#71b345"
type input "#6fb143"
type input "#6dad41"
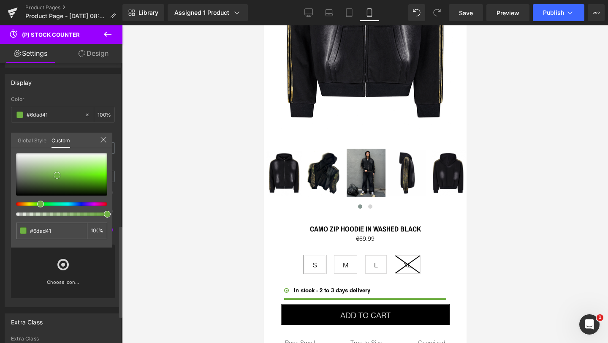
type input "#639e3c"
type input "#588c35"
type input "#47722b"
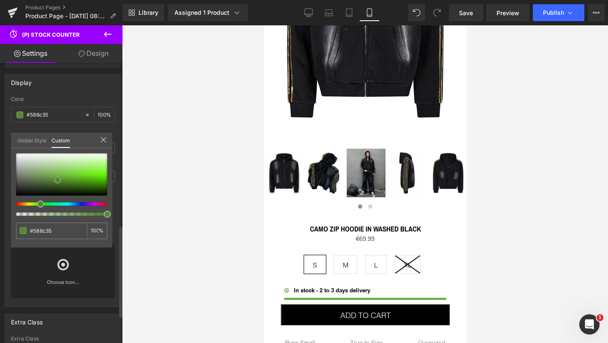
type input "#47722b"
type input "#3e6325"
type input "#3c6123"
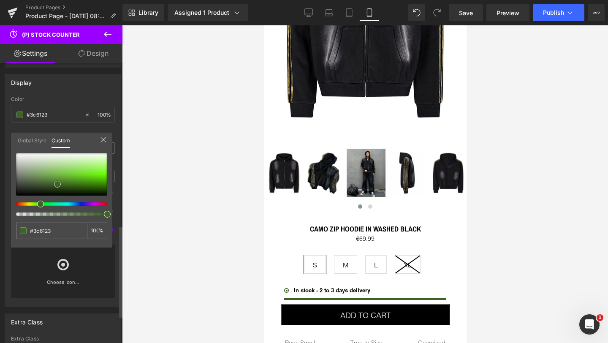
type input "#3a5c23"
type input "#375821"
type input "#355520"
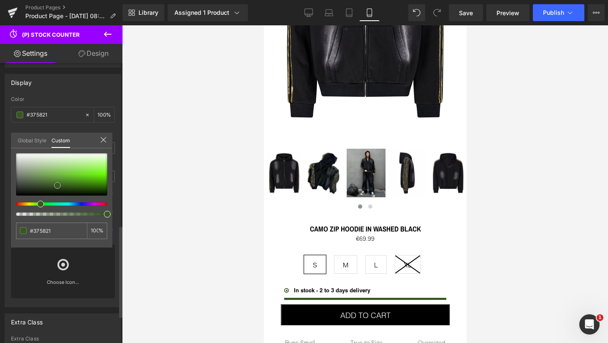
type input "#355520"
type input "#355321"
type input "#4a7330"
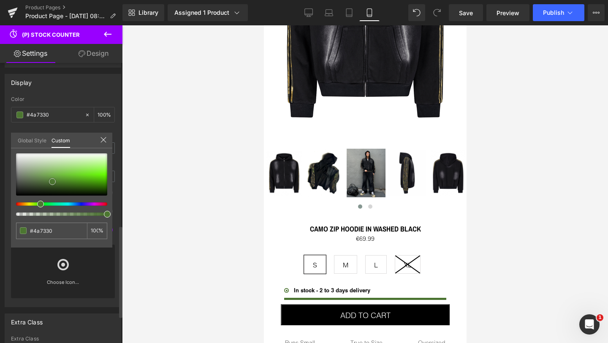
type input "#537f37"
type input "#55823a"
type input "#54823a"
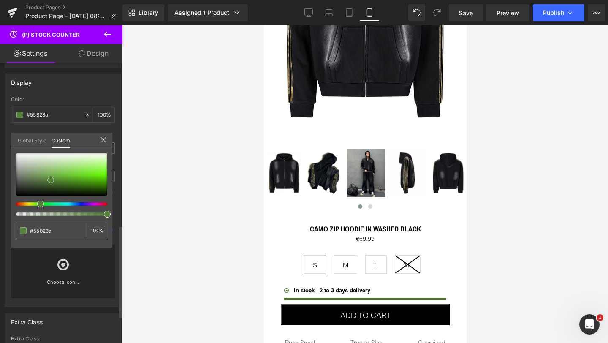
type input "#54823a"
type input "#57843d"
type input "#57853c"
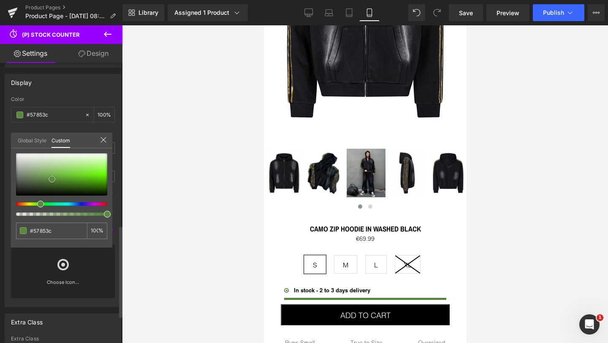
type input "#598a3c"
type input "#5a8f3c"
type input "#619c3e"
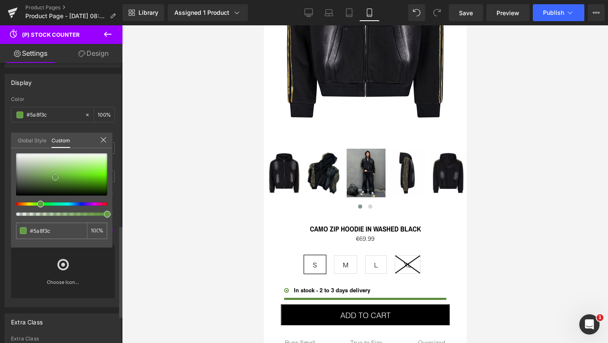
type input "#619c3e"
drag, startPoint x: 46, startPoint y: 172, endPoint x: 57, endPoint y: 176, distance: 12.3
click at [57, 176] on div at bounding box center [61, 174] width 91 height 42
type input "#69ad41"
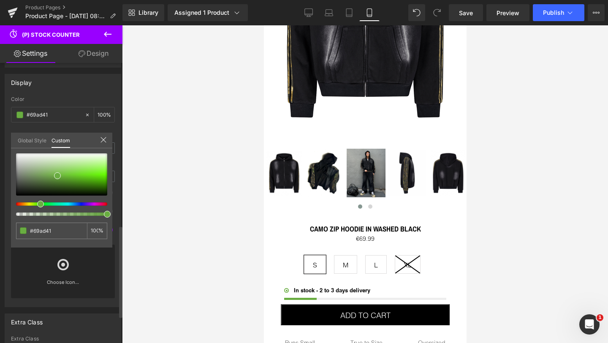
type input "#57ad41"
type input "#4ead41"
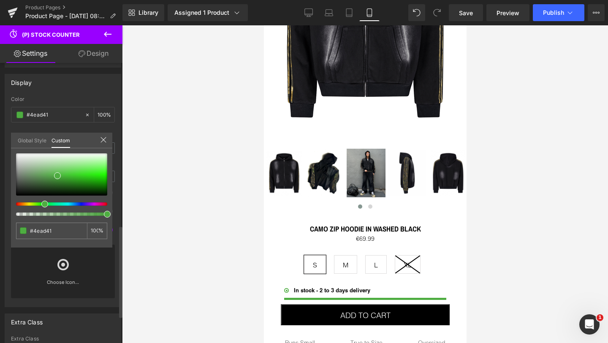
type input "#4cad41"
type input "#49ad41"
click at [45, 204] on span at bounding box center [45, 204] width 7 height 7
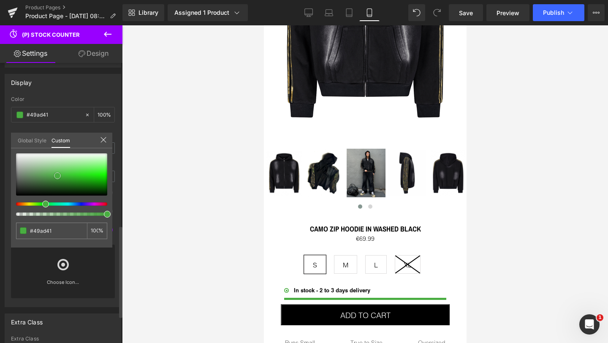
click at [67, 177] on div at bounding box center [61, 174] width 91 height 42
type input "#3bb332"
click at [60, 175] on div at bounding box center [61, 174] width 91 height 42
type input "#47b53f"
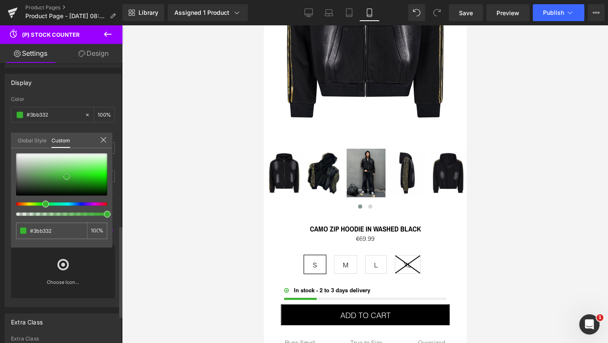
type input "#47b53f"
click at [58, 181] on div at bounding box center [61, 174] width 91 height 42
type input "#358230"
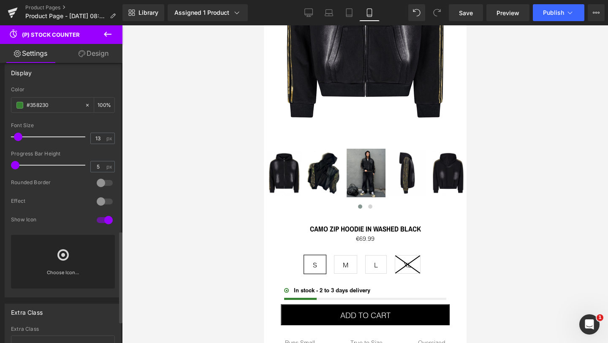
scroll to position [515, 0]
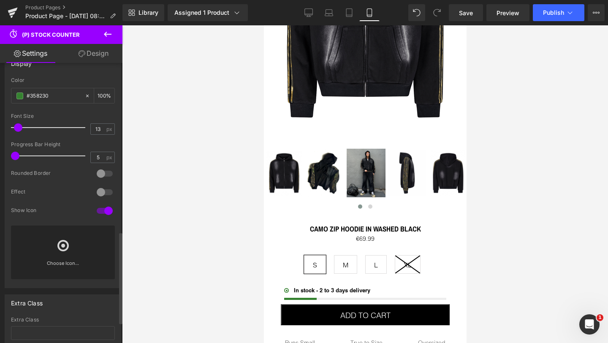
click at [106, 179] on div at bounding box center [105, 174] width 20 height 14
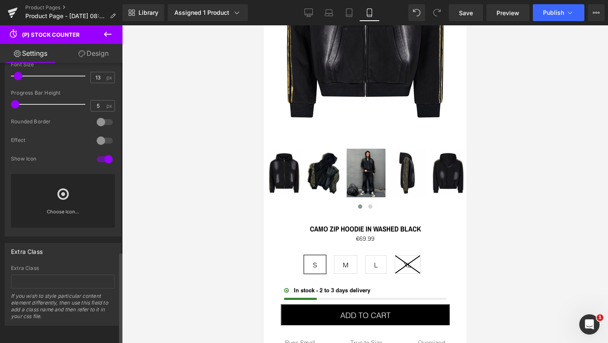
scroll to position [580, 0]
drag, startPoint x: 35, startPoint y: 290, endPoint x: 54, endPoint y: 297, distance: 20.9
click at [54, 297] on div "If you wish to style particular content element differently, then use this fiel…" at bounding box center [63, 309] width 104 height 33
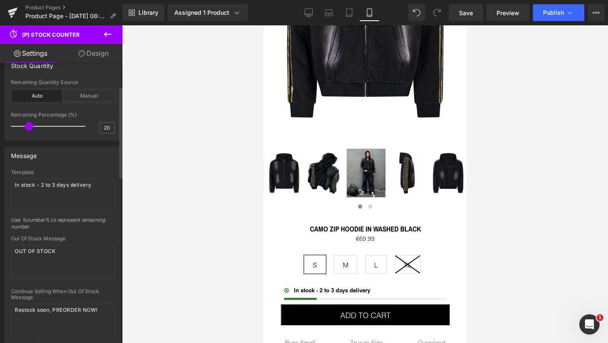
scroll to position [0, 0]
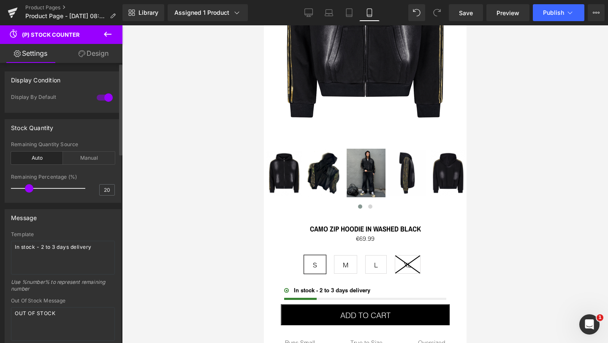
click at [89, 133] on div "Stock Quantity" at bounding box center [63, 128] width 116 height 16
click at [106, 97] on div at bounding box center [105, 98] width 20 height 14
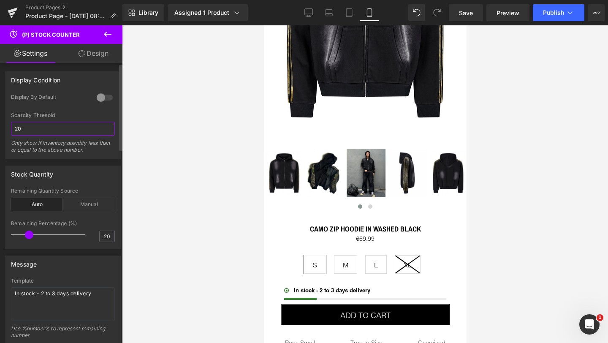
click at [26, 128] on input "20" at bounding box center [63, 129] width 104 height 14
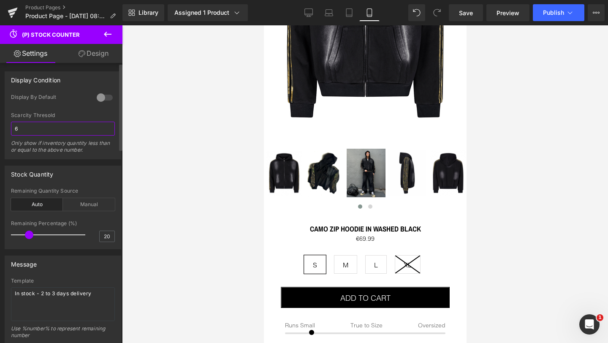
type input "6"
click at [60, 112] on div "Display By Default" at bounding box center [63, 103] width 104 height 19
click at [349, 264] on body "FREE SHIPPING OVER 100€ IN [GEOGRAPHIC_DATA] HOME CATALOG ABOUT CONTACT Cart ( …" at bounding box center [365, 295] width 203 height 894
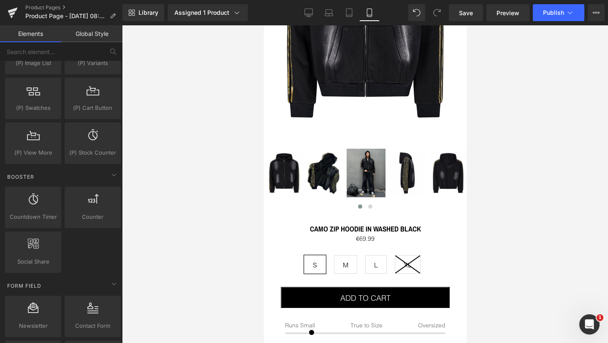
click at [139, 251] on div at bounding box center [365, 184] width 486 height 318
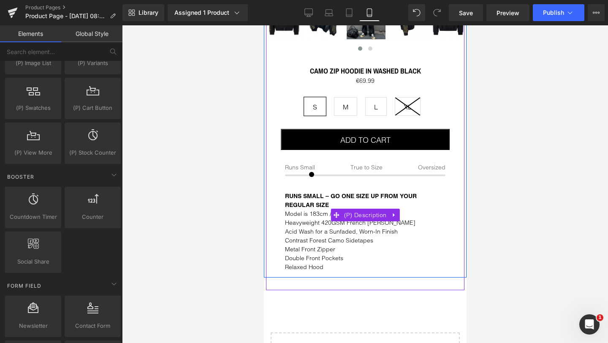
scroll to position [335, 0]
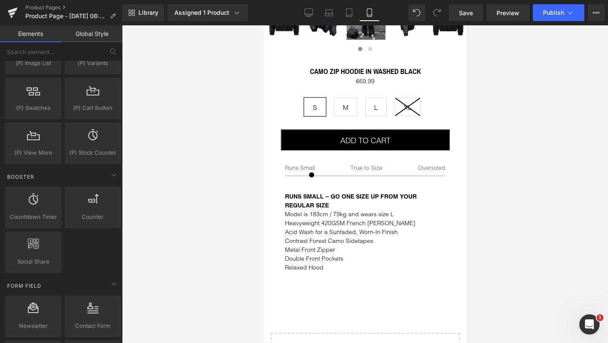
click at [160, 83] on div at bounding box center [365, 184] width 486 height 318
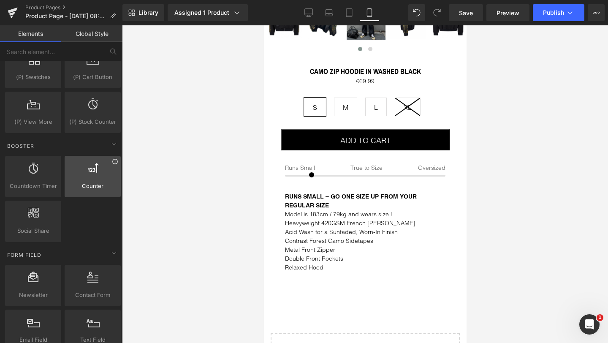
click at [114, 161] on icon at bounding box center [114, 161] width 5 height 5
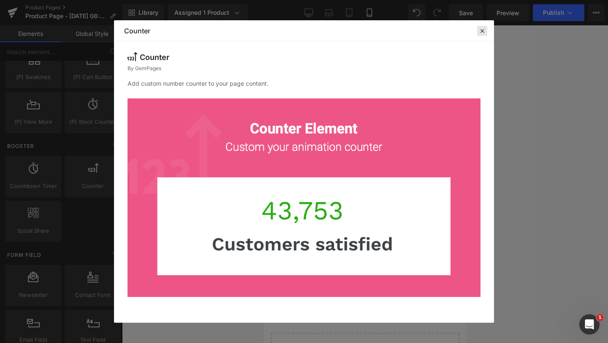
click at [482, 33] on icon at bounding box center [483, 31] width 8 height 8
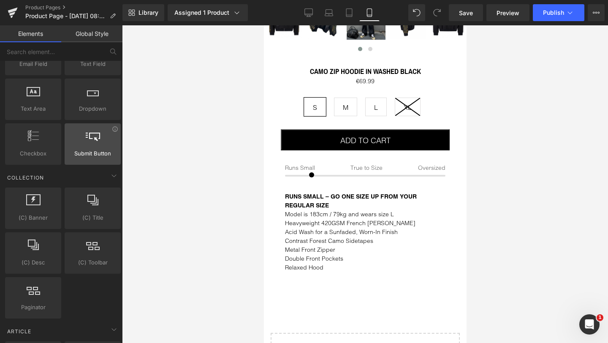
scroll to position [1320, 0]
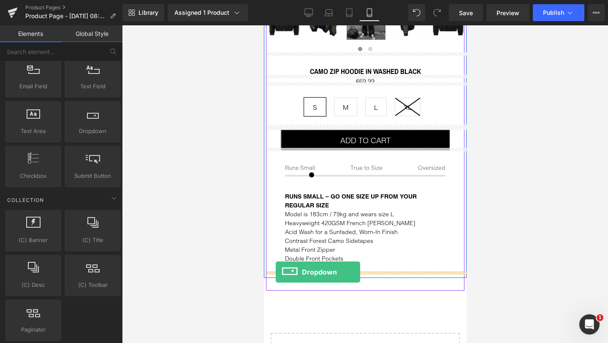
drag, startPoint x: 351, startPoint y: 144, endPoint x: 275, endPoint y: 272, distance: 148.1
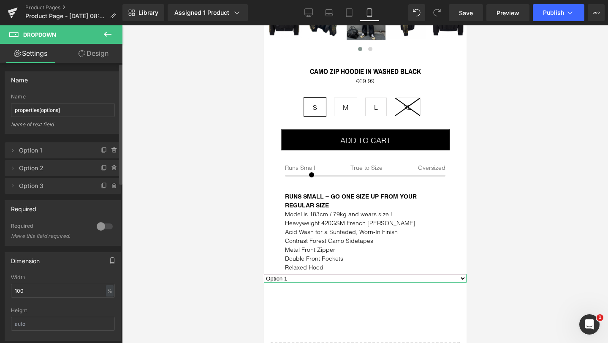
click at [28, 150] on span "Option 1" at bounding box center [54, 150] width 71 height 16
click at [13, 150] on icon at bounding box center [13, 150] width 2 height 3
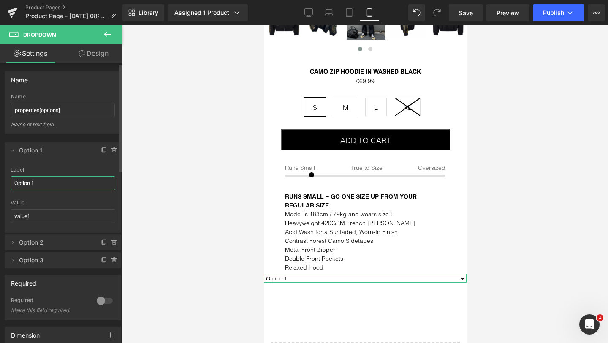
click at [36, 184] on input "Option 1" at bounding box center [63, 183] width 105 height 14
type input "Shipping & Returns"
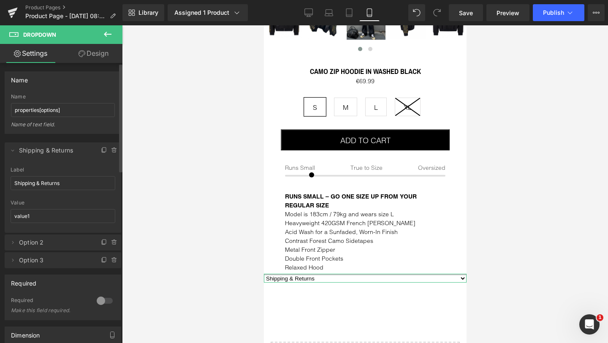
click at [41, 200] on div "Value" at bounding box center [63, 203] width 105 height 6
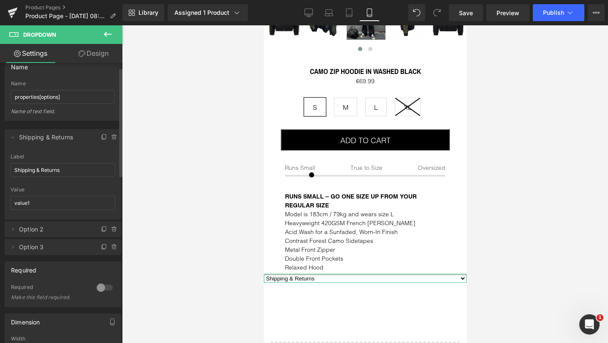
scroll to position [0, 0]
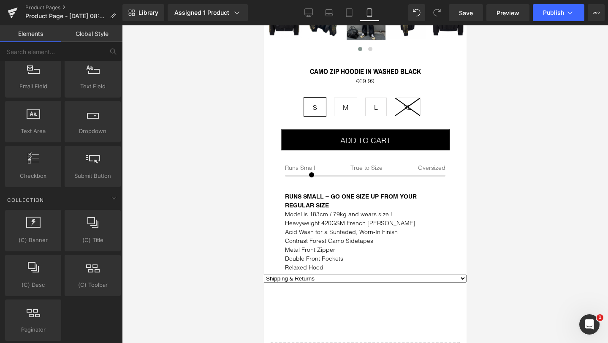
click at [152, 102] on div at bounding box center [365, 184] width 486 height 318
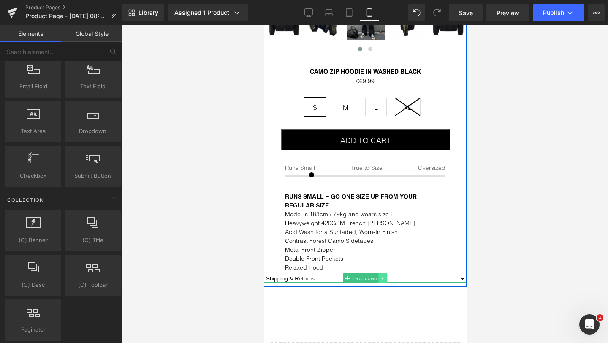
click at [384, 276] on icon at bounding box center [383, 278] width 5 height 5
click at [385, 276] on icon at bounding box center [387, 278] width 5 height 5
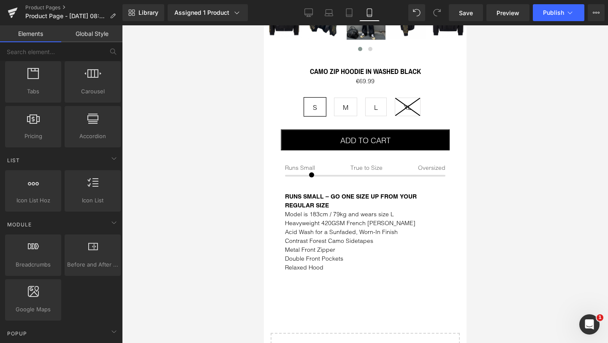
scroll to position [268, 0]
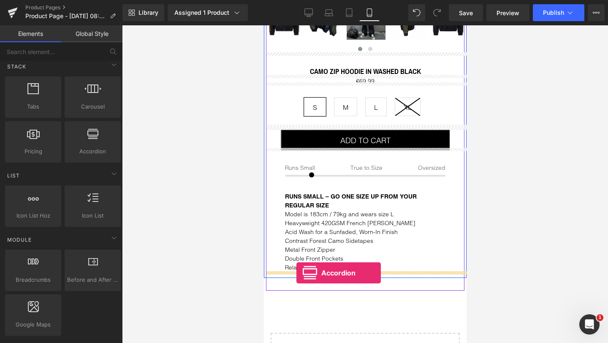
drag, startPoint x: 347, startPoint y: 163, endPoint x: 296, endPoint y: 273, distance: 120.6
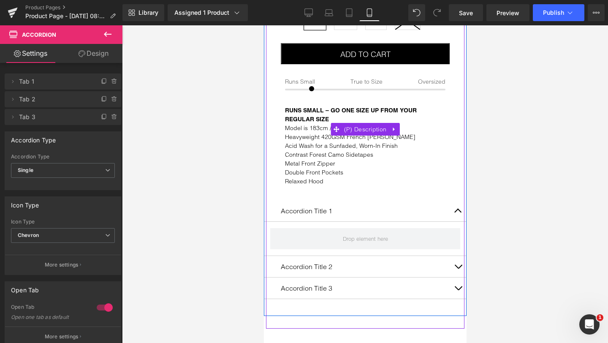
scroll to position [423, 0]
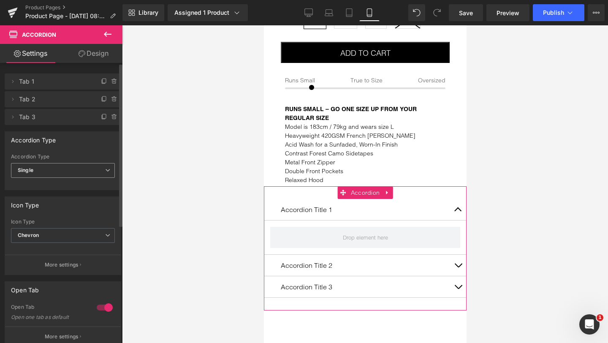
click at [44, 173] on span "Single" at bounding box center [63, 170] width 104 height 15
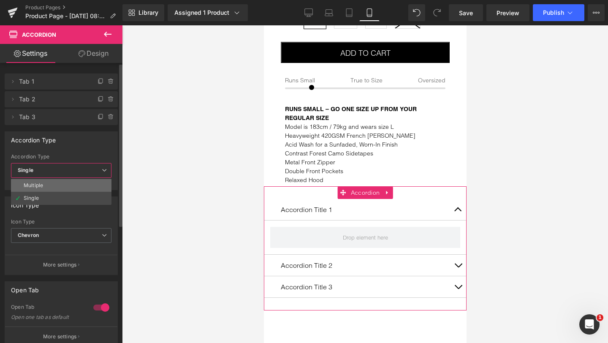
click at [43, 184] on div "Multiple" at bounding box center [33, 185] width 19 height 6
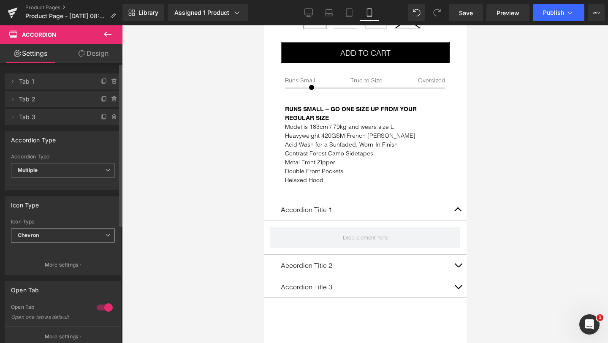
click at [42, 237] on span "Chevron" at bounding box center [63, 235] width 104 height 15
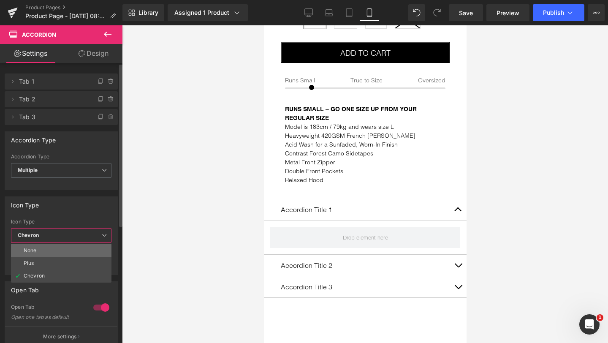
click at [41, 251] on li "None" at bounding box center [61, 250] width 101 height 13
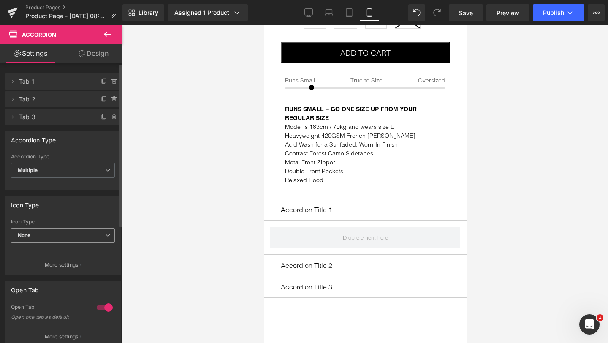
click at [43, 238] on span "None" at bounding box center [63, 235] width 104 height 15
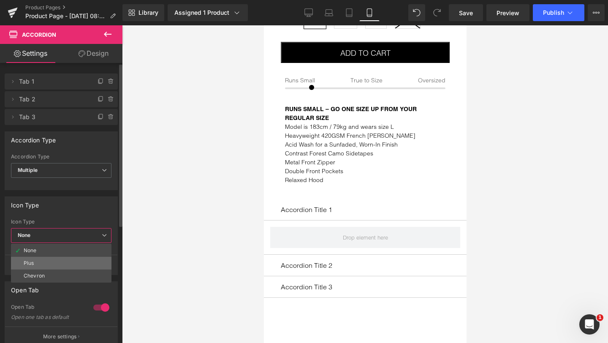
click at [41, 259] on li "Plus" at bounding box center [61, 263] width 101 height 13
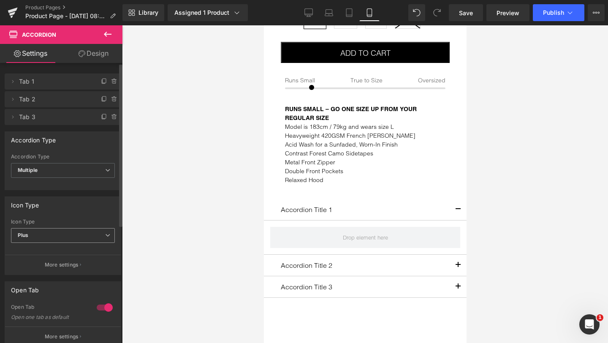
click at [49, 235] on span "Plus" at bounding box center [63, 235] width 104 height 15
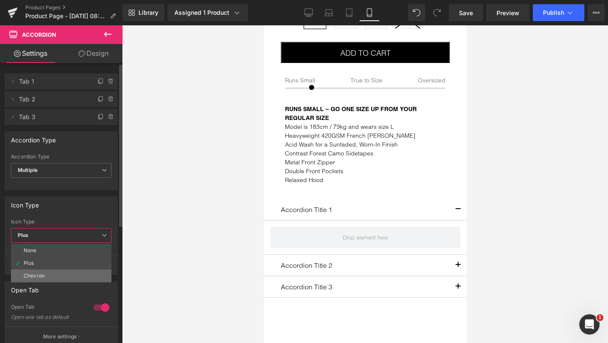
click at [45, 274] on li "Chevron" at bounding box center [61, 275] width 101 height 13
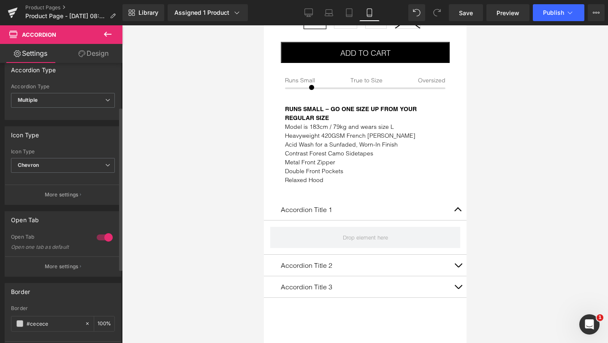
scroll to position [80, 0]
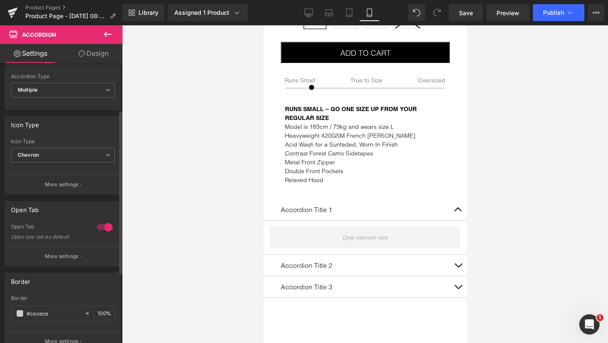
click at [102, 227] on div at bounding box center [105, 227] width 20 height 14
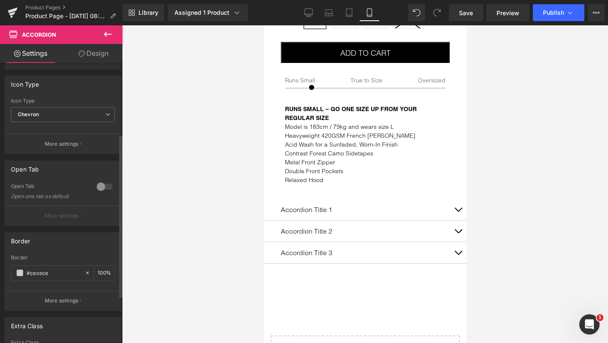
scroll to position [121, 0]
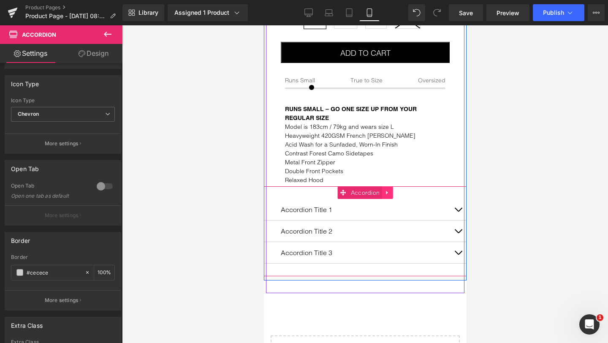
click at [389, 191] on icon at bounding box center [387, 193] width 6 height 6
click at [393, 191] on icon at bounding box center [392, 193] width 6 height 6
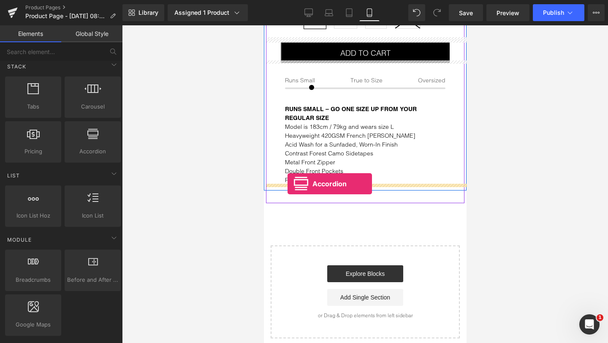
drag, startPoint x: 352, startPoint y: 164, endPoint x: 287, endPoint y: 184, distance: 67.9
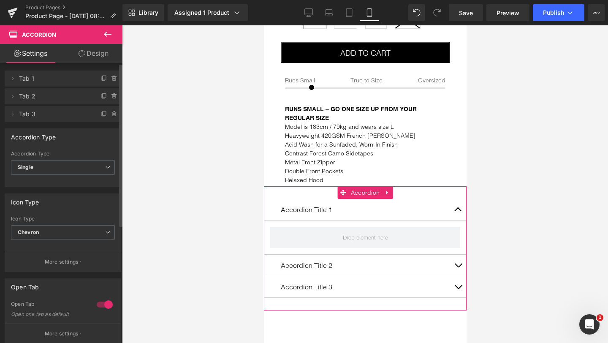
scroll to position [0, 0]
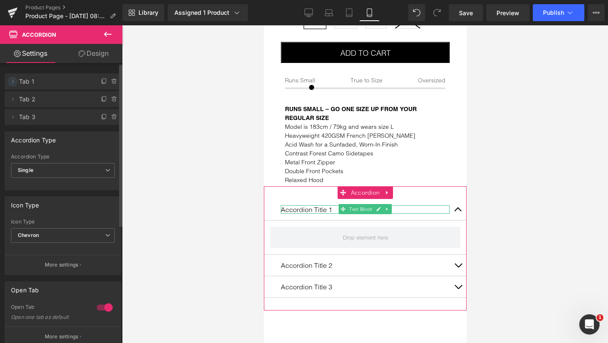
click at [15, 82] on icon at bounding box center [12, 81] width 7 height 7
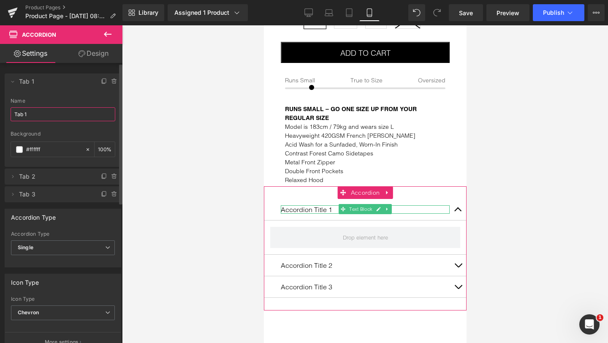
click at [30, 112] on input "Tab 1" at bounding box center [63, 114] width 105 height 14
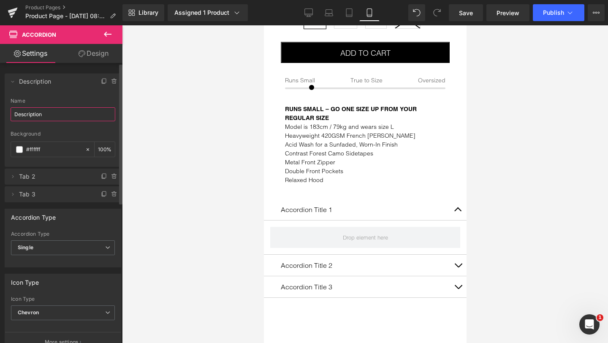
type input "Description"
click at [57, 130] on div at bounding box center [63, 127] width 105 height 5
click at [106, 33] on icon at bounding box center [108, 34] width 8 height 5
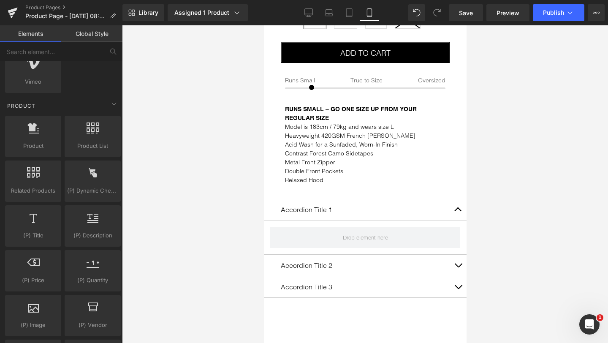
scroll to position [686, 0]
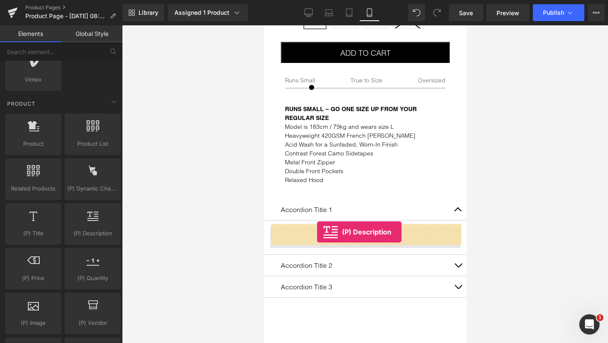
drag, startPoint x: 348, startPoint y: 251, endPoint x: 317, endPoint y: 232, distance: 36.2
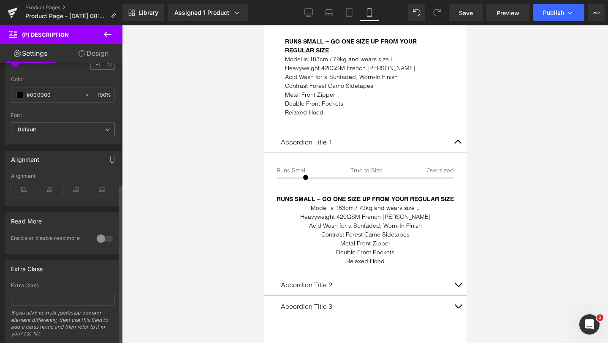
scroll to position [211, 0]
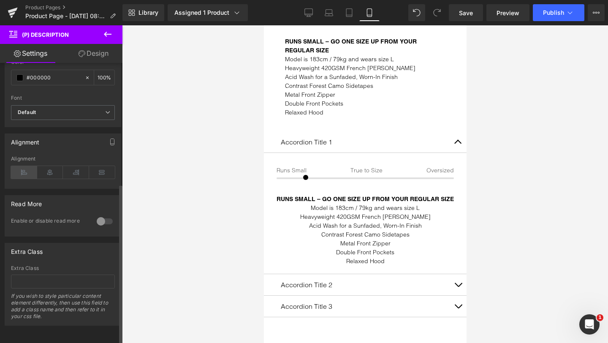
click at [26, 166] on icon at bounding box center [24, 172] width 26 height 13
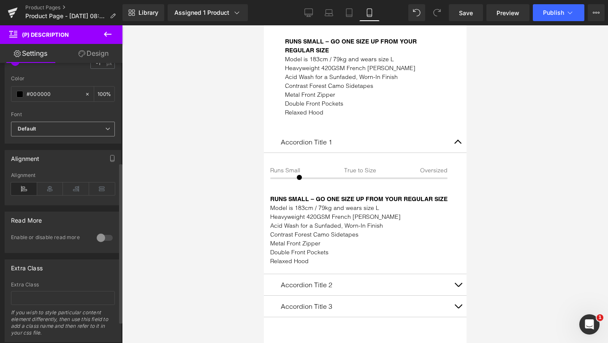
scroll to position [196, 0]
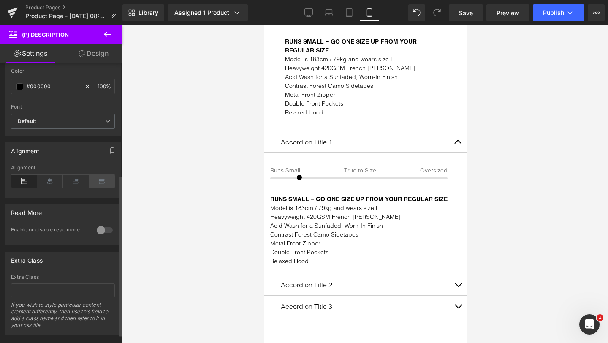
click at [99, 180] on icon at bounding box center [102, 181] width 26 height 13
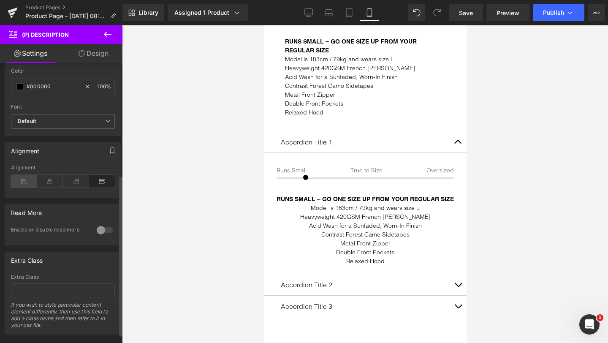
click at [30, 182] on icon at bounding box center [24, 181] width 26 height 13
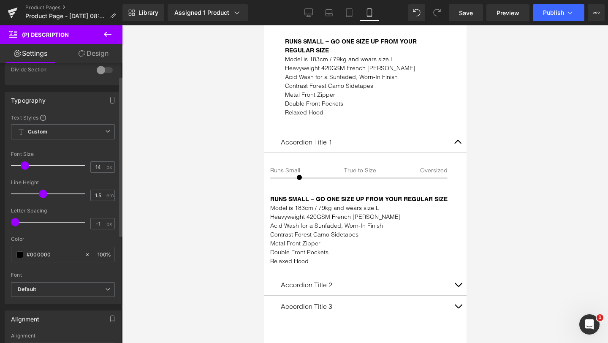
scroll to position [0, 0]
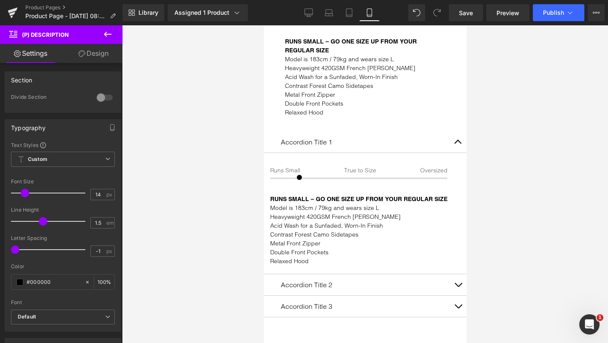
click at [90, 55] on link "Design" at bounding box center [93, 53] width 61 height 19
click at [0, 0] on div "Spacing" at bounding box center [0, 0] width 0 height 0
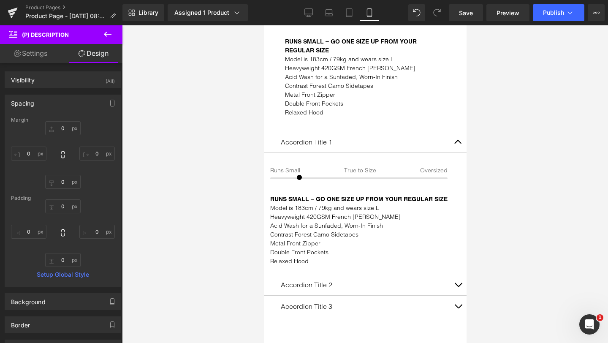
type input "0"
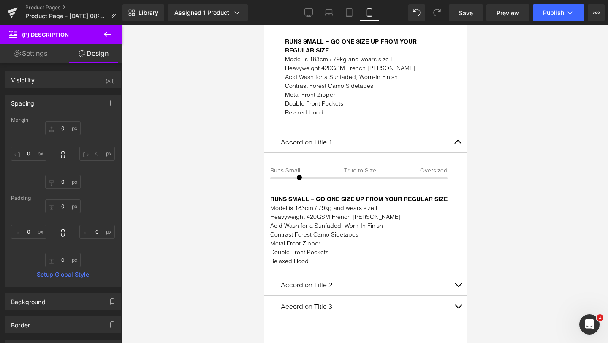
type input "0"
click at [29, 156] on input "0" at bounding box center [28, 154] width 35 height 14
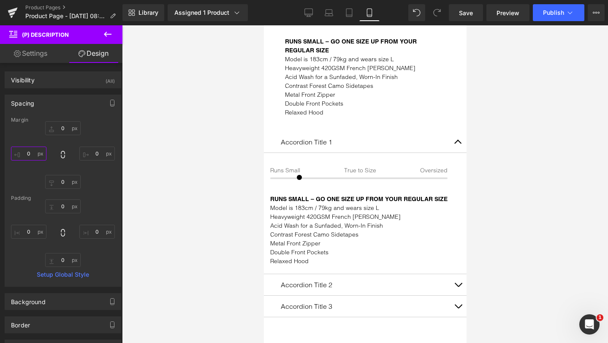
type input "5"
type input "1"
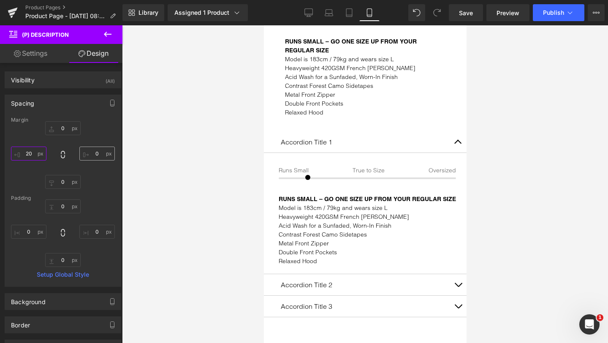
type input "20"
click at [92, 152] on input "0" at bounding box center [96, 154] width 35 height 14
type input "10"
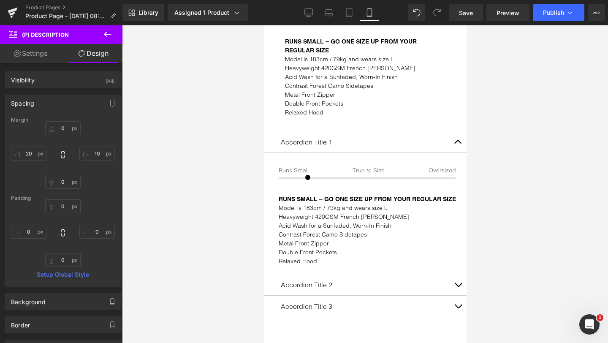
click at [106, 177] on div "0px 0 10 10 0px 0 20 20" at bounding box center [63, 155] width 104 height 68
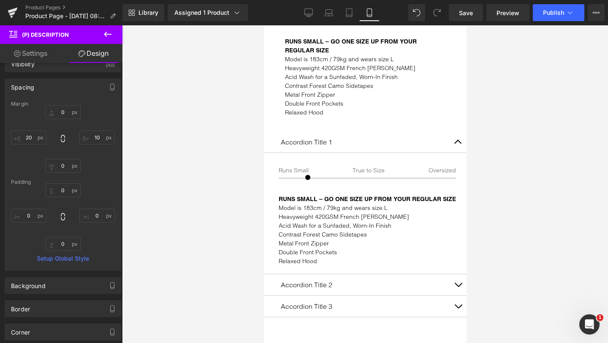
scroll to position [20, 0]
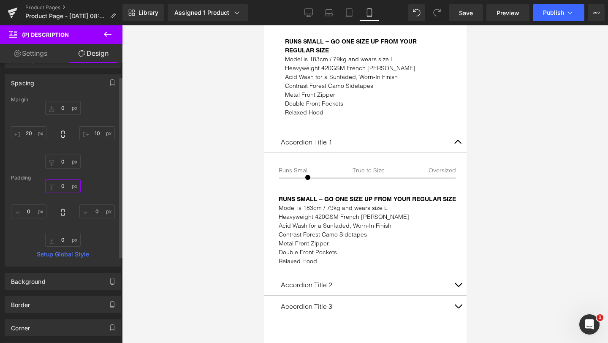
click at [59, 184] on input "0" at bounding box center [62, 186] width 35 height 14
click at [28, 131] on input "20" at bounding box center [28, 133] width 35 height 14
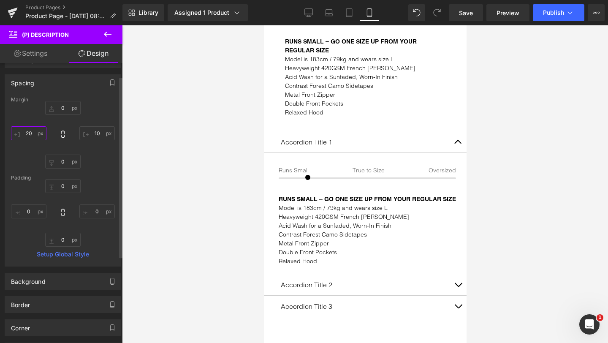
click at [28, 131] on input "20" at bounding box center [28, 133] width 35 height 14
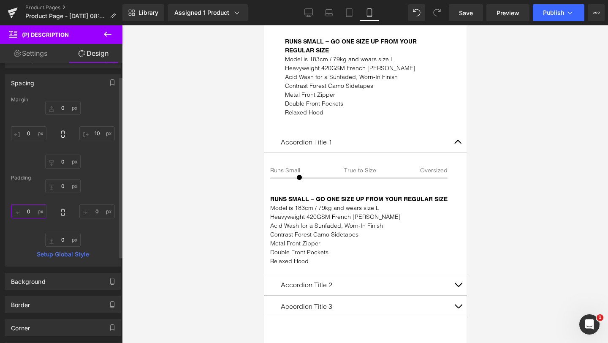
click at [27, 211] on input "0" at bounding box center [28, 211] width 35 height 14
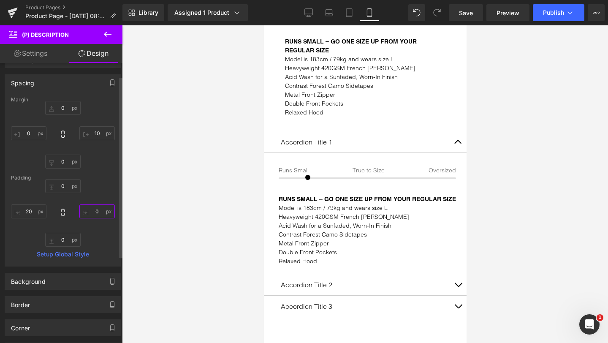
click at [90, 209] on input "0" at bounding box center [96, 211] width 35 height 14
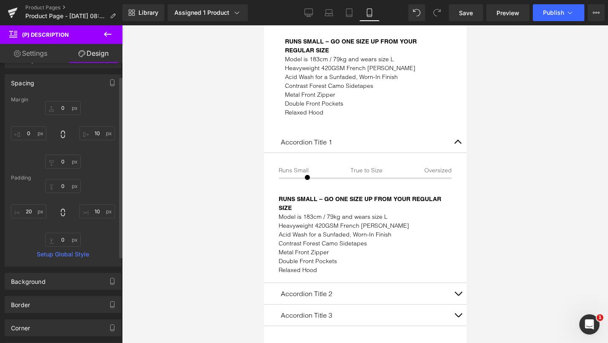
click at [105, 160] on div "0px 0 10 10 0px 0" at bounding box center [63, 135] width 104 height 68
click at [93, 136] on input "10" at bounding box center [96, 133] width 35 height 14
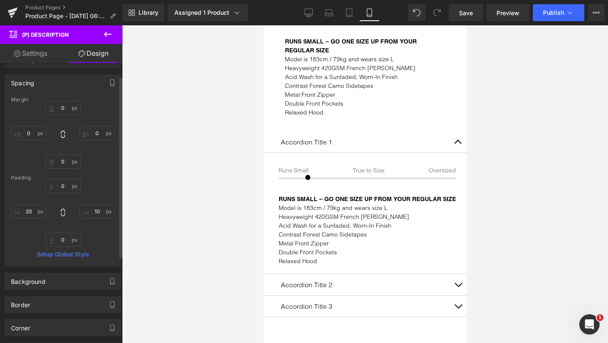
click at [99, 114] on div "0px 0 0px 0" at bounding box center [63, 135] width 104 height 68
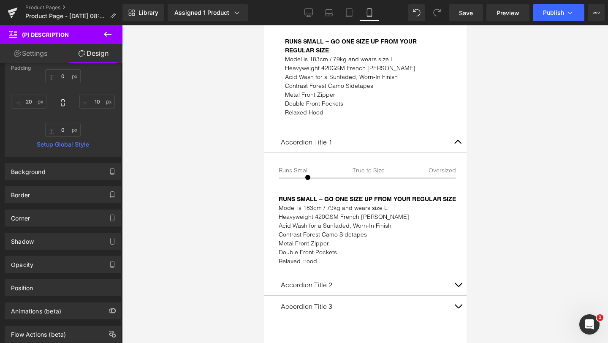
scroll to position [137, 0]
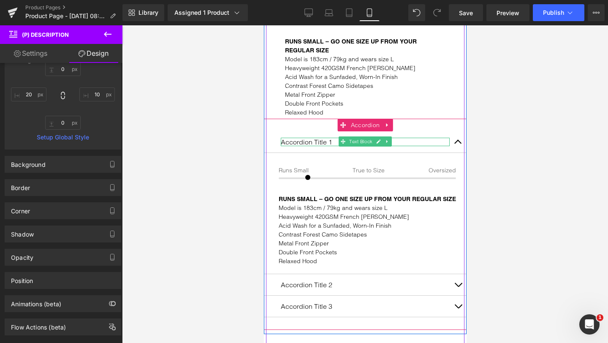
click at [312, 138] on p "Accordion Title 1" at bounding box center [364, 142] width 169 height 8
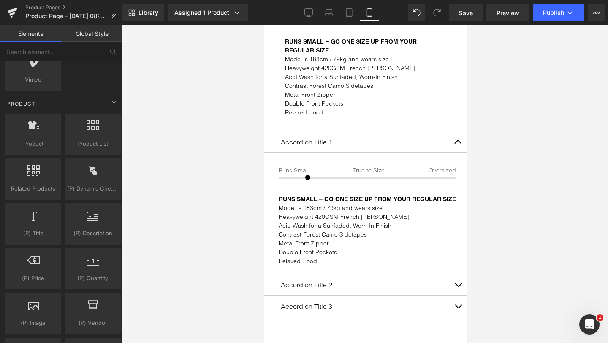
click at [165, 145] on div at bounding box center [365, 184] width 486 height 318
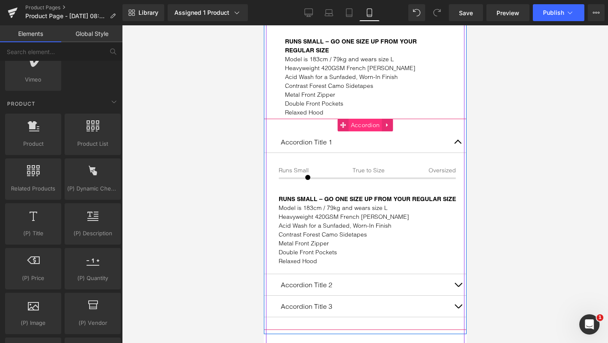
click at [368, 122] on span "Accordion" at bounding box center [364, 125] width 33 height 13
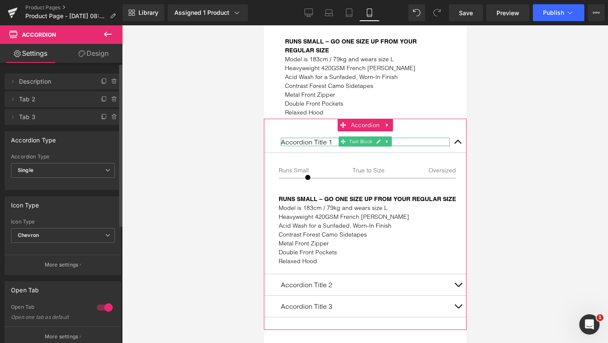
click at [32, 81] on span "Description" at bounding box center [54, 81] width 71 height 16
click at [13, 81] on icon at bounding box center [13, 81] width 2 height 3
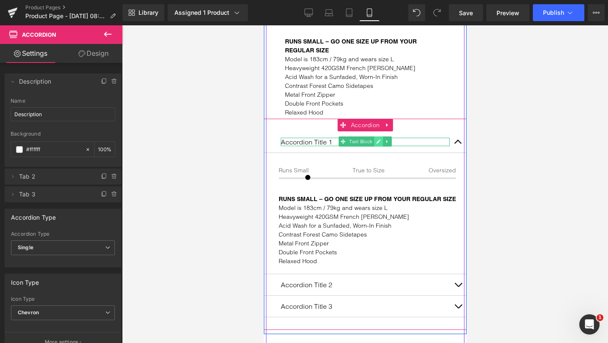
click at [377, 139] on icon at bounding box center [378, 141] width 5 height 5
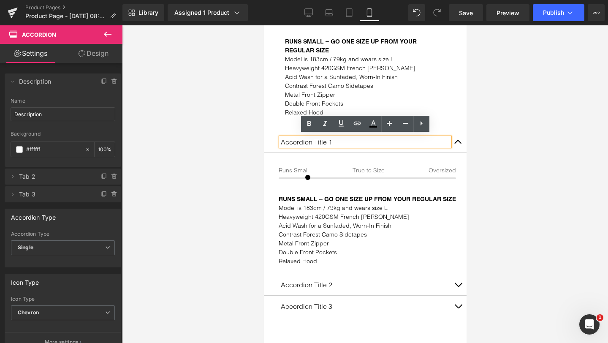
click at [314, 138] on p "Accordion Title 1" at bounding box center [364, 142] width 169 height 8
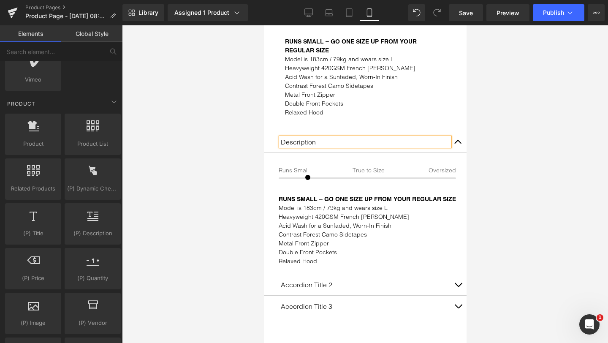
click at [213, 158] on div at bounding box center [365, 184] width 486 height 318
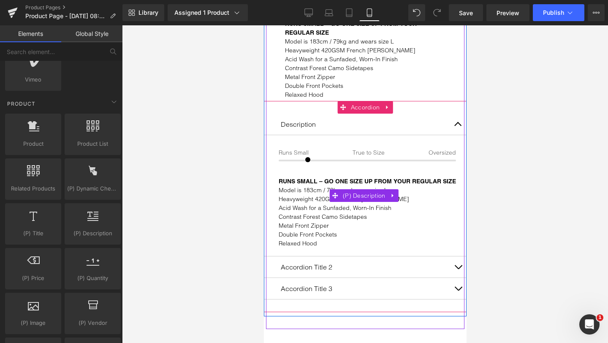
scroll to position [511, 0]
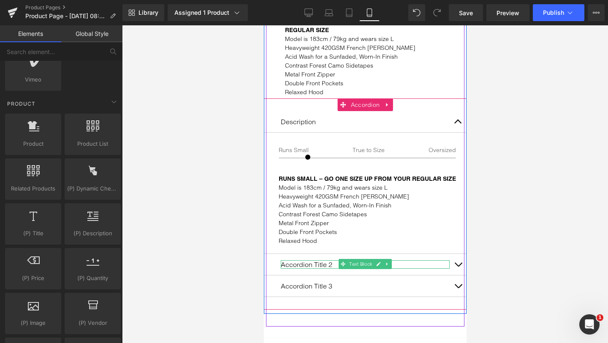
click at [303, 261] on p "Accordion Title 2" at bounding box center [364, 264] width 169 height 8
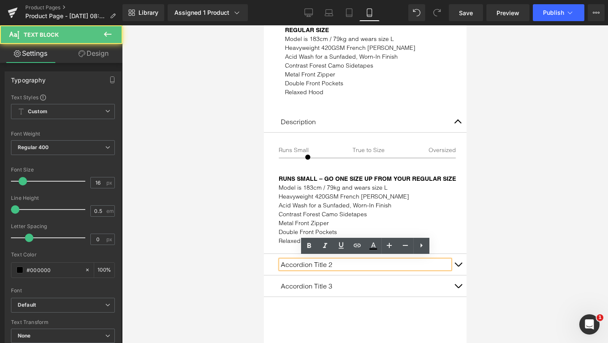
click at [304, 261] on p "Accordion Title 2" at bounding box center [364, 264] width 169 height 8
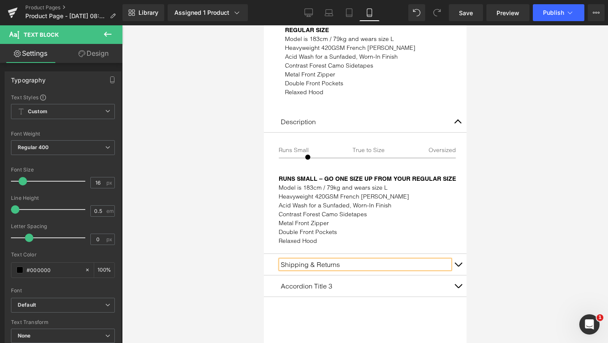
click at [221, 267] on div at bounding box center [365, 184] width 486 height 318
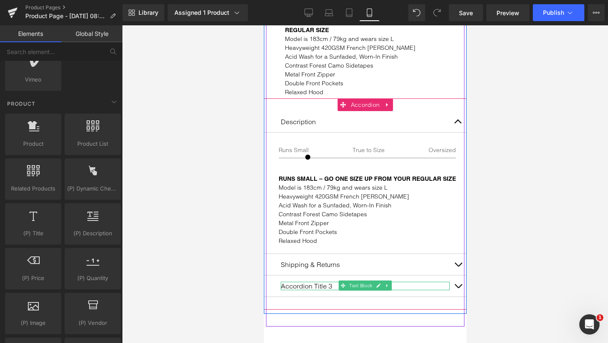
click at [293, 282] on p "Accordion Title 3" at bounding box center [364, 286] width 169 height 8
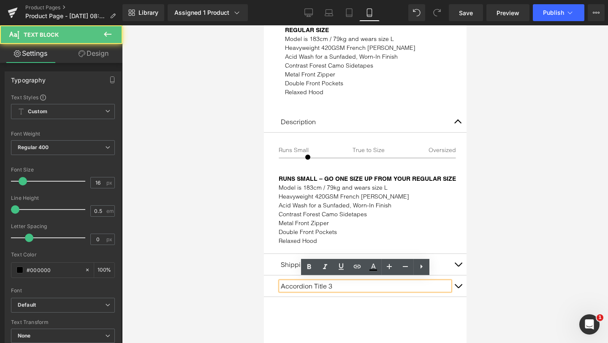
click at [300, 282] on p "Accordion Title 3" at bounding box center [364, 286] width 169 height 8
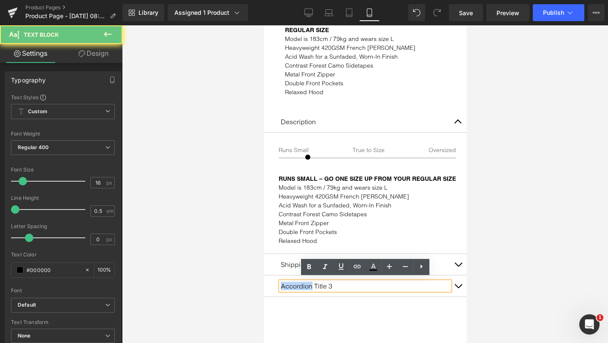
click at [300, 282] on p "Accordion Title 3" at bounding box center [364, 286] width 169 height 8
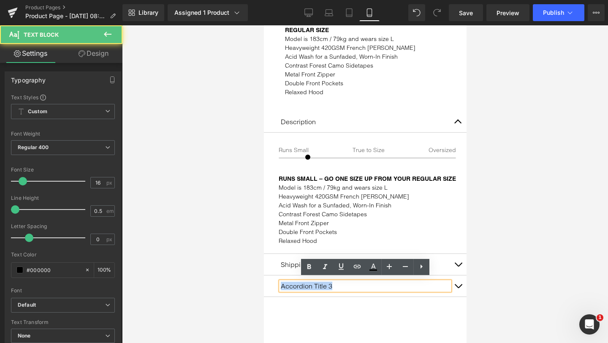
click at [300, 282] on p "Accordion Title 3" at bounding box center [364, 286] width 169 height 8
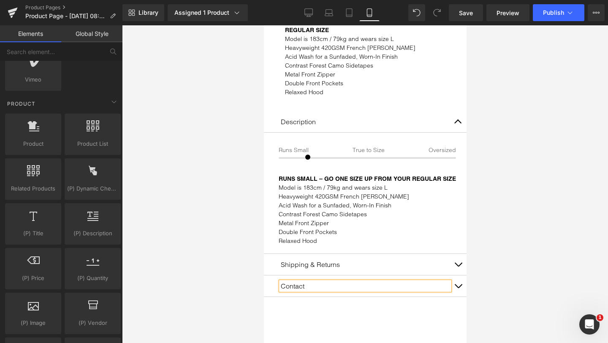
click at [229, 264] on div at bounding box center [365, 184] width 486 height 318
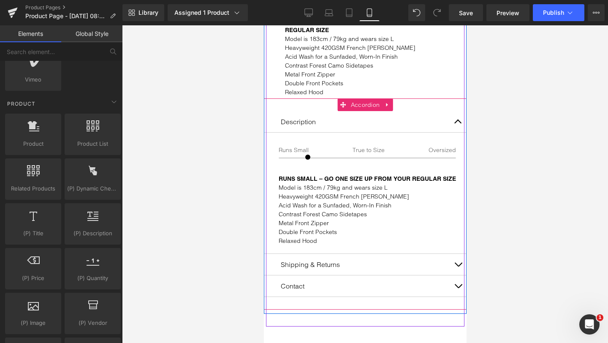
click at [457, 259] on button "button" at bounding box center [457, 264] width 17 height 21
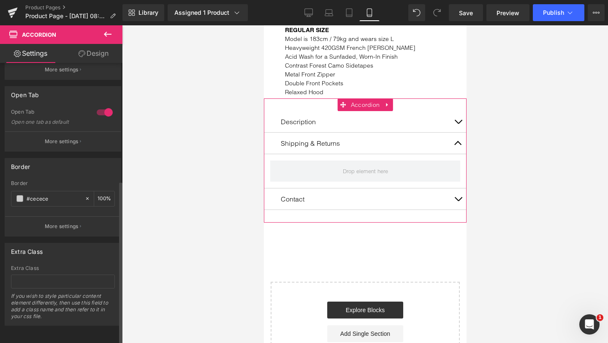
scroll to position [184, 0]
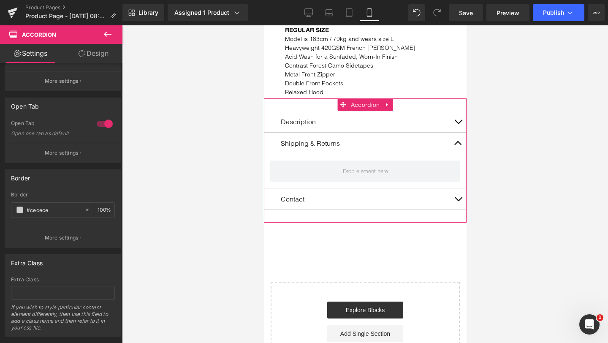
click at [82, 51] on icon at bounding box center [82, 53] width 7 height 7
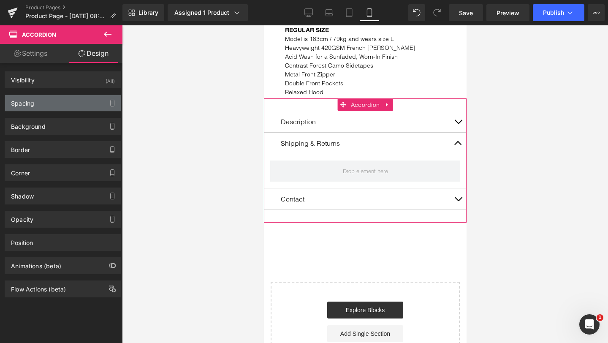
click at [39, 103] on div "Spacing" at bounding box center [63, 103] width 116 height 16
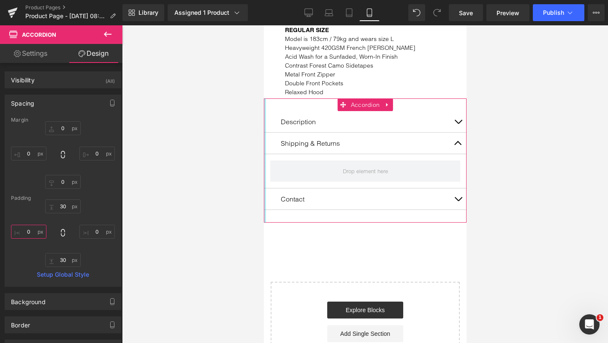
click at [25, 232] on input "0" at bounding box center [28, 232] width 35 height 14
click at [90, 234] on input "0" at bounding box center [96, 232] width 35 height 14
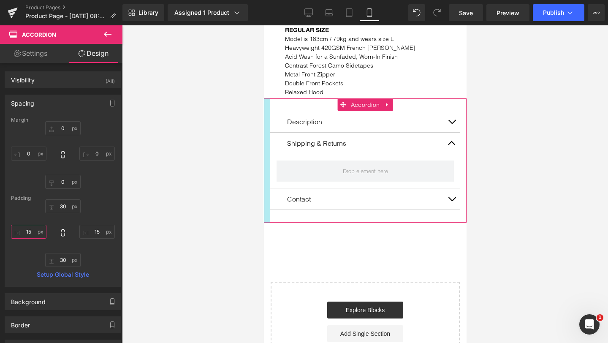
click at [26, 233] on input "15" at bounding box center [28, 232] width 35 height 14
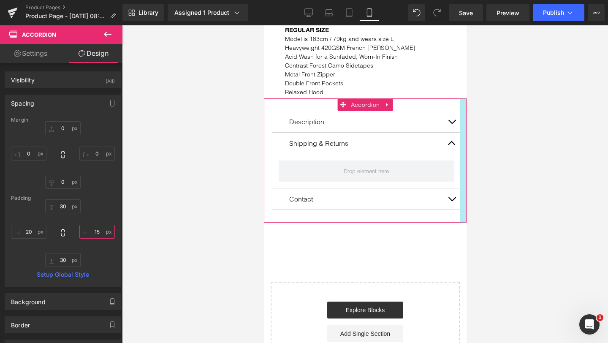
click at [91, 231] on input "15" at bounding box center [96, 232] width 35 height 14
click at [95, 207] on div "30px 30 20 20 30px 30 20 20" at bounding box center [63, 233] width 104 height 68
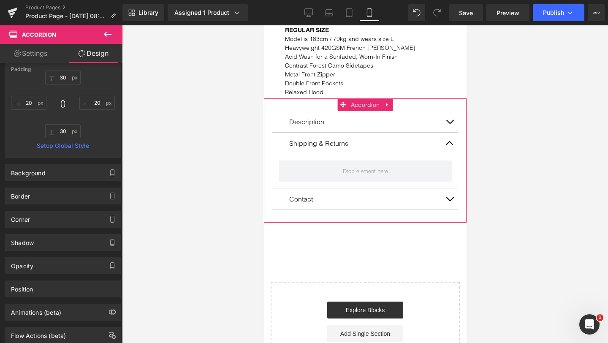
scroll to position [154, 0]
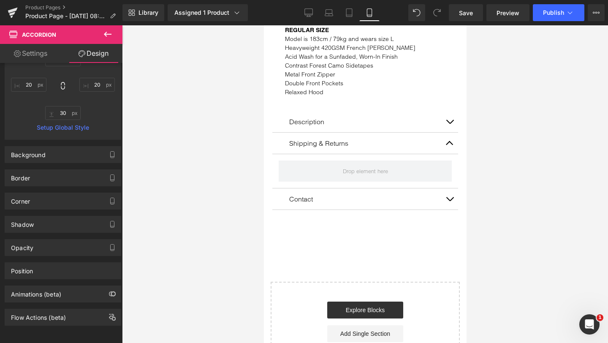
click at [106, 32] on icon at bounding box center [108, 34] width 10 height 10
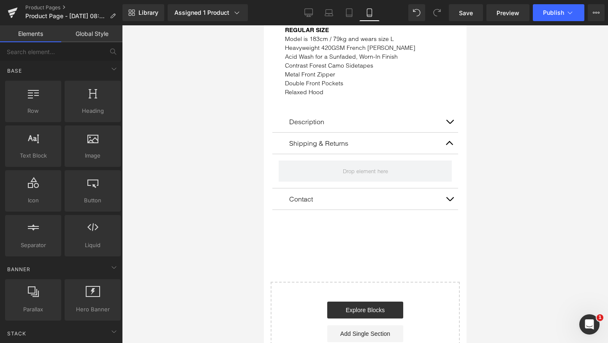
scroll to position [0, 0]
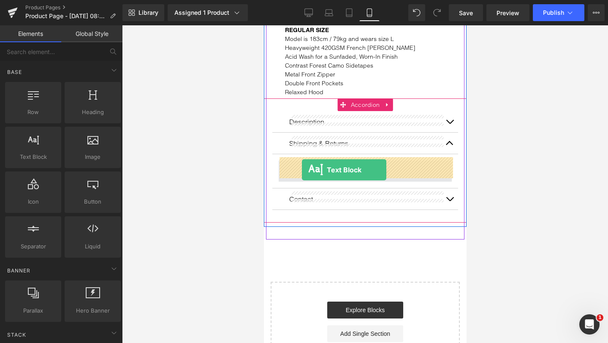
drag, startPoint x: 298, startPoint y: 176, endPoint x: 302, endPoint y: 170, distance: 7.6
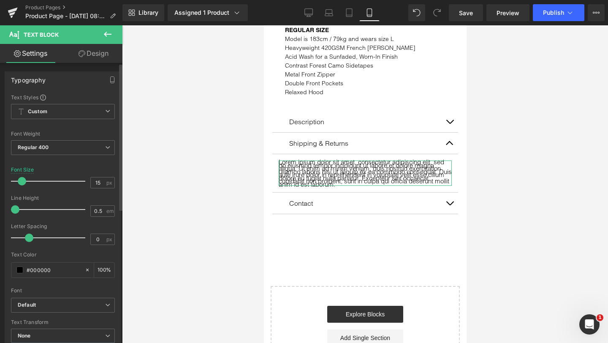
click at [21, 182] on span at bounding box center [22, 181] width 8 height 8
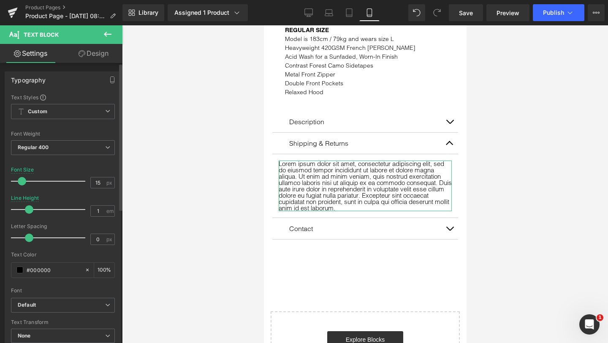
drag, startPoint x: 16, startPoint y: 209, endPoint x: 30, endPoint y: 208, distance: 14.0
click at [30, 208] on span at bounding box center [29, 209] width 8 height 8
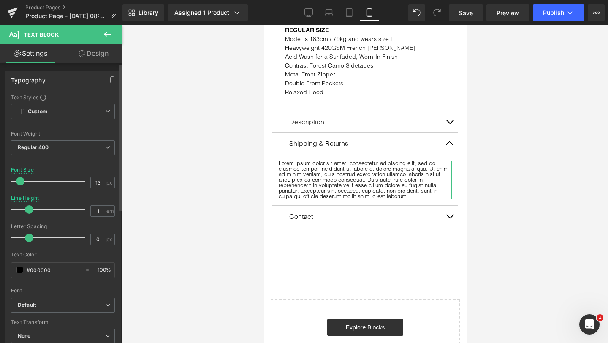
click at [17, 179] on span at bounding box center [20, 181] width 8 height 8
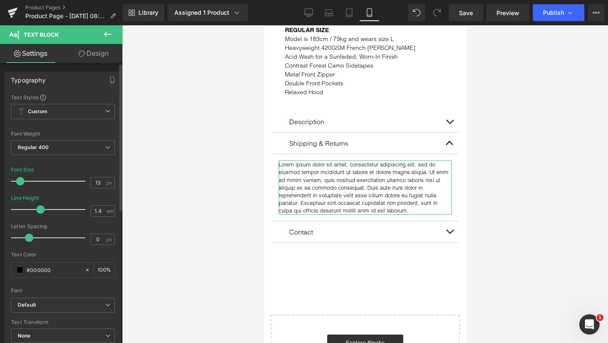
drag, startPoint x: 30, startPoint y: 210, endPoint x: 39, endPoint y: 209, distance: 9.9
click at [39, 209] on span at bounding box center [40, 209] width 8 height 8
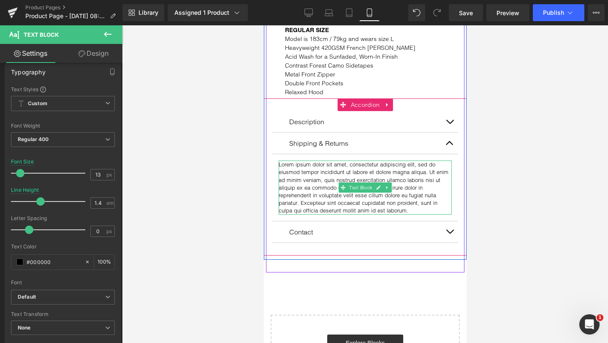
click at [390, 205] on p "Lorem ipsum dolor sit amet, consectetur adipiscing elit, sed do eiusmod tempor …" at bounding box center [364, 188] width 173 height 54
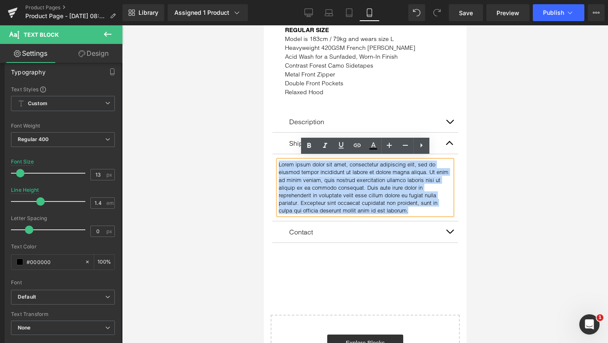
drag, startPoint x: 396, startPoint y: 205, endPoint x: 279, endPoint y: 161, distance: 125.7
click at [279, 161] on p "Lorem ipsum dolor sit amet, consectetur adipiscing elit, sed do eiusmod tempor …" at bounding box center [364, 188] width 173 height 54
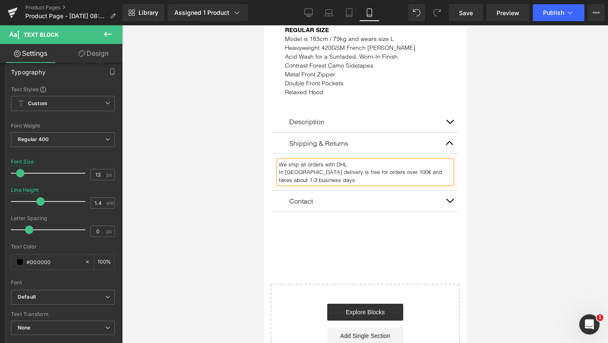
click at [278, 168] on div "We ship all orders with DHL In [GEOGRAPHIC_DATA] delivery is free for orders ov…" at bounding box center [364, 172] width 173 height 23
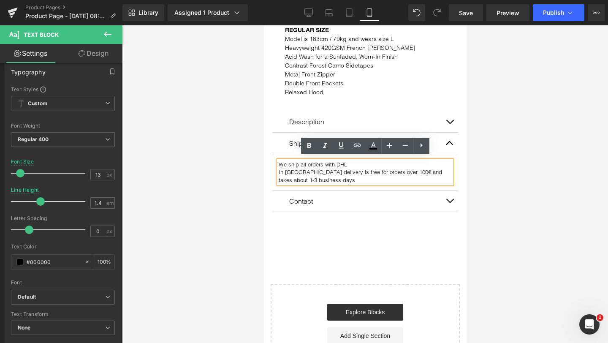
click at [278, 168] on p "In [GEOGRAPHIC_DATA] delivery is free for orders over 100€ and takes about 1-3 …" at bounding box center [364, 175] width 173 height 15
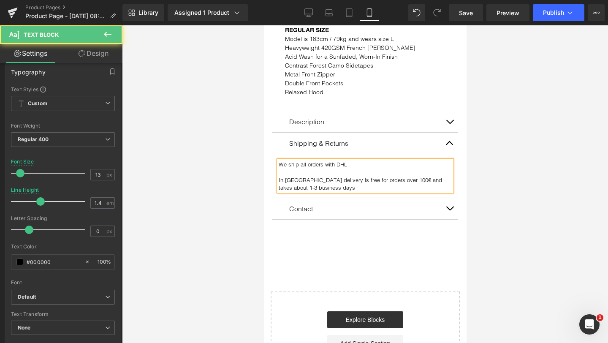
click at [319, 185] on p "In [GEOGRAPHIC_DATA] delivery is free for orders over 100€ and takes about 1-3 …" at bounding box center [364, 183] width 173 height 15
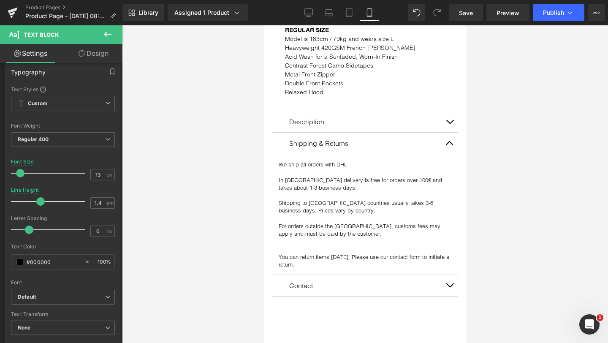
click at [545, 205] on div at bounding box center [365, 184] width 486 height 318
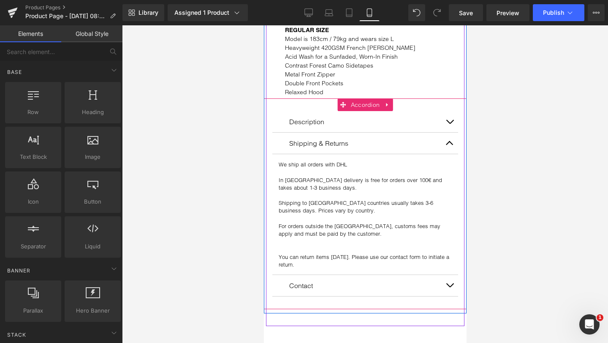
click at [449, 145] on span "button" at bounding box center [449, 145] width 0 height 0
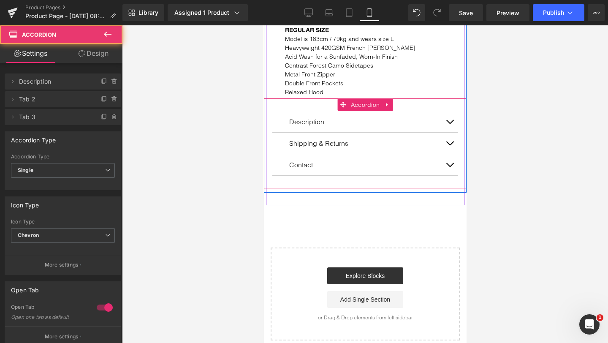
click at [449, 124] on span "button" at bounding box center [449, 124] width 0 height 0
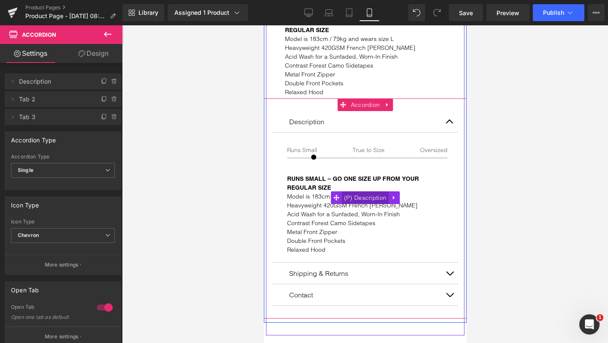
click at [357, 196] on span "(P) Description" at bounding box center [365, 197] width 47 height 13
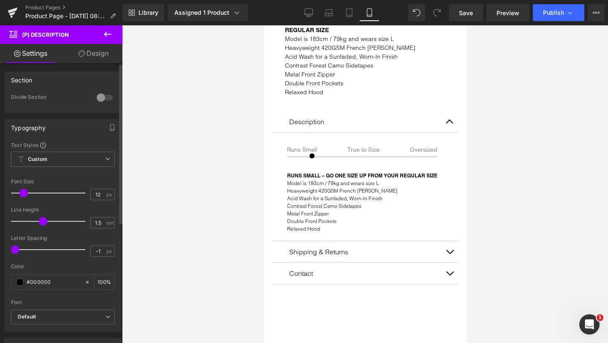
click at [23, 193] on span at bounding box center [23, 193] width 8 height 8
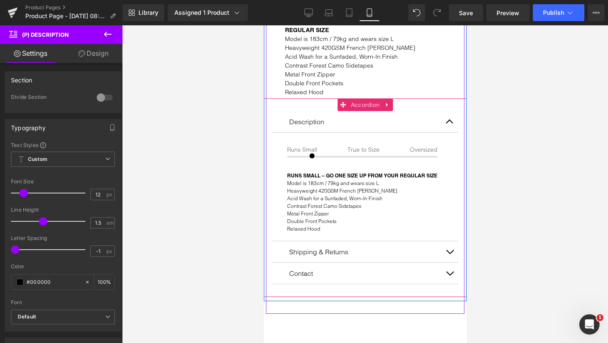
click at [451, 250] on button "button" at bounding box center [449, 251] width 17 height 21
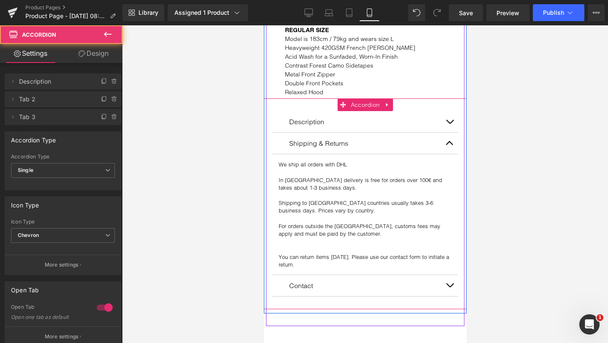
click at [449, 139] on button "button" at bounding box center [449, 143] width 17 height 21
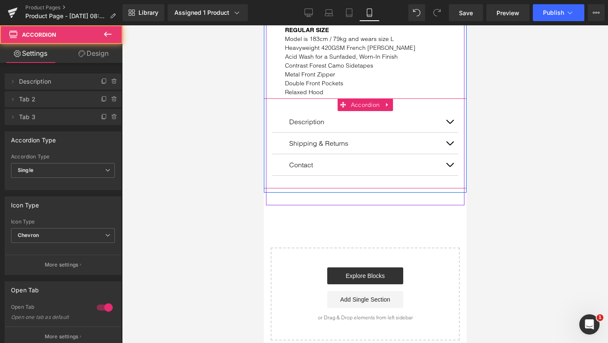
click at [449, 124] on span "button" at bounding box center [449, 124] width 0 height 0
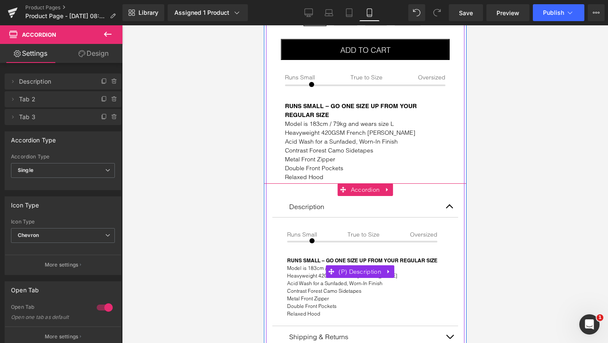
scroll to position [423, 0]
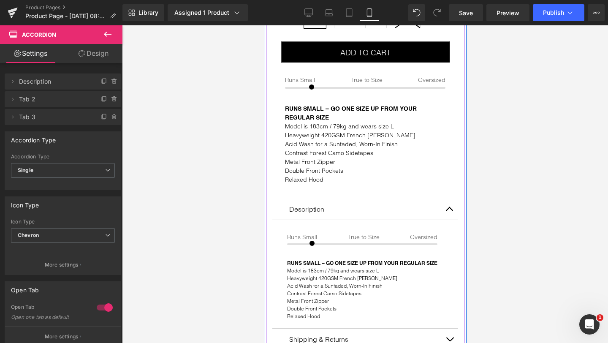
click at [335, 133] on p "Model is 183cm / 79kg and wears size L Heavyweight 420GSM French [PERSON_NAME] …" at bounding box center [365, 153] width 161 height 62
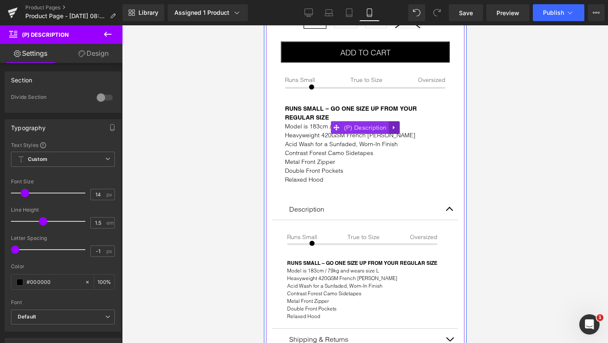
click at [394, 124] on icon at bounding box center [394, 127] width 6 height 6
click at [397, 124] on icon at bounding box center [399, 127] width 6 height 6
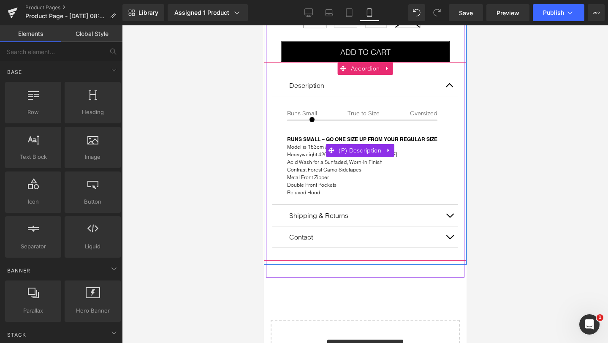
scroll to position [434, 0]
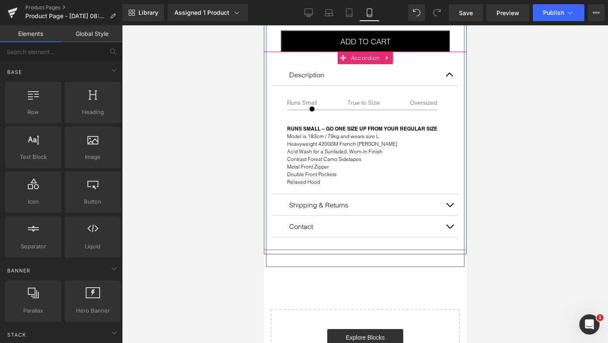
click at [449, 222] on button "button" at bounding box center [449, 226] width 17 height 21
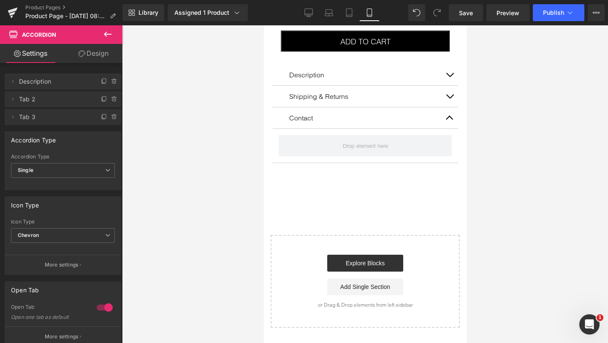
click at [105, 33] on icon at bounding box center [108, 34] width 8 height 5
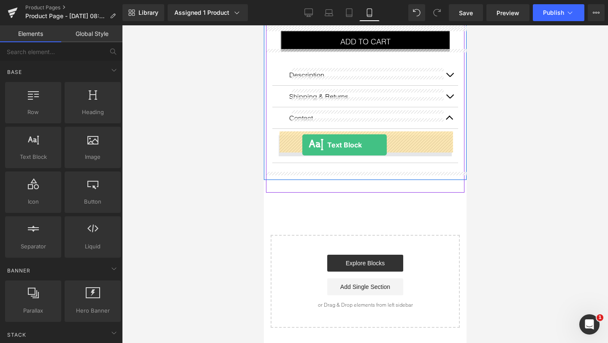
drag, startPoint x: 300, startPoint y: 172, endPoint x: 302, endPoint y: 145, distance: 27.5
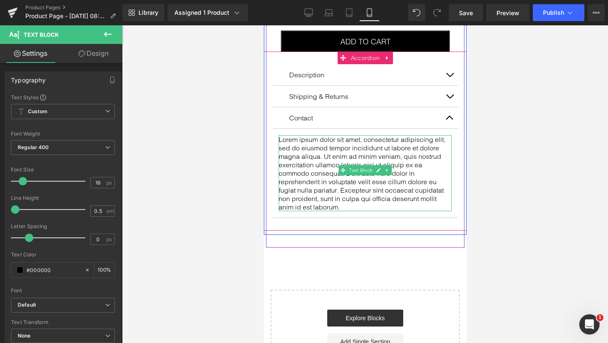
click at [313, 182] on p "Lorem ipsum dolor sit amet, consectetur adipiscing elit, sed do eiusmod tempor …" at bounding box center [364, 173] width 173 height 76
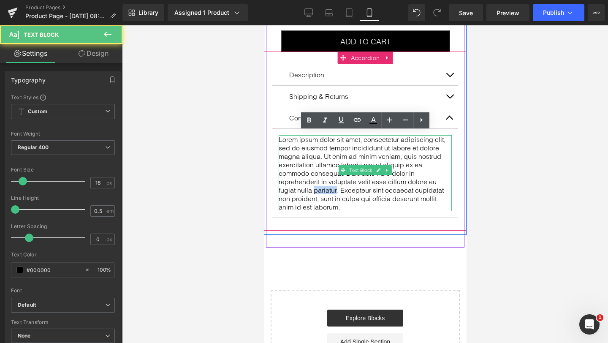
click at [313, 182] on p "Lorem ipsum dolor sit amet, consectetur adipiscing elit, sed do eiusmod tempor …" at bounding box center [364, 173] width 173 height 76
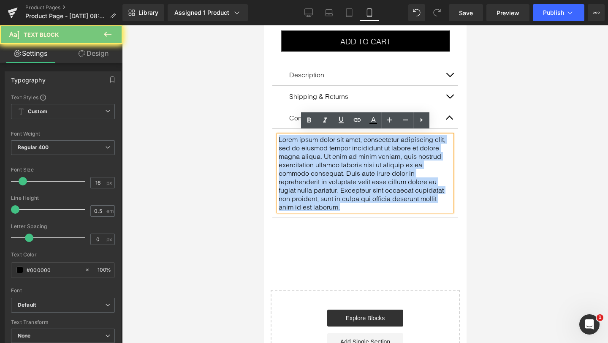
click at [313, 182] on p "Lorem ipsum dolor sit amet, consectetur adipiscing elit, sed do eiusmod tempor …" at bounding box center [364, 173] width 173 height 76
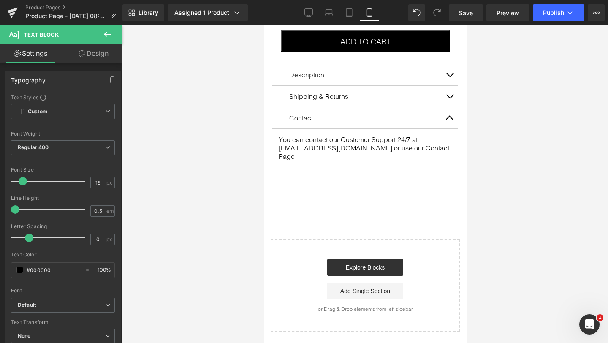
click at [108, 32] on icon at bounding box center [108, 34] width 10 height 10
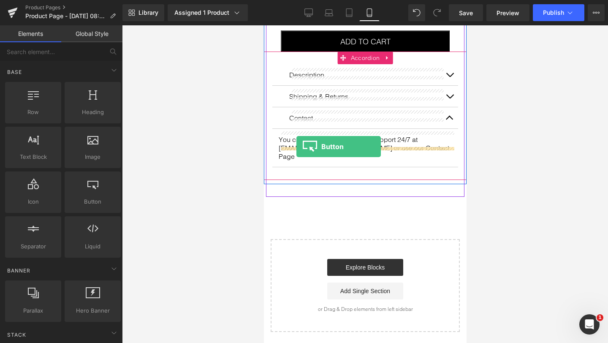
drag, startPoint x: 357, startPoint y: 220, endPoint x: 296, endPoint y: 147, distance: 95.7
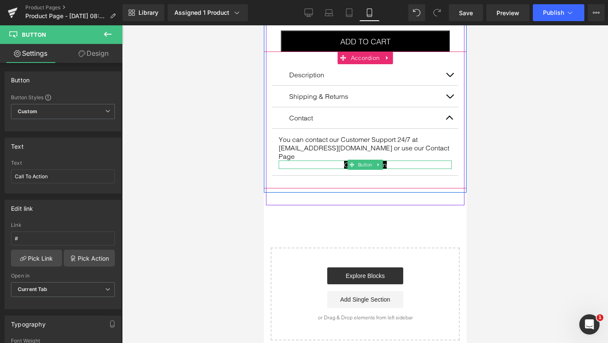
click at [320, 161] on div "Call To Action" at bounding box center [364, 165] width 173 height 8
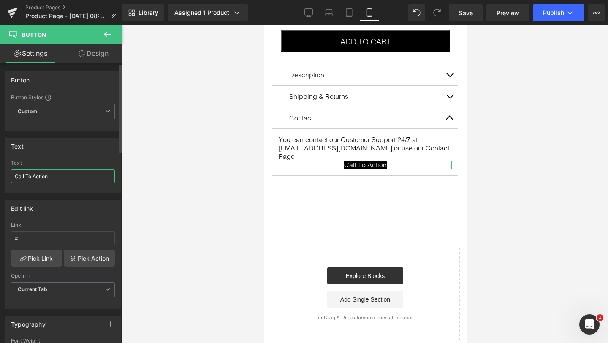
click at [44, 177] on input "Call To Action" at bounding box center [63, 176] width 104 height 14
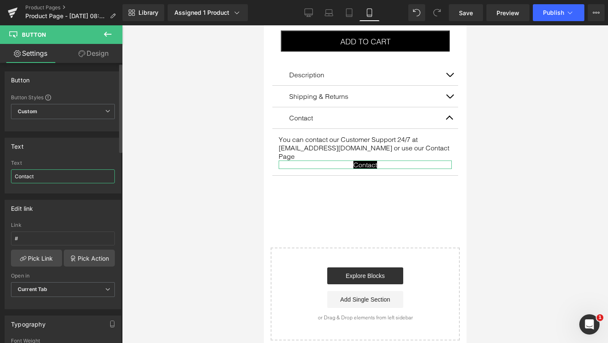
click at [25, 176] on input "Contact" at bounding box center [63, 176] width 104 height 14
click at [52, 149] on div "Text" at bounding box center [63, 146] width 116 height 16
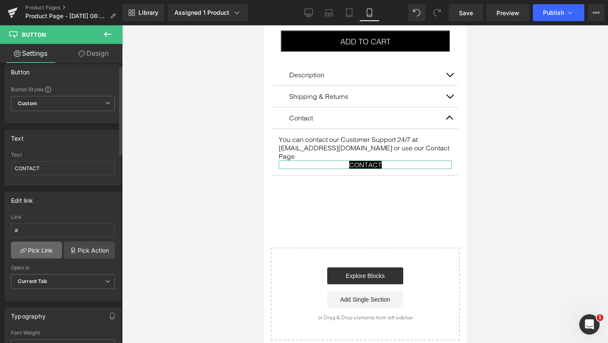
click at [40, 251] on link "Pick Link" at bounding box center [36, 250] width 51 height 17
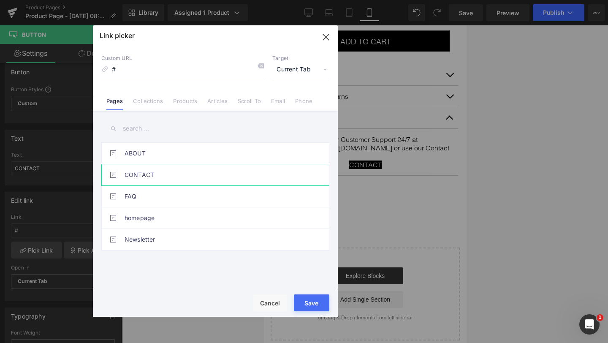
click at [145, 177] on link "CONTACT" at bounding box center [218, 174] width 186 height 21
click at [308, 300] on button "Save" at bounding box center [311, 302] width 35 height 17
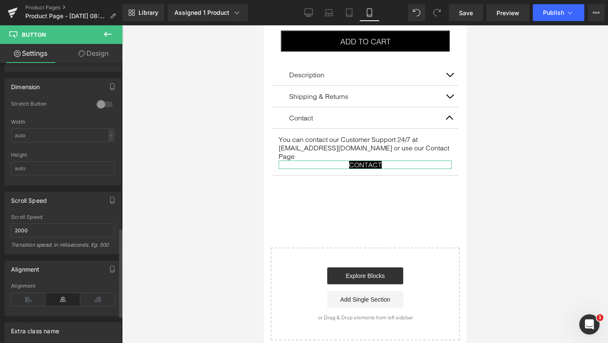
scroll to position [515, 0]
click at [27, 301] on icon at bounding box center [28, 301] width 35 height 13
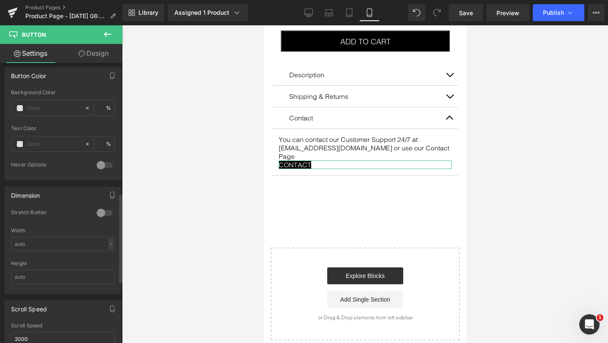
scroll to position [408, 0]
click at [38, 273] on input "text" at bounding box center [63, 277] width 104 height 14
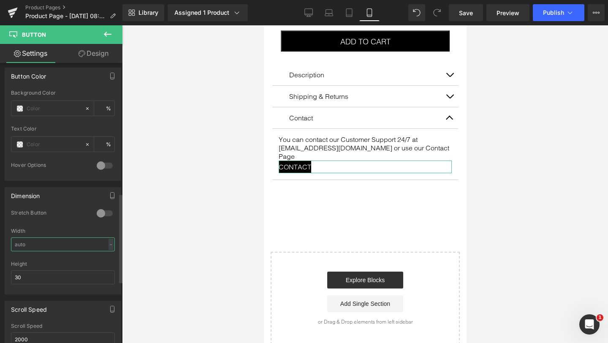
click at [44, 244] on input "text" at bounding box center [63, 244] width 104 height 14
click at [100, 213] on div at bounding box center [105, 214] width 20 height 14
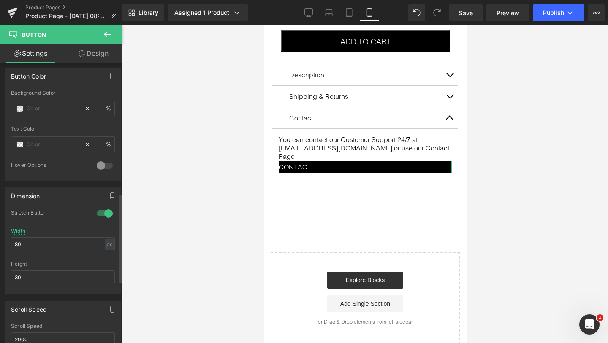
click at [99, 211] on div at bounding box center [105, 214] width 20 height 14
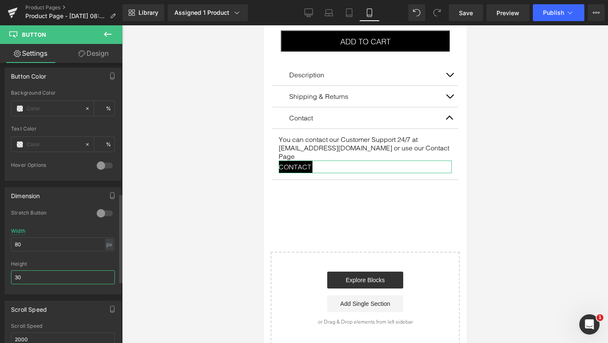
click at [33, 275] on input "30" at bounding box center [63, 277] width 104 height 14
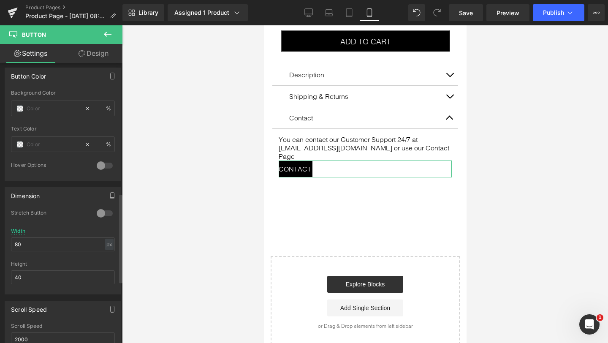
click at [49, 260] on div at bounding box center [63, 258] width 104 height 5
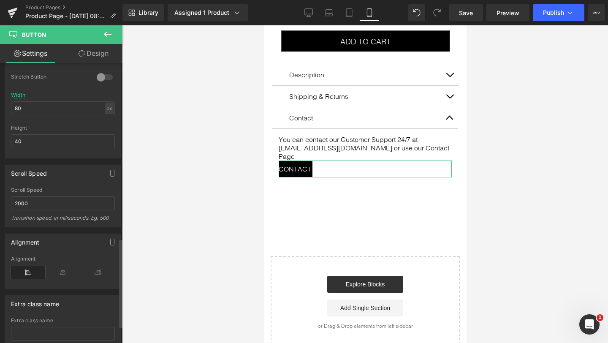
scroll to position [566, 0]
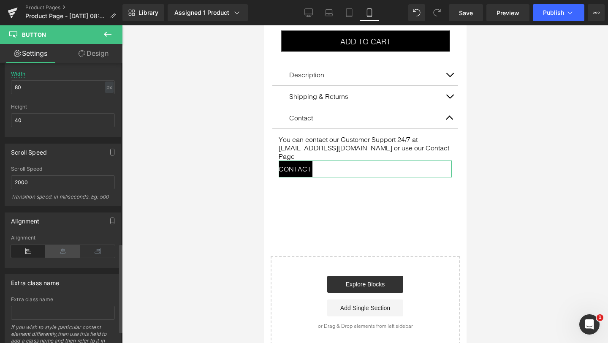
click at [57, 249] on icon at bounding box center [63, 251] width 35 height 13
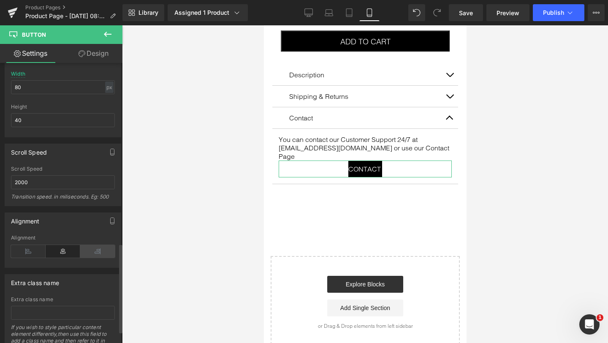
click at [91, 253] on icon at bounding box center [97, 251] width 35 height 13
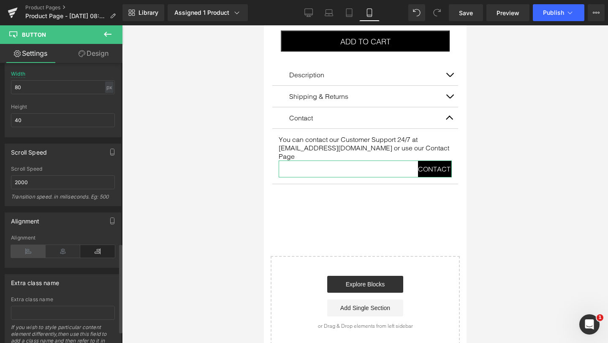
click at [28, 252] on icon at bounding box center [28, 251] width 35 height 13
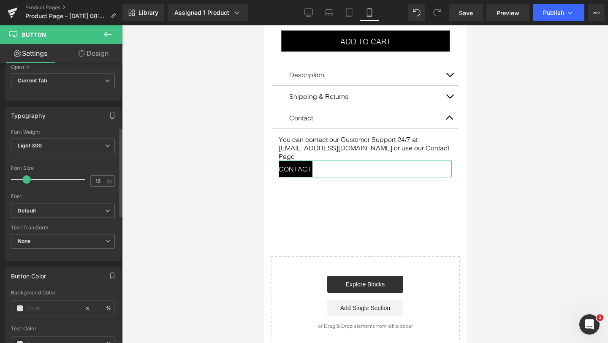
scroll to position [200, 0]
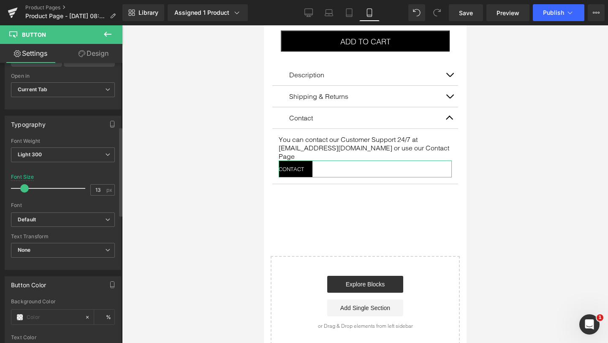
click at [23, 187] on span at bounding box center [24, 188] width 8 height 8
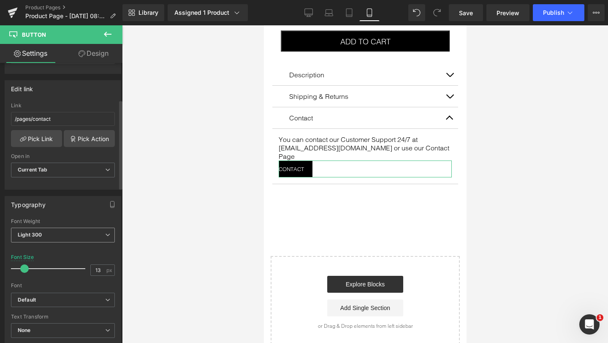
scroll to position [111, 0]
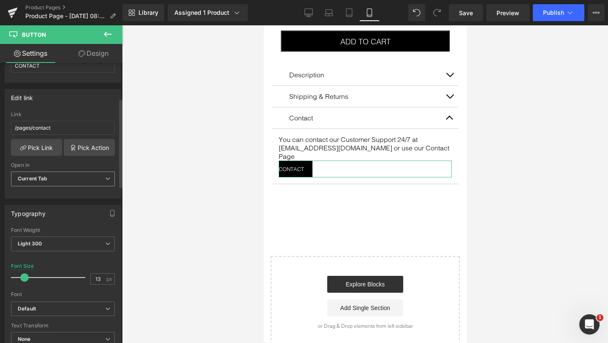
click at [49, 180] on span "Current Tab" at bounding box center [63, 178] width 104 height 15
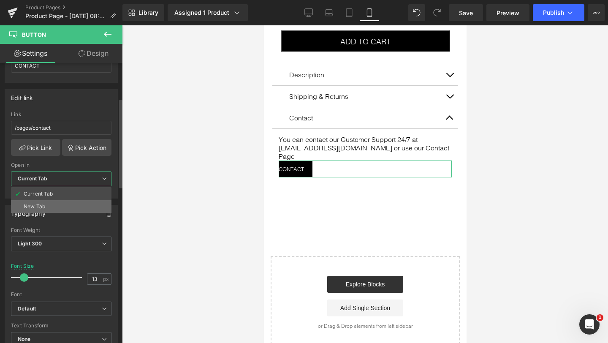
click at [47, 205] on li "New Tab" at bounding box center [61, 206] width 101 height 13
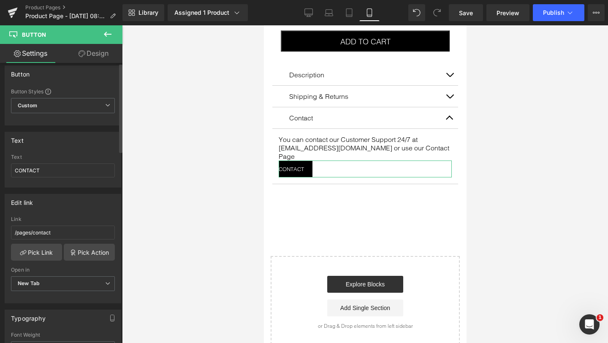
scroll to position [0, 0]
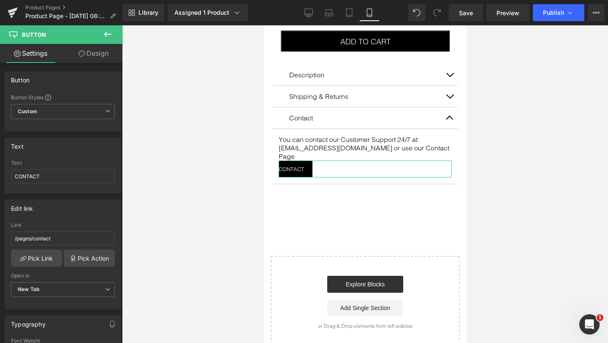
click at [89, 54] on link "Design" at bounding box center [93, 53] width 61 height 19
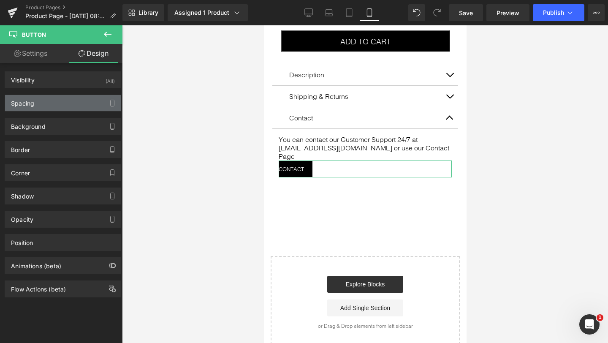
click at [57, 101] on div "Spacing" at bounding box center [63, 103] width 116 height 16
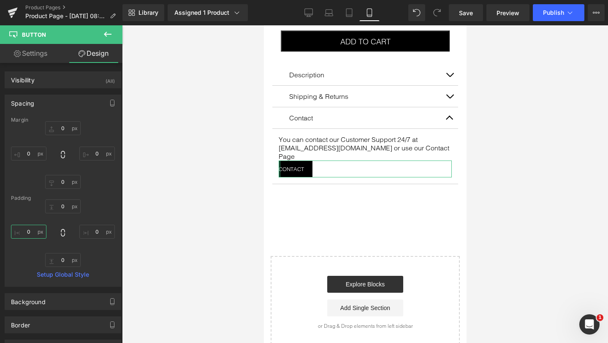
click at [30, 231] on input "0" at bounding box center [28, 232] width 35 height 14
click at [35, 156] on input "0" at bounding box center [28, 154] width 35 height 14
click at [30, 230] on input "0" at bounding box center [28, 232] width 35 height 14
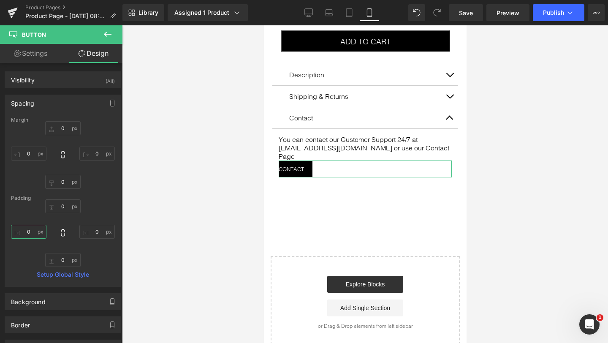
click at [30, 230] on input "0" at bounding box center [28, 232] width 35 height 14
click at [30, 230] on input "5" at bounding box center [28, 232] width 35 height 14
click at [30, 153] on input "text" at bounding box center [28, 154] width 35 height 14
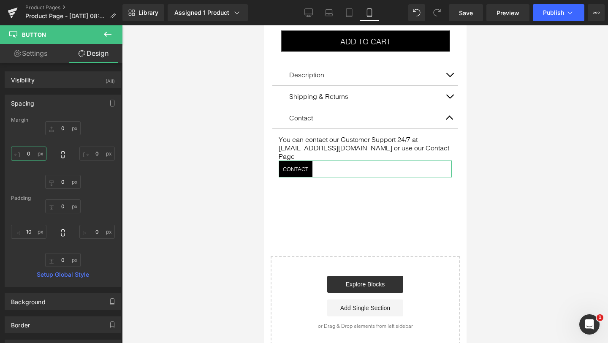
click at [30, 153] on input "text" at bounding box center [28, 154] width 35 height 14
click at [22, 128] on div "0px 0 0px 0 0px 0" at bounding box center [63, 155] width 104 height 68
click at [62, 126] on input "0" at bounding box center [62, 128] width 35 height 14
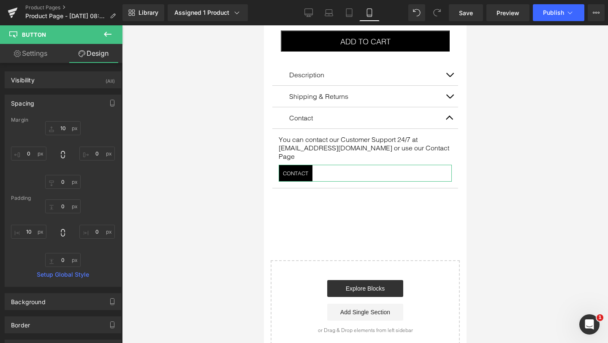
click at [98, 128] on div "10 10 0px 0 0px 0" at bounding box center [63, 155] width 104 height 68
click at [60, 128] on input "10" at bounding box center [62, 128] width 35 height 14
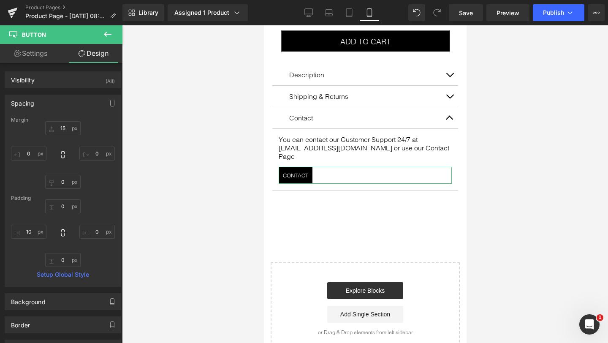
click at [93, 131] on div "15 15 0px 0 0px 0" at bounding box center [63, 155] width 104 height 68
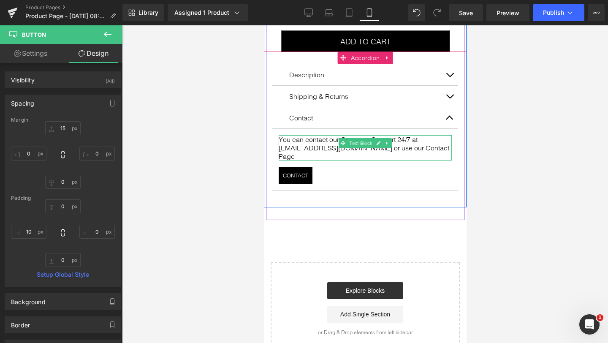
click at [319, 135] on div at bounding box center [364, 136] width 173 height 2
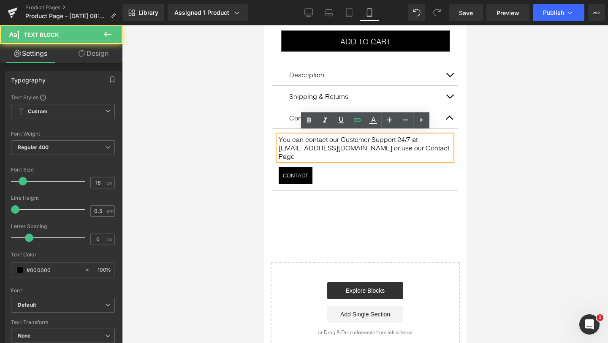
click at [320, 136] on p "You can contact our Customer Support 24/7 at [EMAIL_ADDRESS][DOMAIN_NAME] or us…" at bounding box center [364, 147] width 173 height 25
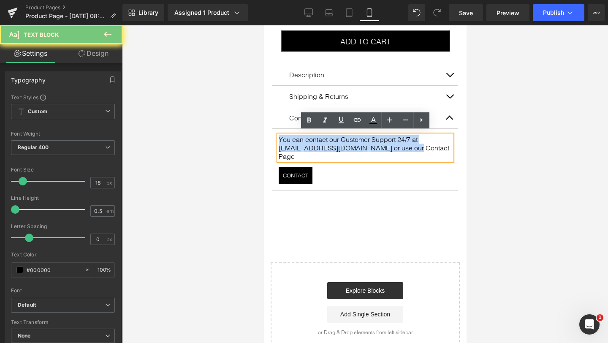
click at [320, 136] on p "You can contact our Customer Support 24/7 at [EMAIL_ADDRESS][DOMAIN_NAME] or us…" at bounding box center [364, 147] width 173 height 25
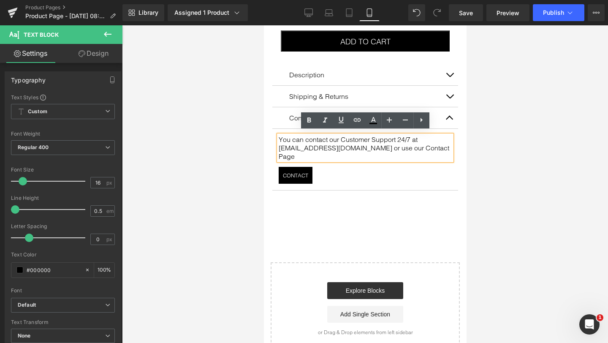
click at [328, 135] on p "You can contact our Customer Support 24/7 at [EMAIL_ADDRESS][DOMAIN_NAME] or us…" at bounding box center [364, 147] width 173 height 25
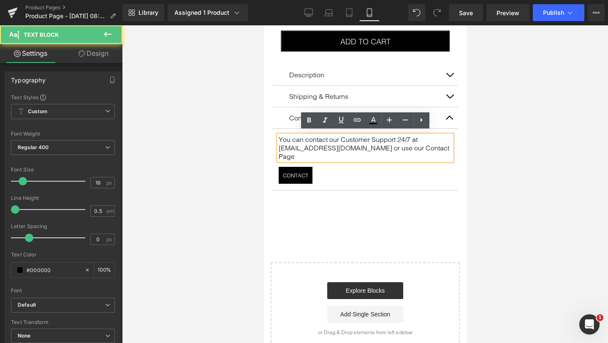
click at [343, 135] on p "You can contact our Customer Support 24/7 at [EMAIL_ADDRESS][DOMAIN_NAME] or us…" at bounding box center [364, 147] width 173 height 25
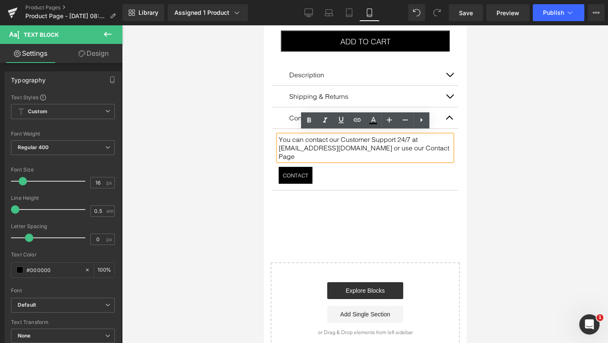
click at [345, 136] on p "You can contact our Customer Support 24/7 at [EMAIL_ADDRESS][DOMAIN_NAME] or us…" at bounding box center [364, 147] width 173 height 25
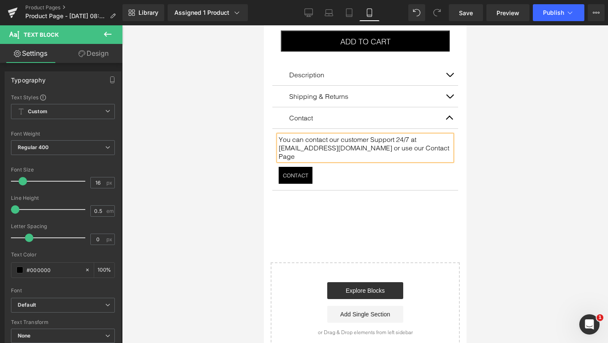
click at [375, 135] on p "You can contact our customer Support 24/7 at [EMAIL_ADDRESS][DOMAIN_NAME] or us…" at bounding box center [364, 147] width 173 height 25
click at [327, 144] on p "You can contact our customer support 24/7 at [EMAIL_ADDRESS][DOMAIN_NAME] or us…" at bounding box center [364, 147] width 173 height 25
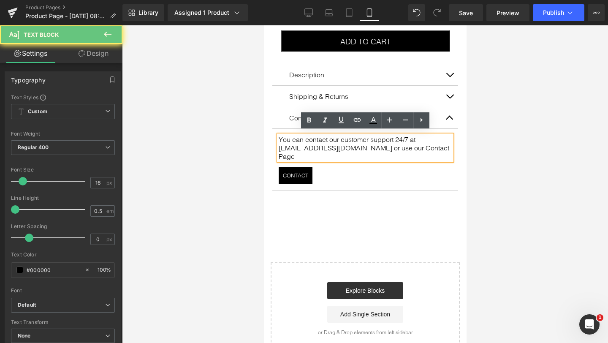
click at [329, 144] on p "You can contact our customer support 24/7 at [EMAIL_ADDRESS][DOMAIN_NAME] or us…" at bounding box center [364, 147] width 173 height 25
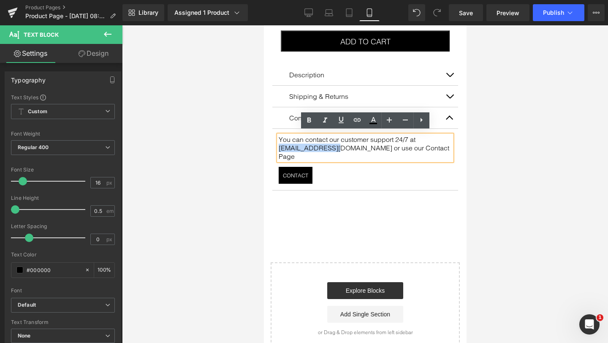
drag, startPoint x: 329, startPoint y: 144, endPoint x: 280, endPoint y: 144, distance: 49.0
click at [280, 144] on p "You can contact our customer support 24/7 at [EMAIL_ADDRESS][DOMAIN_NAME] or us…" at bounding box center [364, 147] width 173 height 25
click at [308, 117] on icon at bounding box center [309, 119] width 4 height 5
drag, startPoint x: 329, startPoint y: 144, endPoint x: 278, endPoint y: 145, distance: 50.3
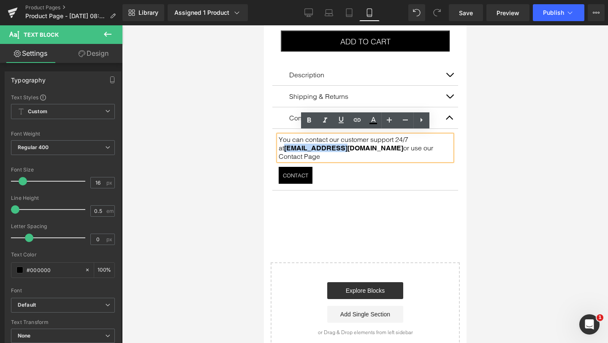
click at [284, 145] on strong "[EMAIL_ADDRESS][DOMAIN_NAME]" at bounding box center [343, 148] width 119 height 8
click at [340, 119] on icon at bounding box center [341, 120] width 10 height 10
click at [308, 122] on icon at bounding box center [309, 119] width 4 height 5
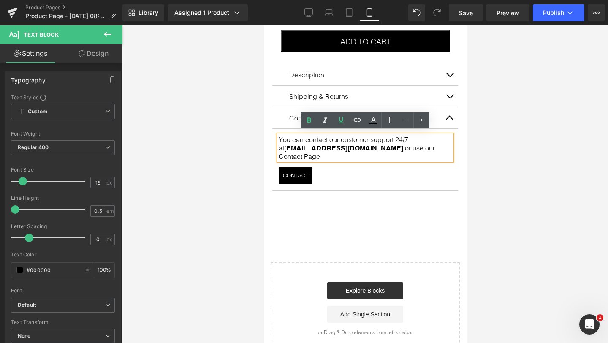
click at [334, 145] on strong "[EMAIL_ADDRESS][DOMAIN_NAME]" at bounding box center [344, 148] width 121 height 8
drag, startPoint x: 334, startPoint y: 145, endPoint x: 278, endPoint y: 145, distance: 55.3
click at [284, 145] on strong "[EMAIL_ADDRESS][DOMAIN_NAME]" at bounding box center [344, 148] width 121 height 8
click at [329, 144] on p "You can contact our customer support 24/7 at [EMAIL_ADDRESS][DOMAIN_NAME] or us…" at bounding box center [364, 147] width 173 height 25
drag, startPoint x: 329, startPoint y: 144, endPoint x: 278, endPoint y: 144, distance: 50.7
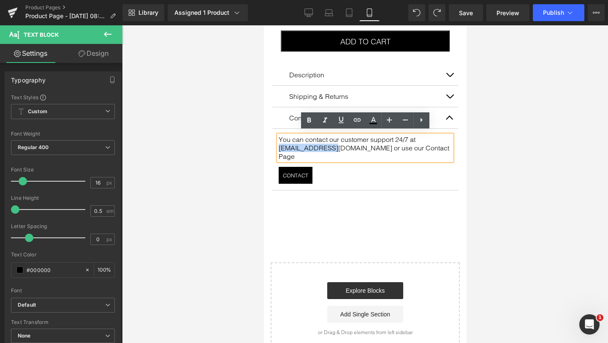
click at [278, 144] on p "You can contact our customer support 24/7 at [EMAIL_ADDRESS][DOMAIN_NAME] or us…" at bounding box center [364, 147] width 173 height 25
click at [339, 119] on icon at bounding box center [341, 120] width 5 height 6
click at [357, 147] on p "You can contact our customer support 24/7 at [EMAIL_ADDRESS][DOMAIN_NAME] or us…" at bounding box center [364, 147] width 173 height 25
click at [368, 143] on p "You can contact our customer support 24/7 at [EMAIL_ADDRESS][DOMAIN_NAME] or us…" at bounding box center [364, 147] width 173 height 25
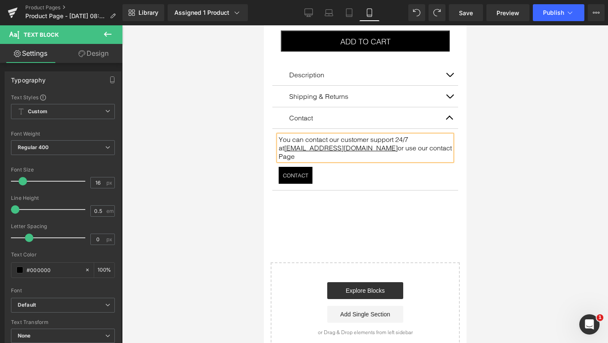
click at [392, 142] on p "You can contact our customer support 24/7 at [EMAIL_ADDRESS][DOMAIN_NAME] or us…" at bounding box center [364, 147] width 173 height 25
click at [405, 145] on p "You can contact our customer support 24/7 at [EMAIL_ADDRESS][DOMAIN_NAME] or us…" at bounding box center [364, 147] width 173 height 25
click at [217, 174] on div at bounding box center [365, 184] width 486 height 318
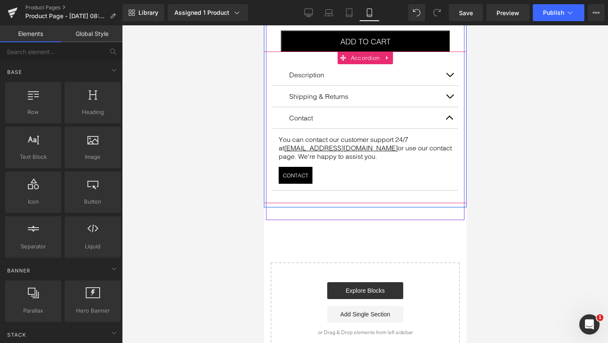
click at [449, 93] on button "button" at bounding box center [449, 96] width 17 height 21
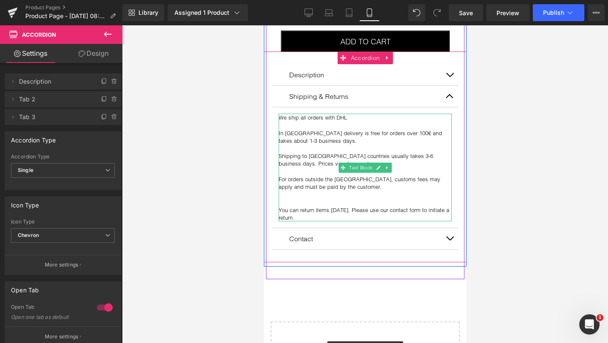
click at [343, 152] on p "Shipping to [GEOGRAPHIC_DATA] countries usually takes 3-6 business days. Prices…" at bounding box center [364, 159] width 173 height 15
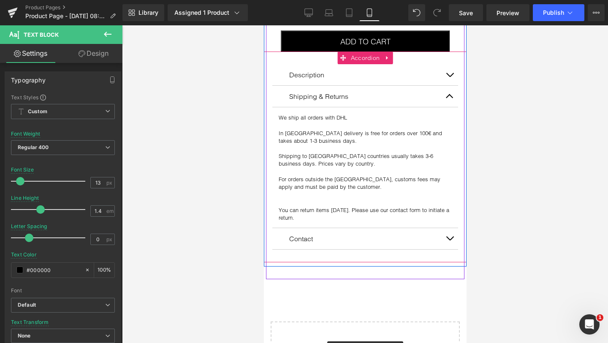
click at [449, 240] on span "button" at bounding box center [449, 240] width 0 height 0
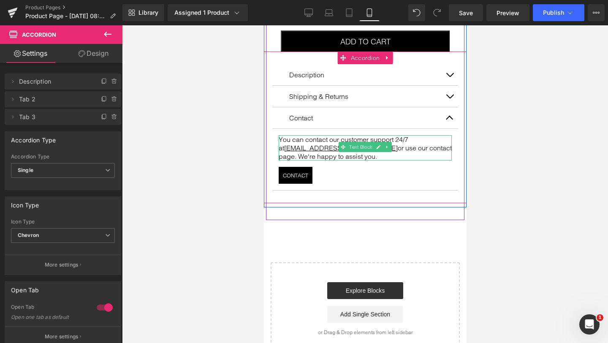
click at [407, 140] on p "You can contact our customer support 24/7 at [EMAIL_ADDRESS][DOMAIN_NAME] or us…" at bounding box center [364, 147] width 173 height 25
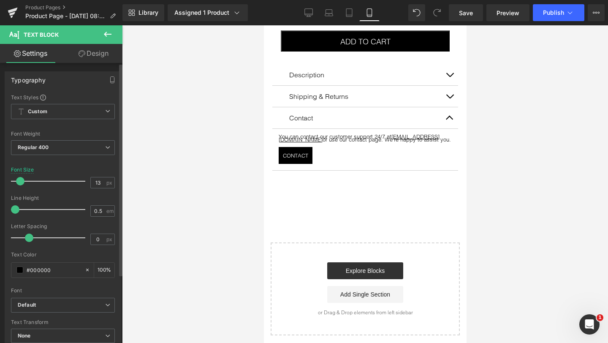
click at [19, 180] on span at bounding box center [20, 181] width 8 height 8
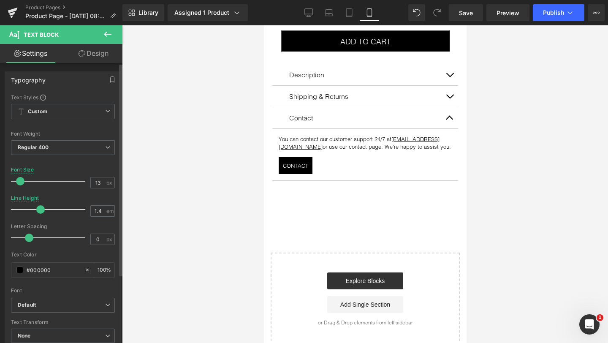
drag, startPoint x: 14, startPoint y: 209, endPoint x: 38, endPoint y: 205, distance: 24.8
click at [38, 205] on div at bounding box center [50, 209] width 70 height 17
click at [498, 110] on div at bounding box center [365, 184] width 486 height 318
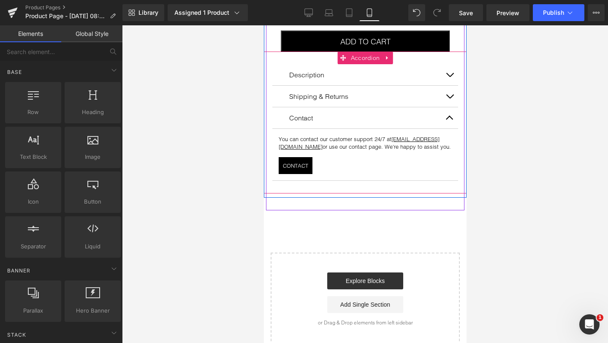
click at [449, 98] on span "button" at bounding box center [449, 98] width 0 height 0
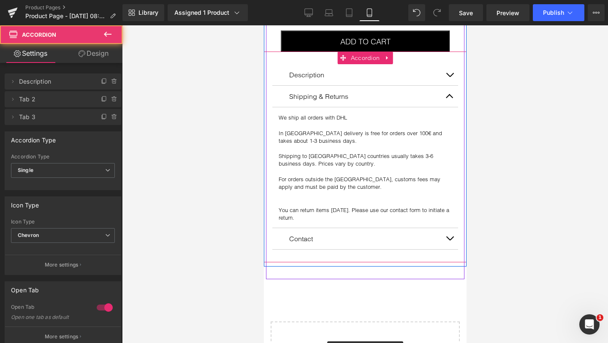
click at [449, 240] on span "button" at bounding box center [449, 240] width 0 height 0
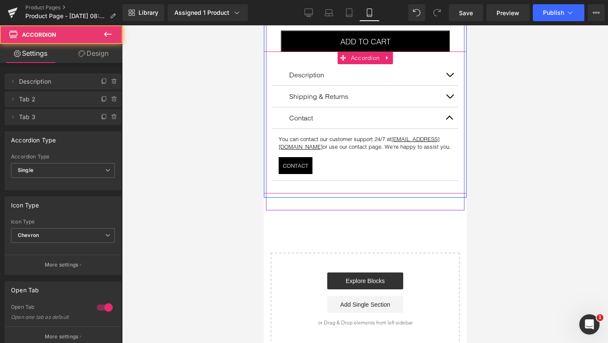
click at [423, 148] on article "You can contact our customer support 24/7 at [EMAIL_ADDRESS][DOMAIN_NAME] or us…" at bounding box center [365, 155] width 186 height 52
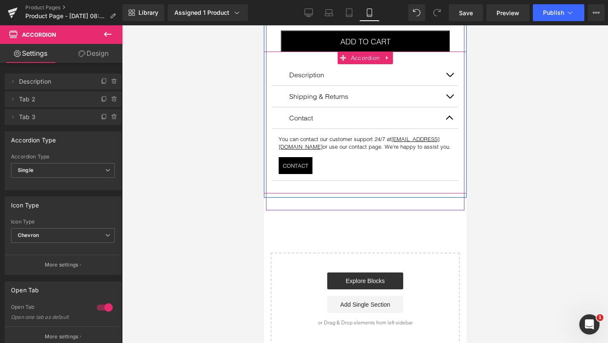
click at [451, 92] on button "button" at bounding box center [449, 96] width 17 height 21
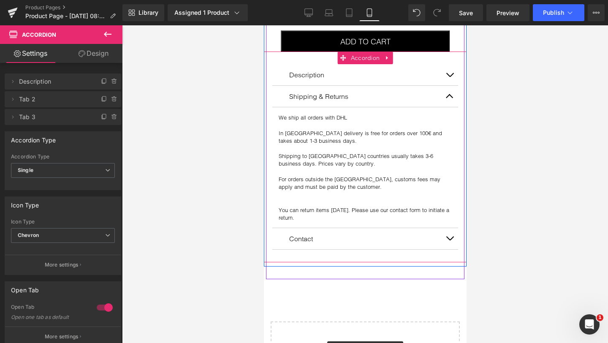
click at [451, 92] on button "button" at bounding box center [449, 96] width 17 height 21
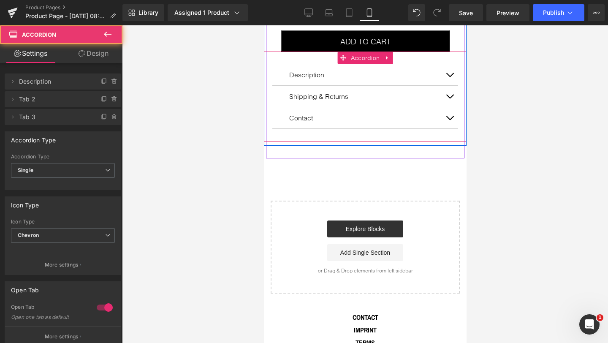
click at [449, 120] on span "button" at bounding box center [449, 120] width 0 height 0
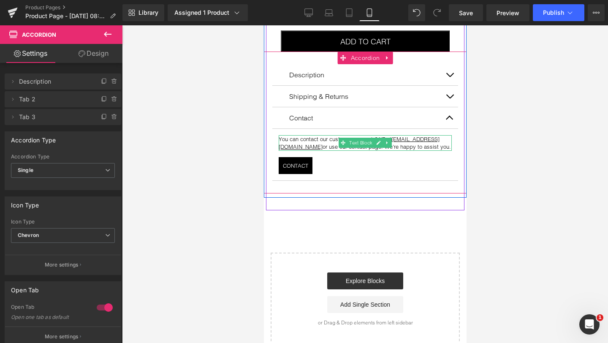
click at [324, 142] on p "You can contact our customer support 24/7 at [EMAIL_ADDRESS][DOMAIN_NAME] or us…" at bounding box center [364, 142] width 173 height 15
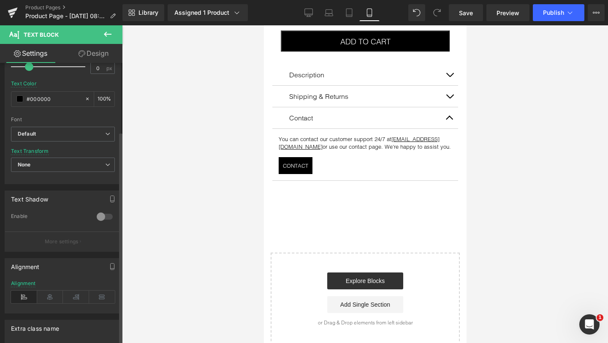
scroll to position [187, 0]
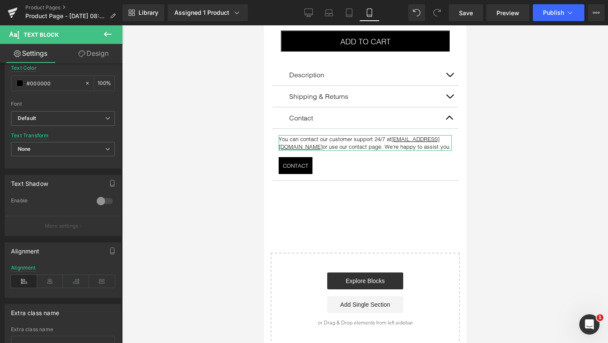
click at [84, 52] on icon at bounding box center [82, 53] width 7 height 7
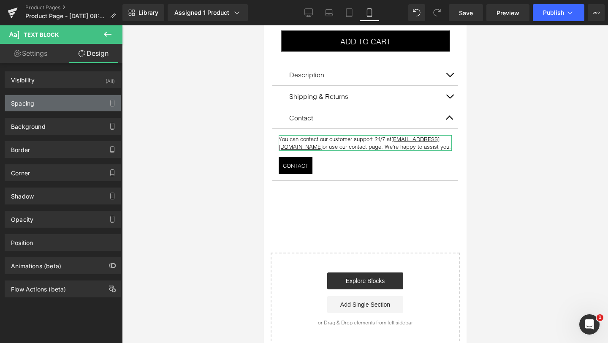
click at [61, 106] on div "Spacing" at bounding box center [63, 103] width 116 height 16
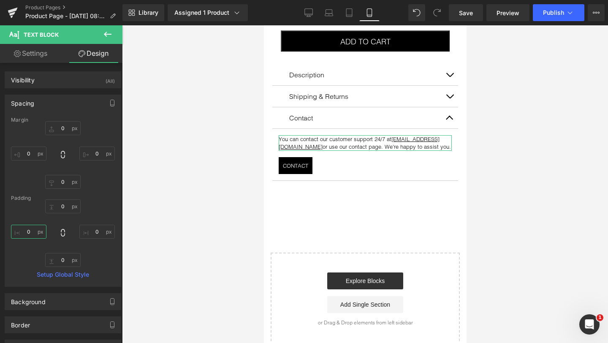
click at [28, 229] on input "0" at bounding box center [28, 232] width 35 height 14
click at [60, 127] on input "0" at bounding box center [62, 128] width 35 height 14
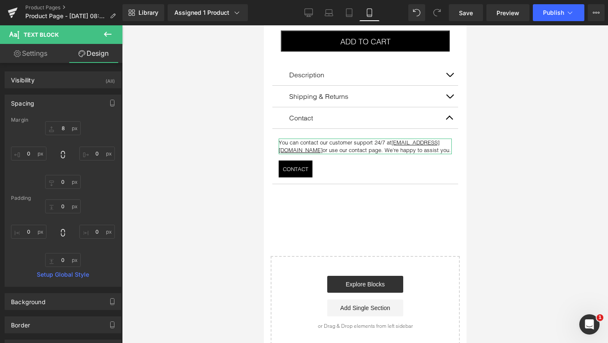
click at [86, 128] on div "8 8 0px 0 0px 0 0px 0" at bounding box center [63, 155] width 104 height 68
click at [213, 163] on div at bounding box center [365, 184] width 486 height 318
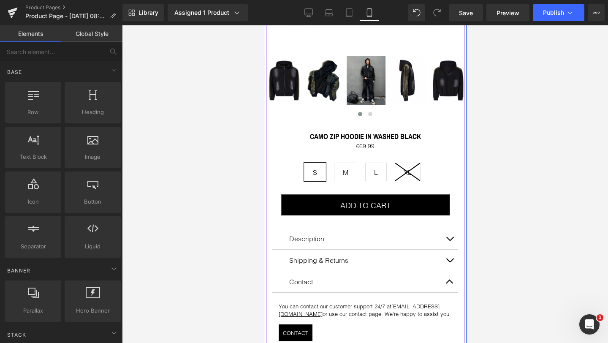
scroll to position [270, 0]
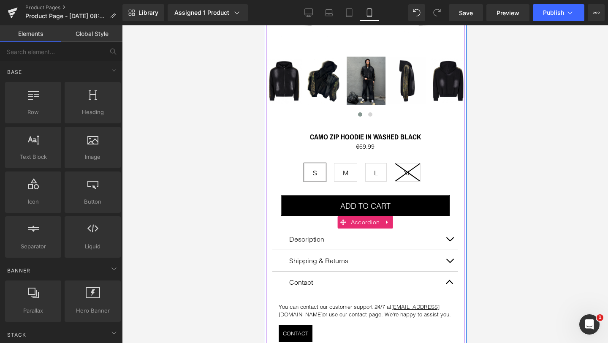
click at [449, 284] on span "button" at bounding box center [449, 284] width 0 height 0
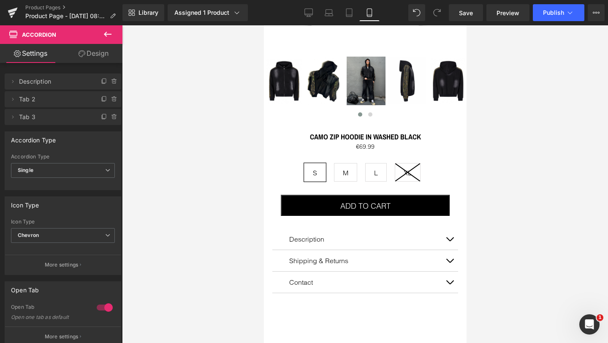
click at [503, 224] on div at bounding box center [365, 184] width 486 height 318
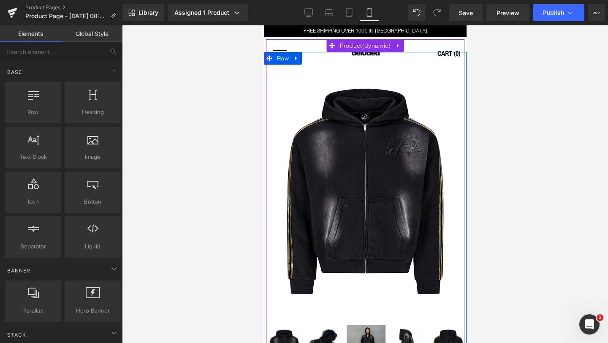
scroll to position [0, 0]
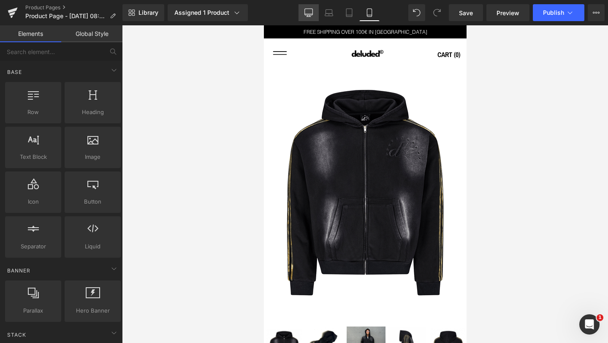
click at [306, 15] on icon at bounding box center [309, 12] width 8 height 8
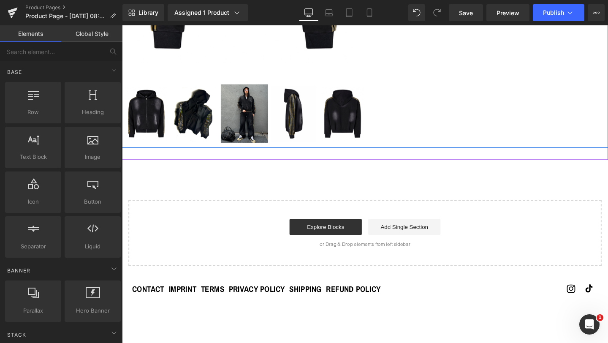
scroll to position [361, 0]
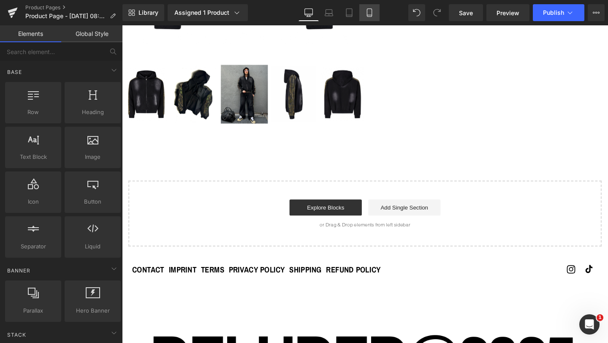
click at [368, 13] on icon at bounding box center [369, 12] width 8 height 8
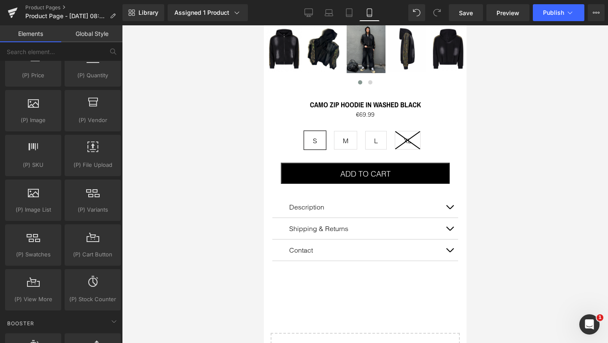
scroll to position [895, 0]
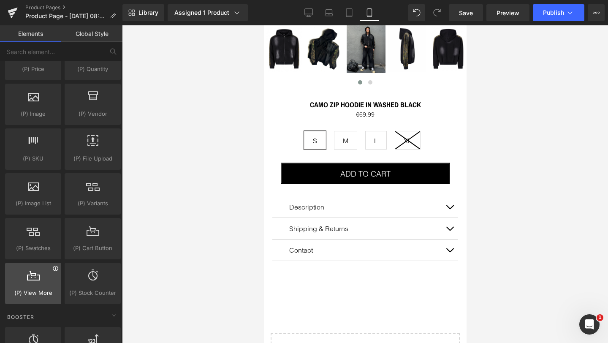
click at [55, 269] on icon at bounding box center [55, 268] width 6 height 6
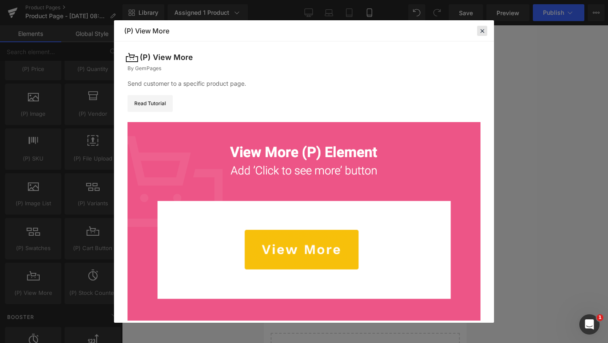
click at [482, 32] on icon at bounding box center [483, 31] width 8 height 8
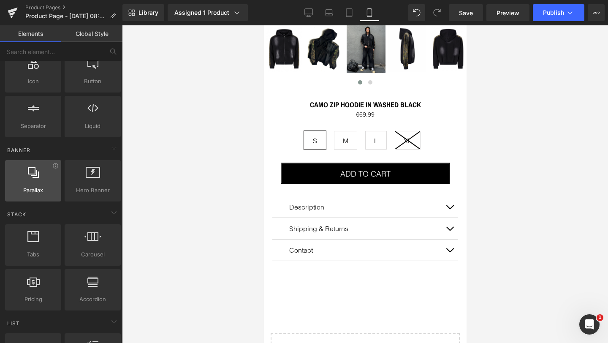
scroll to position [123, 0]
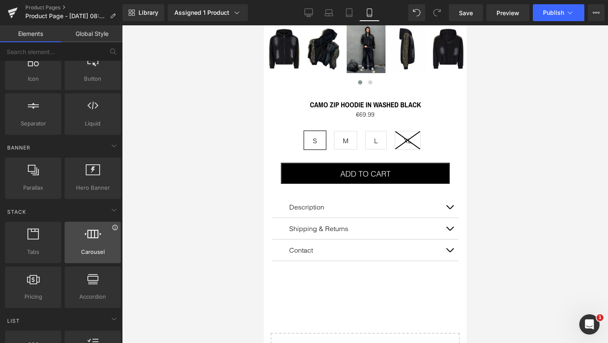
click at [113, 229] on icon at bounding box center [114, 227] width 5 height 5
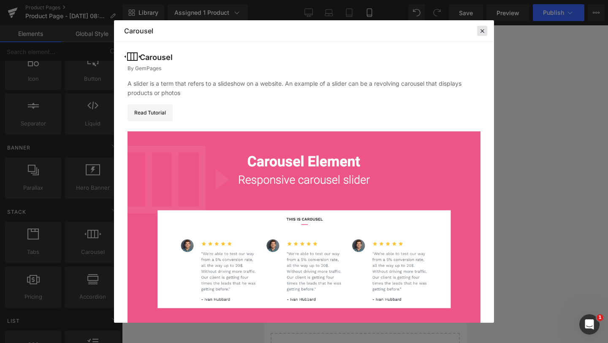
click at [481, 30] on icon at bounding box center [483, 31] width 8 height 8
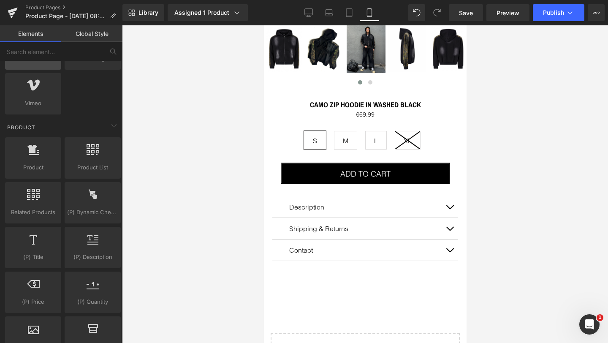
scroll to position [693, 0]
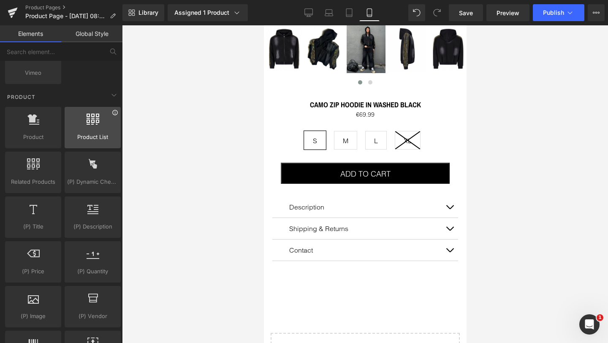
click at [113, 114] on icon at bounding box center [115, 112] width 6 height 6
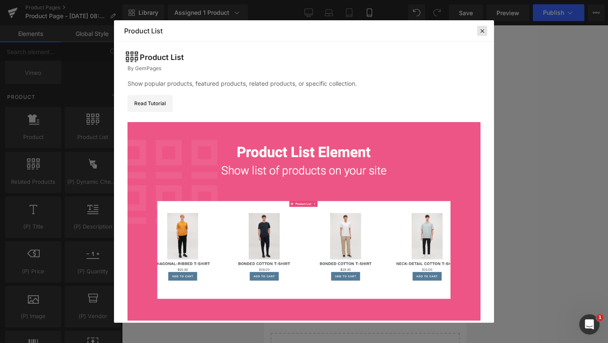
click at [482, 32] on icon at bounding box center [483, 31] width 8 height 8
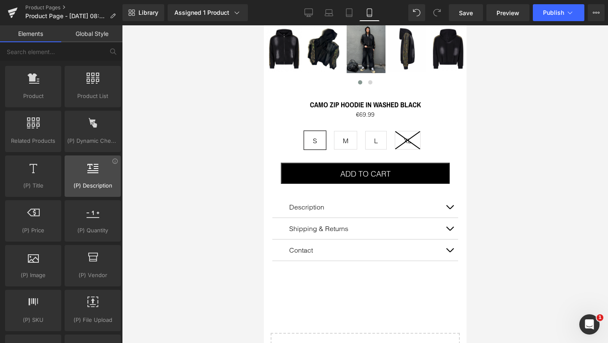
scroll to position [729, 0]
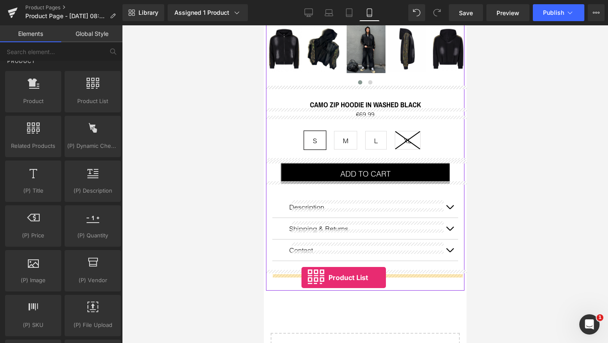
drag, startPoint x: 350, startPoint y: 120, endPoint x: 301, endPoint y: 278, distance: 165.3
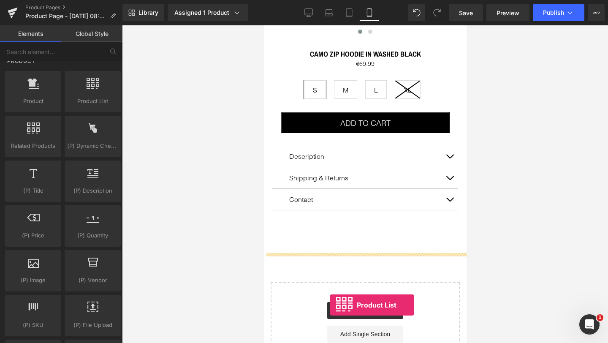
scroll to position [403, 0]
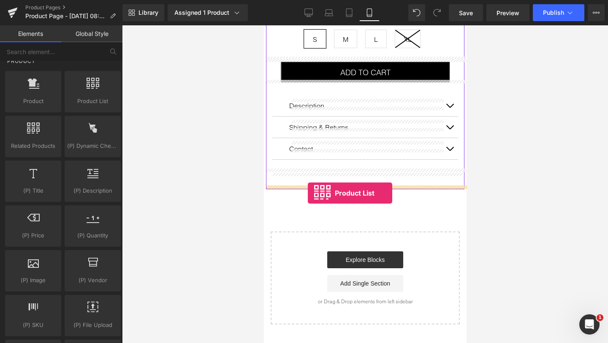
drag, startPoint x: 345, startPoint y: 127, endPoint x: 308, endPoint y: 193, distance: 75.9
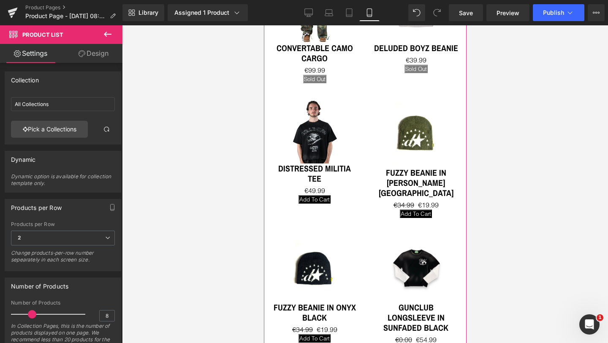
scroll to position [767, 0]
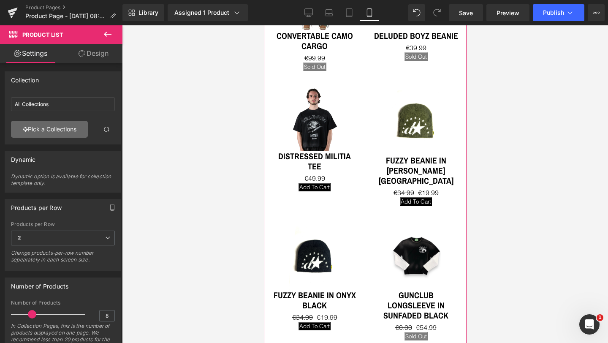
click at [30, 127] on link "Pick a Collections" at bounding box center [49, 129] width 77 height 17
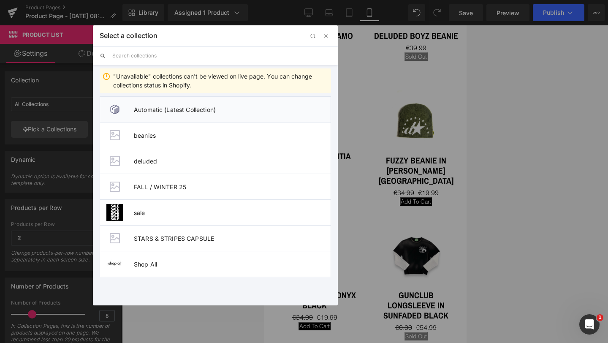
click at [163, 108] on span "Automatic (Latest Collection)" at bounding box center [232, 109] width 197 height 7
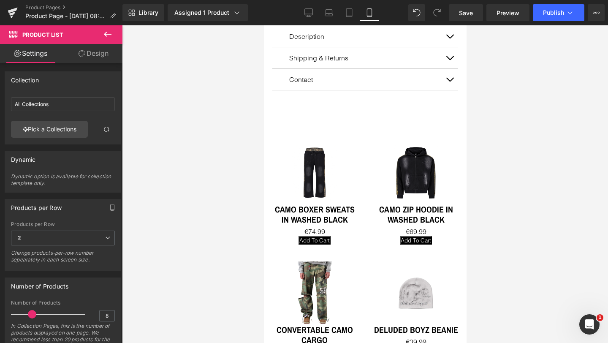
scroll to position [483, 0]
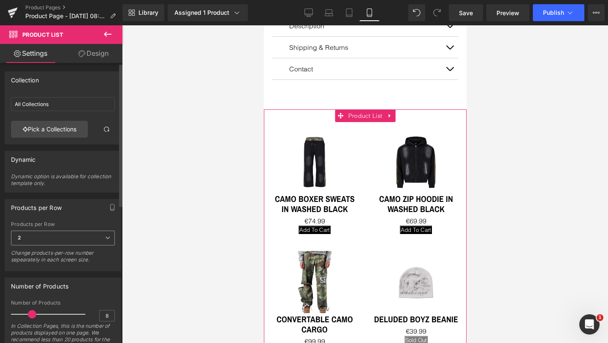
click at [59, 235] on span "2" at bounding box center [63, 238] width 104 height 15
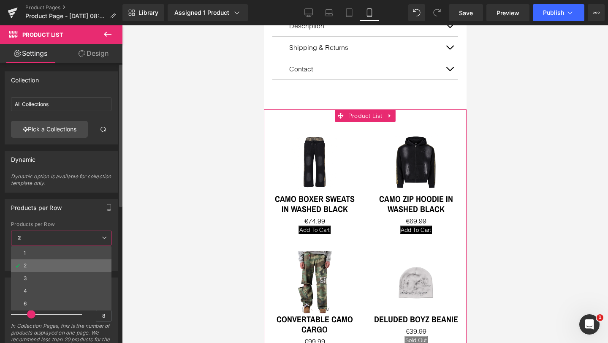
click at [45, 261] on li "2" at bounding box center [61, 265] width 101 height 13
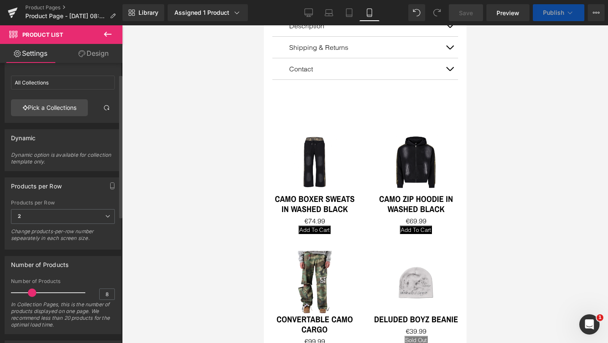
scroll to position [22, 0]
drag, startPoint x: 39, startPoint y: 156, endPoint x: 75, endPoint y: 154, distance: 35.9
click at [75, 154] on div "Dynamic option is available for collection template only." at bounding box center [63, 160] width 104 height 19
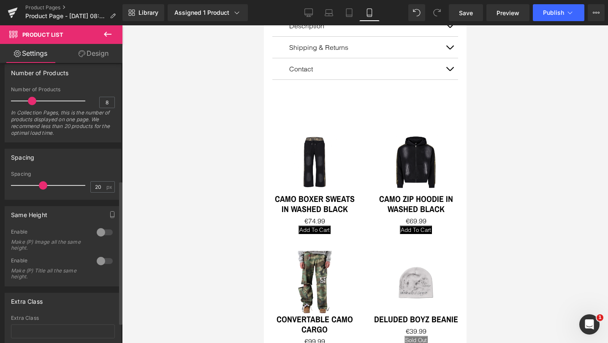
scroll to position [238, 0]
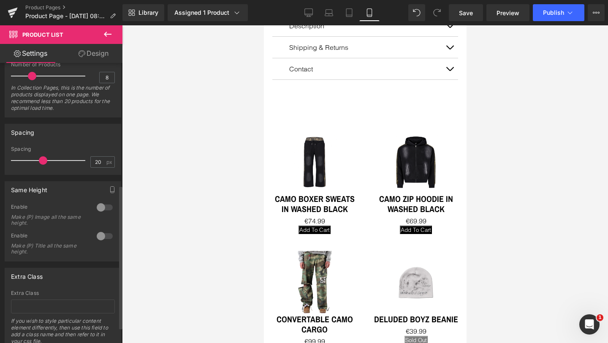
click at [101, 207] on div at bounding box center [105, 208] width 20 height 14
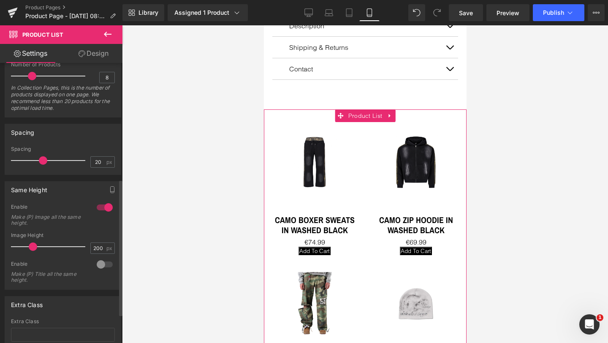
click at [100, 207] on div at bounding box center [105, 208] width 20 height 14
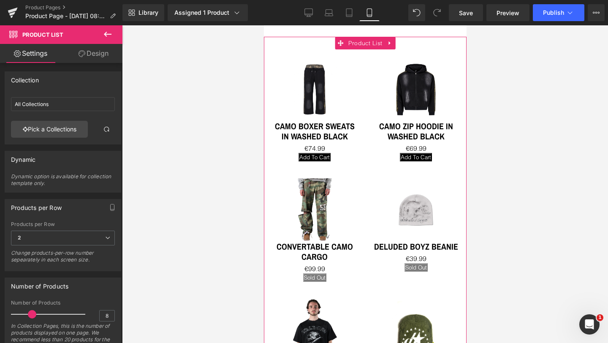
scroll to position [533, 0]
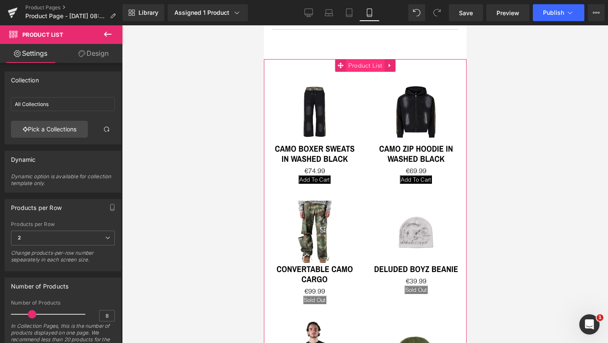
click at [362, 64] on span "Product List" at bounding box center [365, 65] width 38 height 13
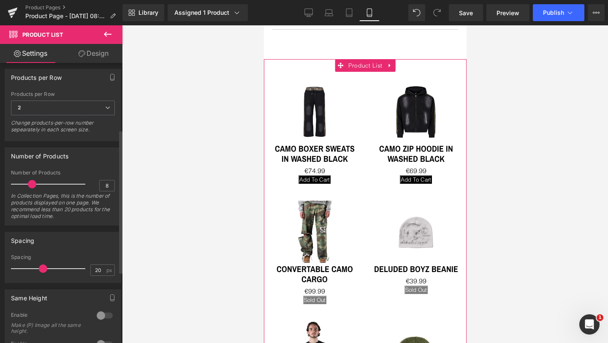
scroll to position [131, 0]
drag, startPoint x: 31, startPoint y: 185, endPoint x: 22, endPoint y: 185, distance: 8.9
click at [22, 185] on span at bounding box center [22, 184] width 8 height 8
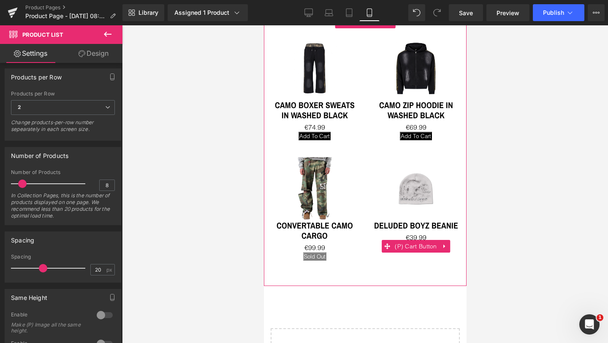
scroll to position [521, 0]
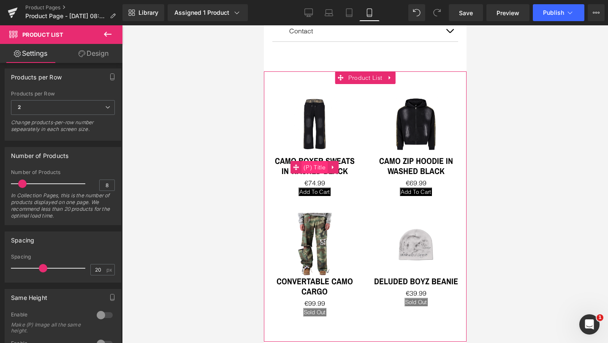
click at [316, 167] on span "(P) Title" at bounding box center [314, 167] width 26 height 13
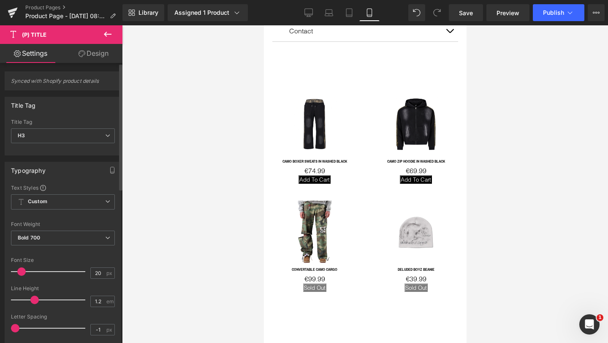
drag, startPoint x: 27, startPoint y: 272, endPoint x: 19, endPoint y: 271, distance: 7.7
click at [19, 271] on span at bounding box center [21, 271] width 8 height 8
click at [67, 181] on div "Typography Text Styles Custom Custom Setup Global Style Custom Setup Global Sty…" at bounding box center [63, 304] width 117 height 284
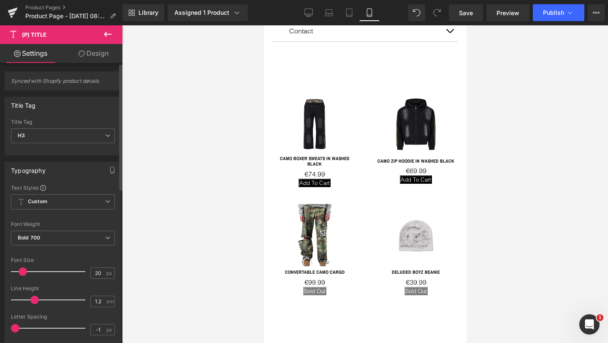
click at [24, 272] on span at bounding box center [23, 271] width 8 height 8
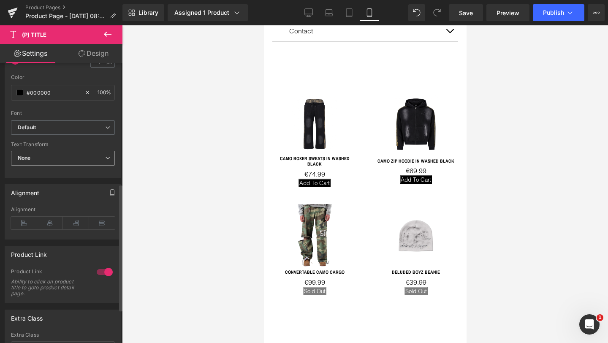
scroll to position [272, 0]
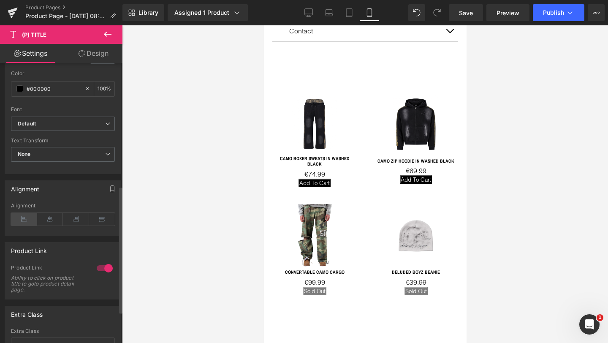
click at [24, 219] on icon at bounding box center [24, 219] width 26 height 13
click at [46, 219] on icon at bounding box center [50, 219] width 26 height 13
click at [97, 217] on icon at bounding box center [102, 219] width 26 height 13
click at [51, 218] on icon at bounding box center [50, 219] width 26 height 13
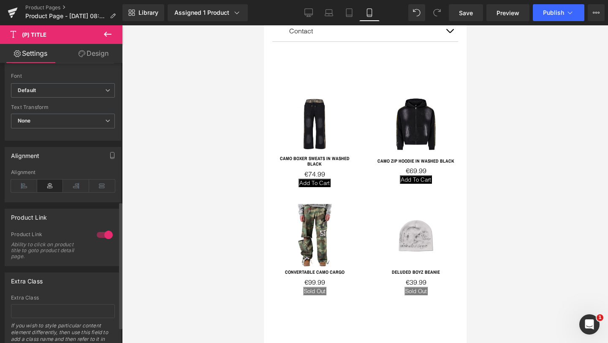
scroll to position [305, 0]
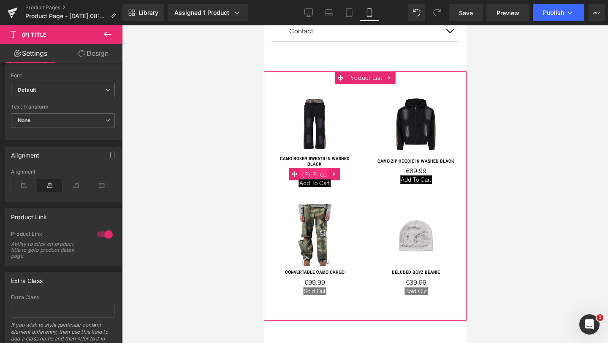
click at [318, 169] on span "(P) Price" at bounding box center [314, 174] width 29 height 13
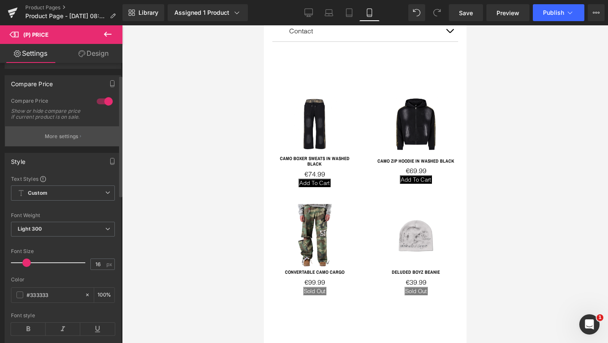
scroll to position [34, 0]
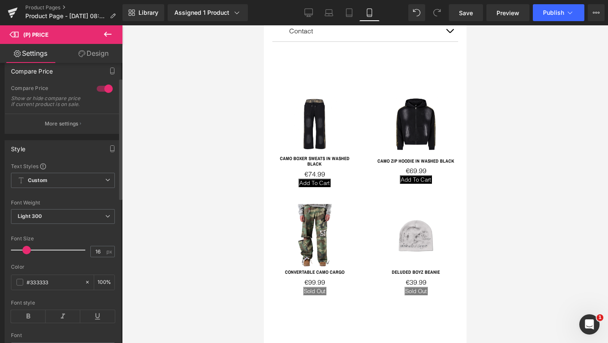
click at [100, 89] on div at bounding box center [105, 89] width 20 height 14
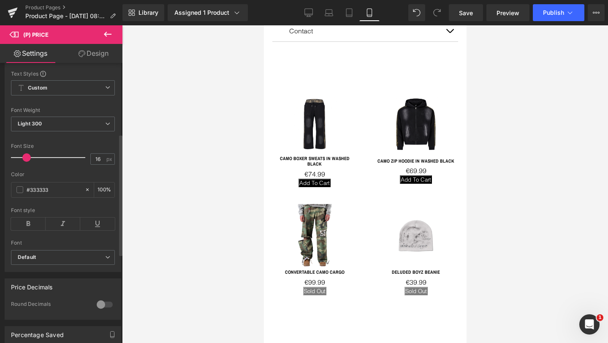
scroll to position [182, 0]
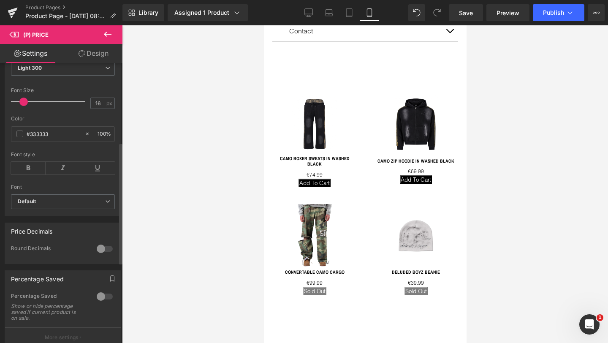
click at [24, 106] on span at bounding box center [23, 102] width 8 height 8
click at [24, 106] on span at bounding box center [24, 102] width 8 height 8
click at [51, 122] on div "Color" at bounding box center [63, 119] width 104 height 6
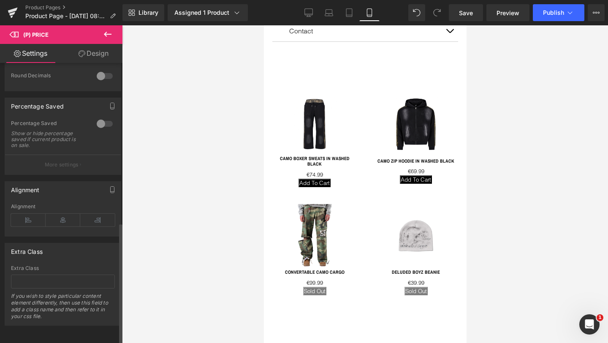
scroll to position [367, 0]
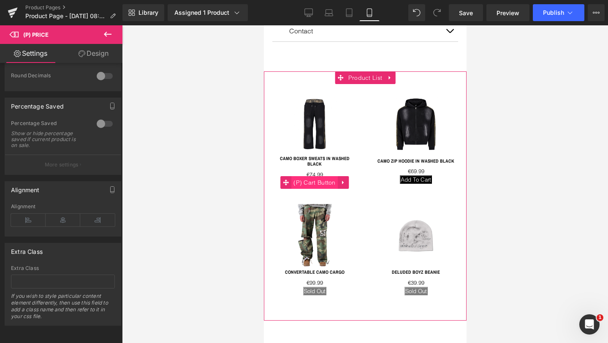
click at [315, 177] on span "(P) Cart Button" at bounding box center [314, 182] width 46 height 13
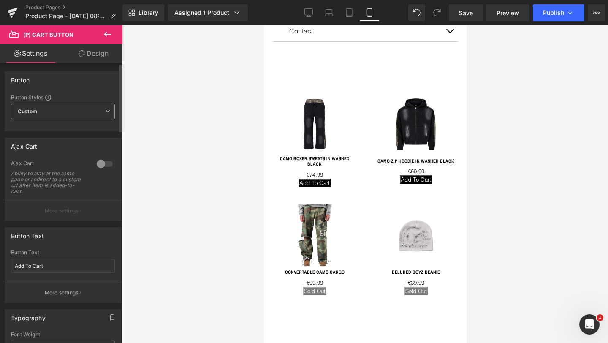
click at [42, 108] on span "Custom Setup Global Style" at bounding box center [63, 111] width 104 height 15
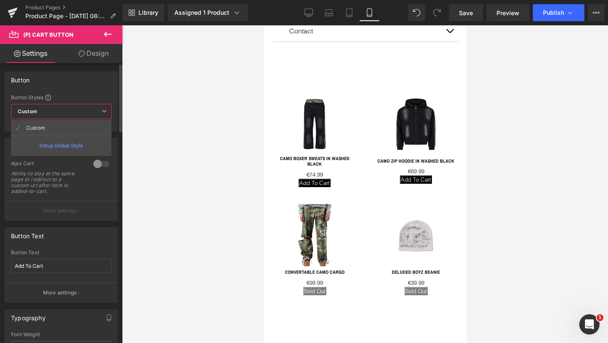
click at [42, 109] on span "Custom Setup Global Style" at bounding box center [61, 111] width 101 height 15
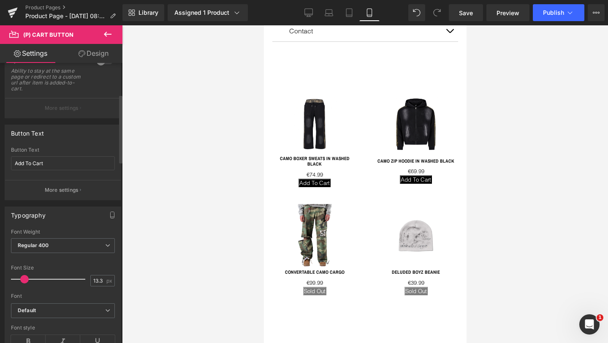
scroll to position [136, 0]
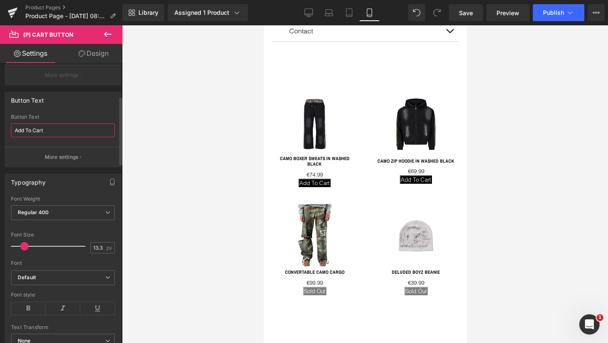
click at [37, 129] on input "Add To Cart" at bounding box center [63, 130] width 104 height 14
click at [78, 113] on div "Button Text Add To Cart Button Text ADD TO CART More settings" at bounding box center [63, 130] width 117 height 76
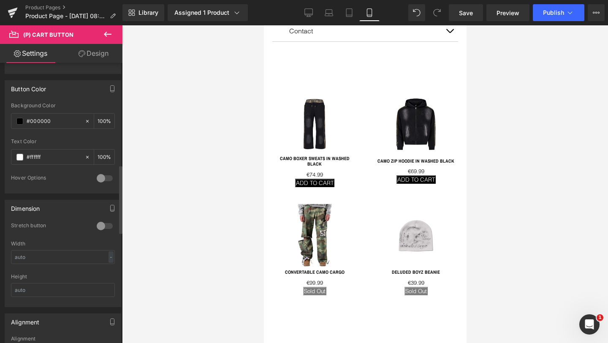
scroll to position [427, 0]
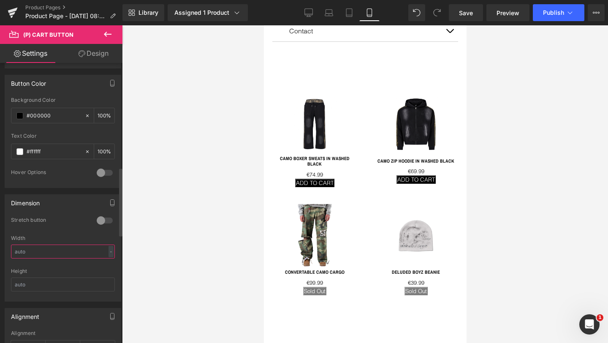
click at [41, 248] on input "text" at bounding box center [63, 252] width 104 height 14
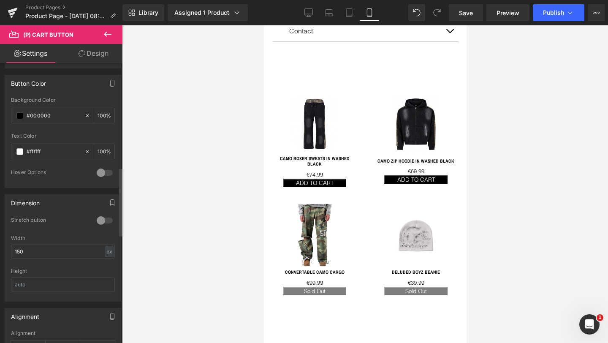
click at [101, 217] on div at bounding box center [105, 221] width 20 height 14
click at [72, 202] on div "Dimension" at bounding box center [63, 203] width 116 height 16
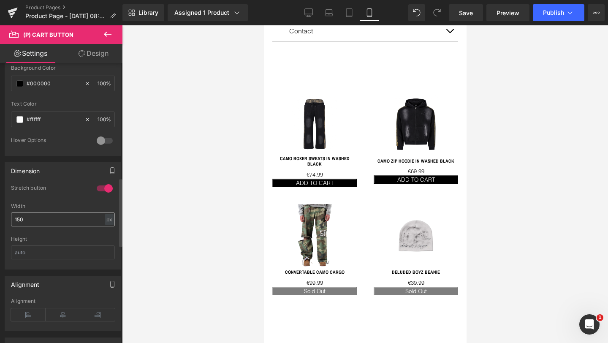
scroll to position [474, 0]
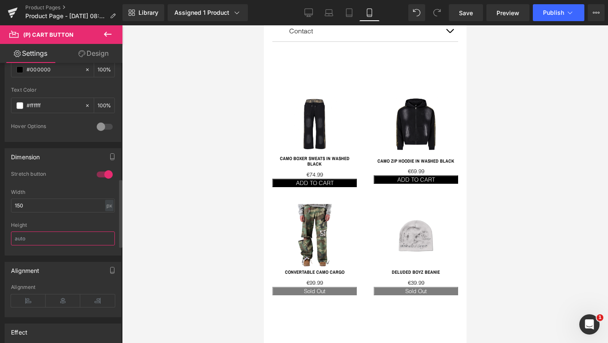
click at [33, 239] on input "text" at bounding box center [63, 238] width 104 height 14
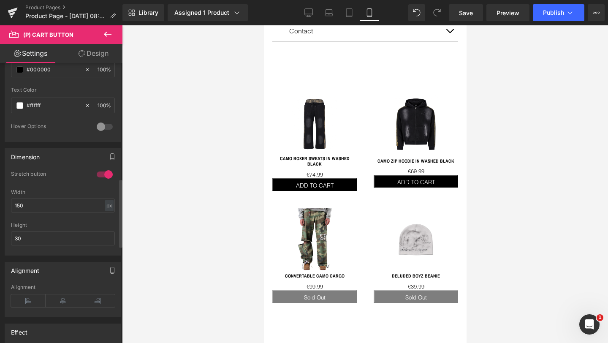
click at [67, 223] on div "Height" at bounding box center [63, 225] width 104 height 6
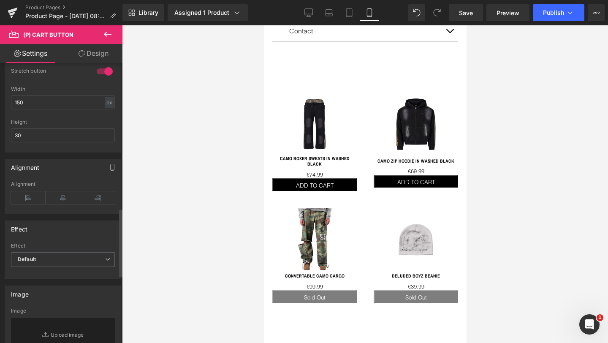
scroll to position [595, 0]
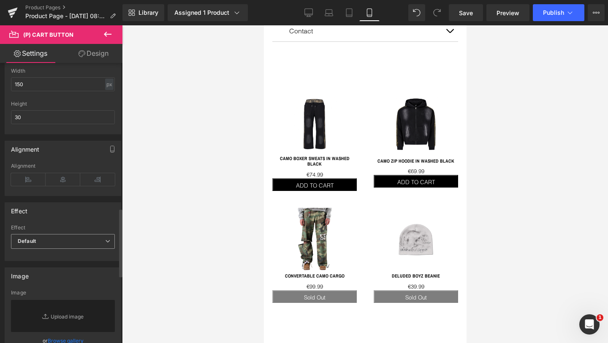
click at [53, 240] on span "Default" at bounding box center [63, 241] width 104 height 15
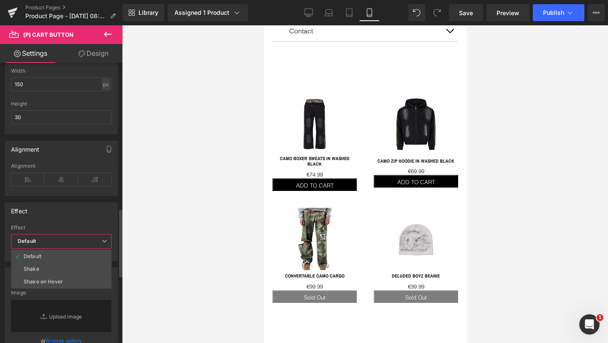
click at [59, 222] on div "Effect Default Shake Shake on Hover Effect Default Default Shake Shake on Hover…" at bounding box center [61, 231] width 113 height 59
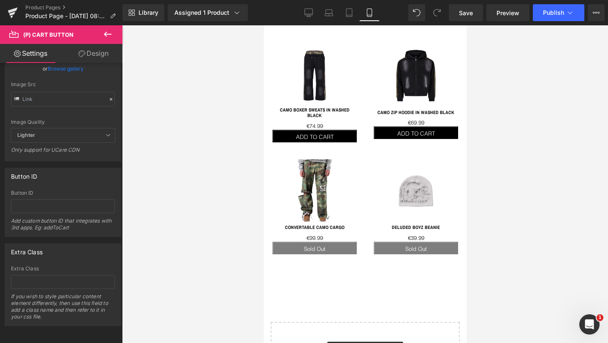
scroll to position [503, 0]
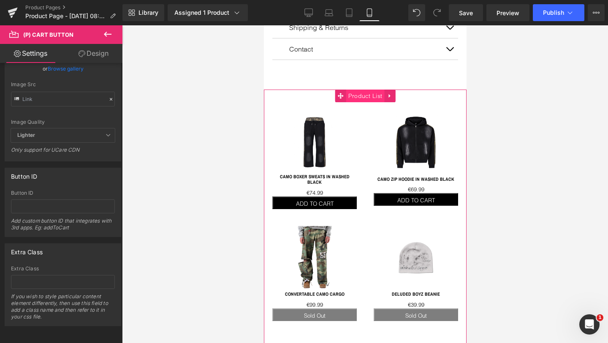
click at [356, 93] on span "Product List" at bounding box center [365, 96] width 38 height 13
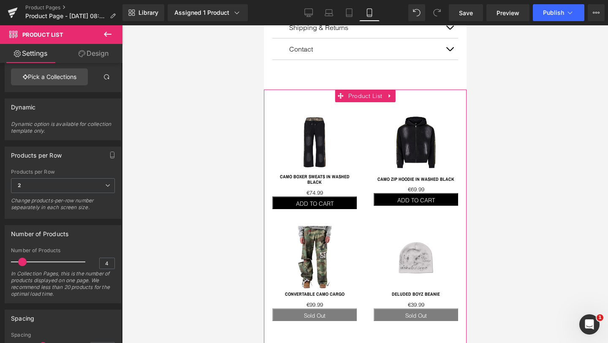
scroll to position [61, 0]
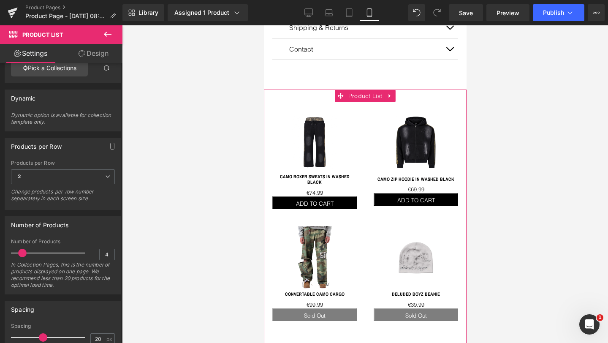
click at [91, 51] on link "Design" at bounding box center [93, 53] width 61 height 19
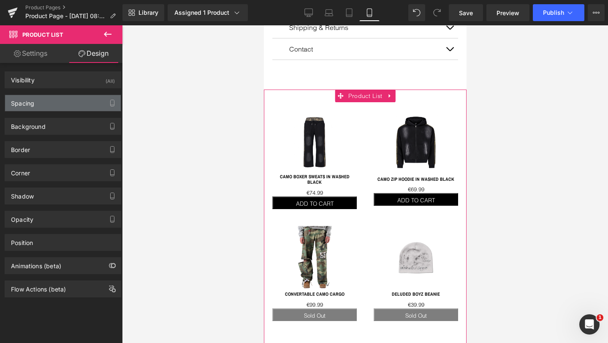
click at [36, 104] on div "Spacing" at bounding box center [63, 103] width 116 height 16
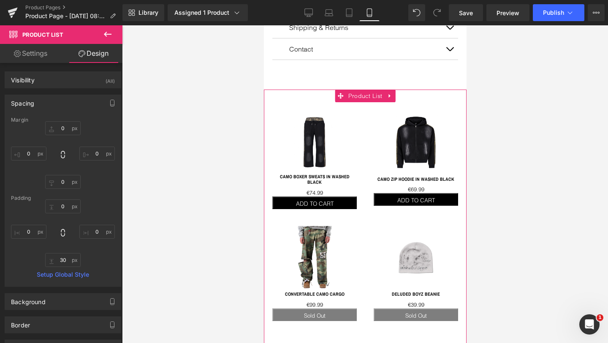
click at [44, 109] on div "Spacing" at bounding box center [63, 103] width 116 height 16
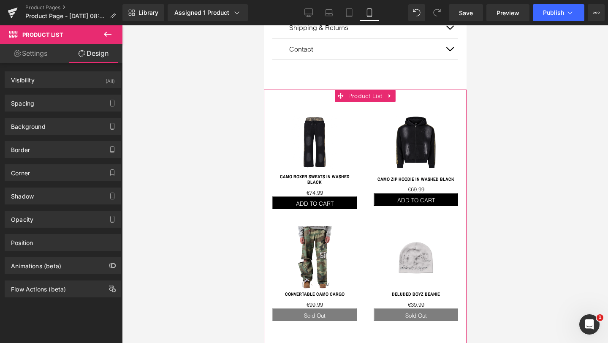
click at [30, 55] on link "Settings" at bounding box center [30, 53] width 61 height 19
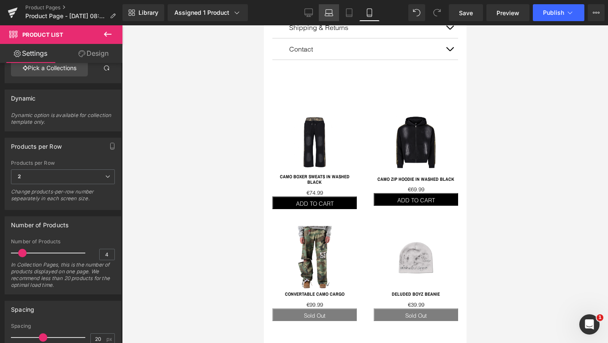
click at [329, 14] on icon at bounding box center [329, 12] width 8 height 8
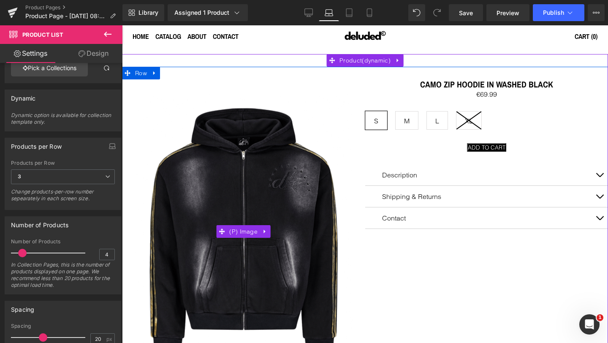
scroll to position [0, 0]
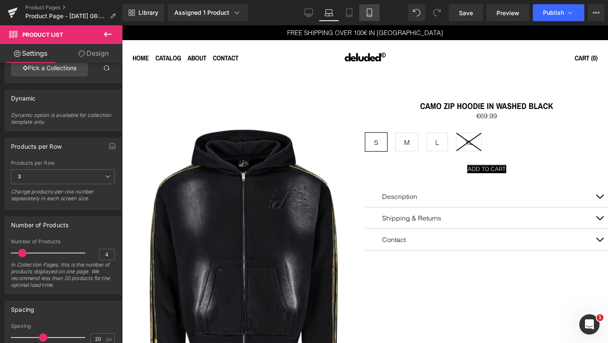
click at [368, 13] on icon at bounding box center [369, 12] width 8 height 8
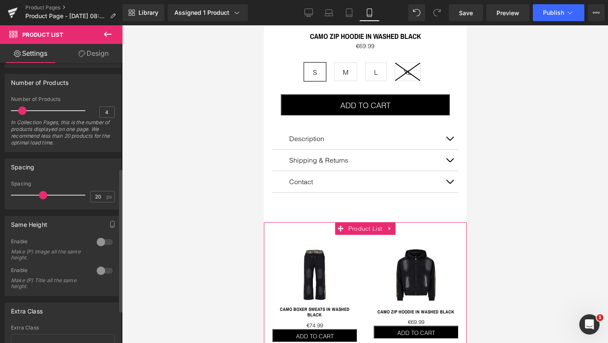
scroll to position [205, 0]
drag, startPoint x: 41, startPoint y: 193, endPoint x: 33, endPoint y: 193, distance: 7.6
click at [33, 193] on span at bounding box center [34, 193] width 8 height 8
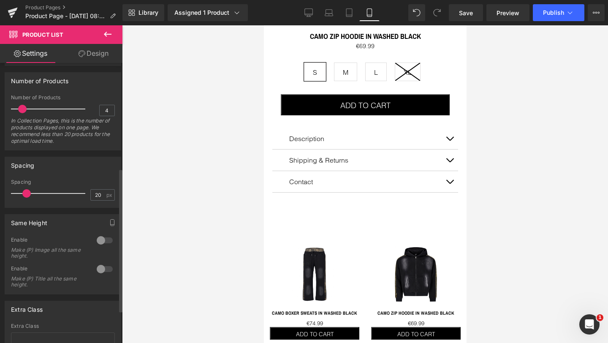
drag, startPoint x: 33, startPoint y: 193, endPoint x: 24, endPoint y: 193, distance: 8.9
click at [24, 193] on span at bounding box center [26, 193] width 8 height 8
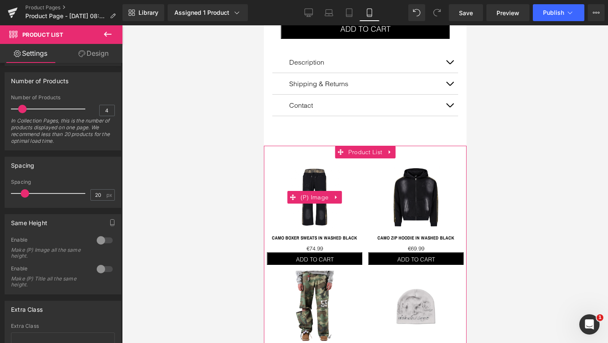
scroll to position [487, 0]
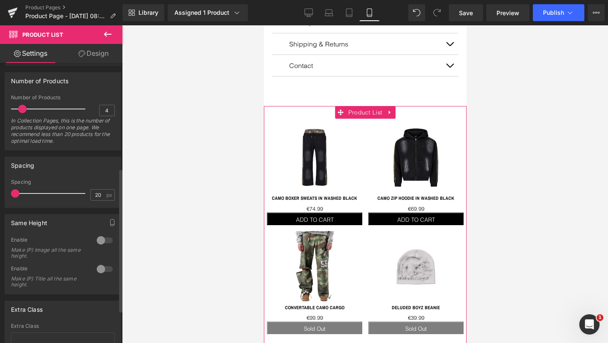
drag, startPoint x: 24, startPoint y: 194, endPoint x: 7, endPoint y: 194, distance: 17.7
click at [7, 194] on div "20px Spacing 20 px" at bounding box center [63, 193] width 116 height 28
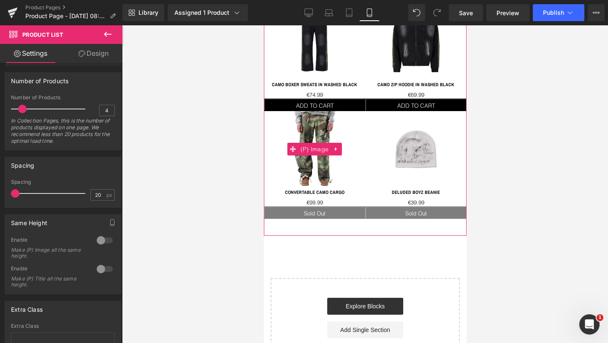
scroll to position [606, 0]
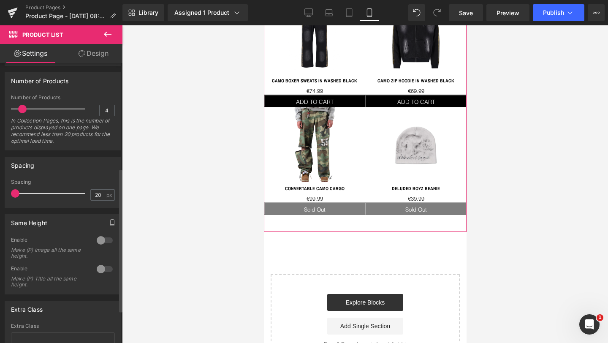
click at [104, 268] on div at bounding box center [105, 269] width 20 height 14
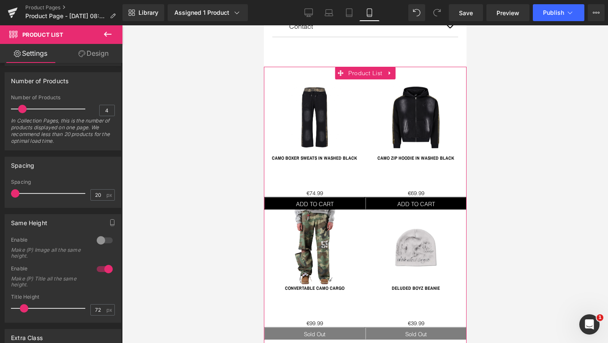
scroll to position [527, 0]
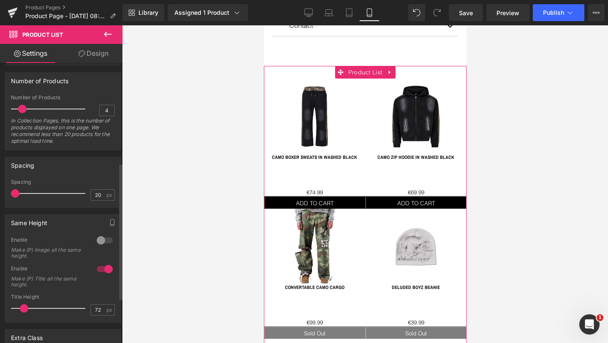
click at [101, 240] on div at bounding box center [105, 241] width 20 height 14
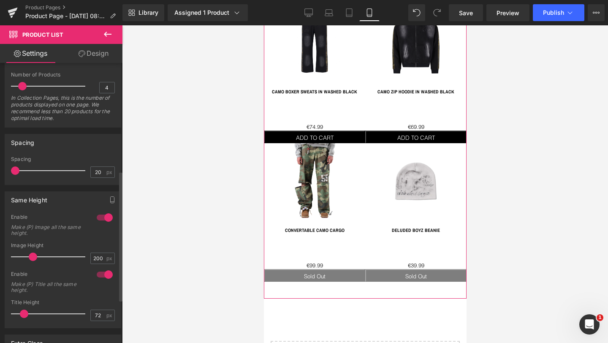
scroll to position [232, 0]
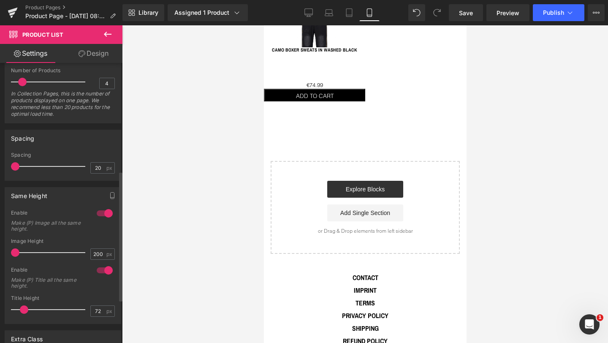
drag, startPoint x: 31, startPoint y: 254, endPoint x: 10, endPoint y: 250, distance: 21.8
click at [10, 250] on div "0 Enable Make (P) Image all the same height. 200px Image Height 200 px 0 Enable…" at bounding box center [63, 267] width 116 height 114
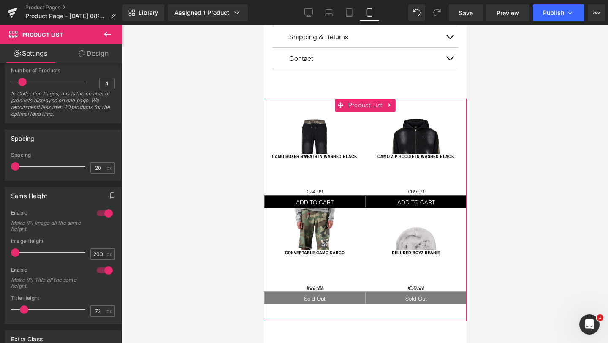
scroll to position [495, 0]
